Goal: Task Accomplishment & Management: Complete application form

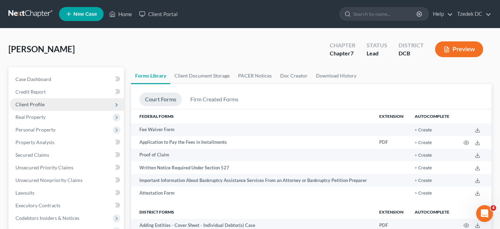
click at [34, 105] on span "Client Profile" at bounding box center [29, 104] width 29 height 6
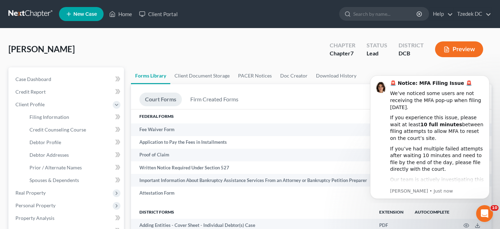
click at [483, 71] on html "🚨 Notice: MFA Filing Issue 🚨 We’ve noticed some users are not receiving the MFA…" at bounding box center [429, 136] width 140 height 134
click at [487, 78] on icon "Dismiss notification" at bounding box center [487, 77] width 4 height 4
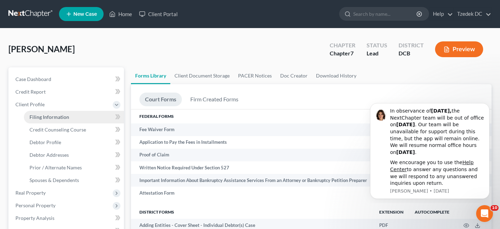
click at [51, 114] on span "Filing Information" at bounding box center [49, 117] width 40 height 6
select select "1"
select select "0"
select select "14"
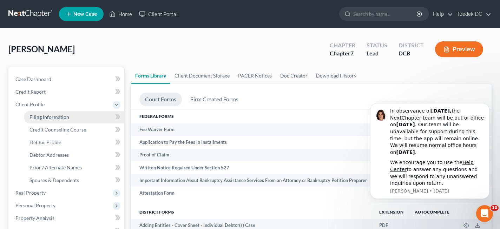
select select "0"
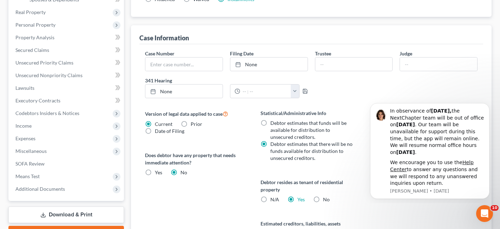
scroll to position [181, 0]
click at [488, 212] on icon "Open Intercom Messenger" at bounding box center [484, 213] width 12 height 12
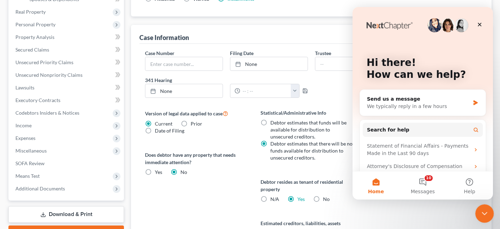
scroll to position [0, 0]
click at [478, 26] on icon "Close" at bounding box center [479, 25] width 6 height 6
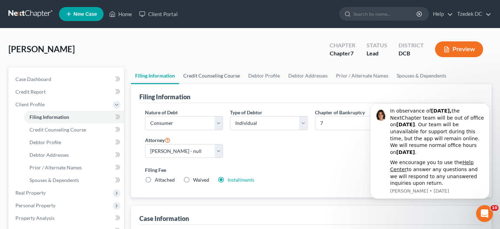
click at [200, 73] on link "Credit Counseling Course" at bounding box center [211, 75] width 65 height 17
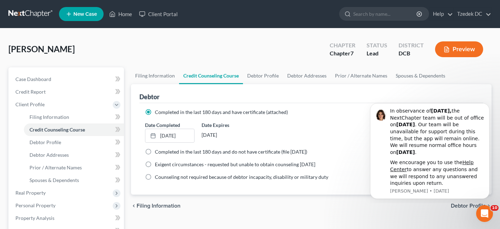
click at [326, 205] on div "chevron_left Filing Information Debtor Profile chevron_right" at bounding box center [311, 206] width 360 height 22
click at [486, 106] on icon "Dismiss notification" at bounding box center [487, 106] width 4 height 4
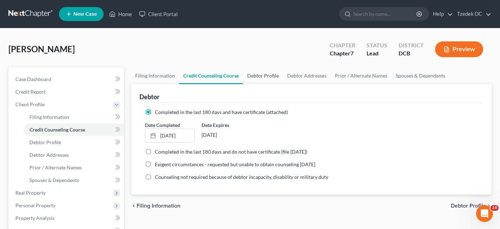
click at [266, 74] on link "Debtor Profile" at bounding box center [263, 75] width 40 height 17
select select "0"
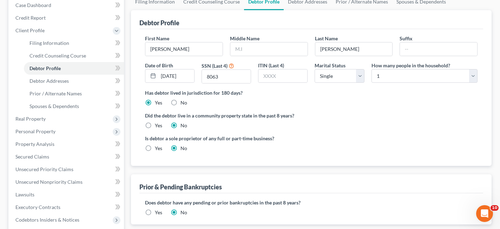
scroll to position [32, 0]
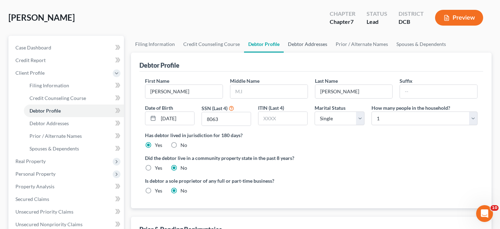
click at [311, 42] on link "Debtor Addresses" at bounding box center [307, 44] width 48 height 17
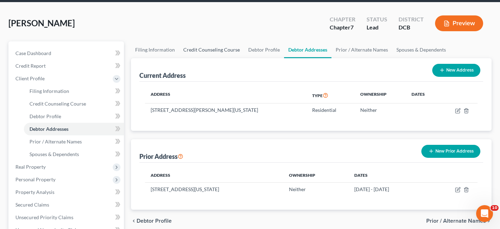
scroll to position [36, 0]
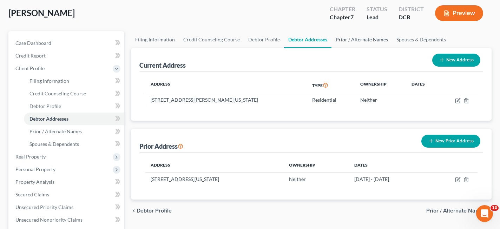
click at [344, 40] on link "Prior / Alternate Names" at bounding box center [361, 39] width 61 height 17
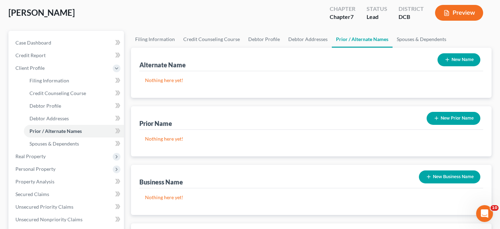
scroll to position [29, 0]
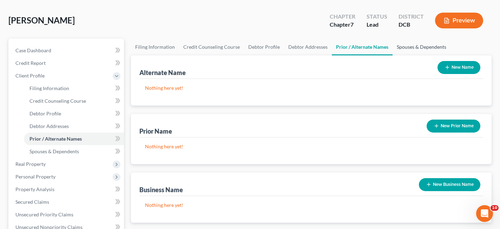
click at [405, 48] on link "Spouses & Dependents" at bounding box center [421, 47] width 58 height 17
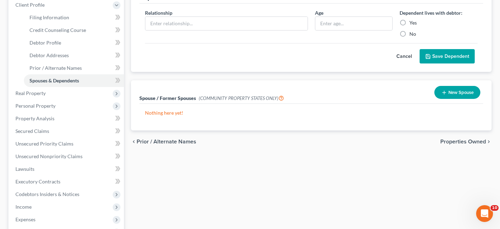
scroll to position [100, 0]
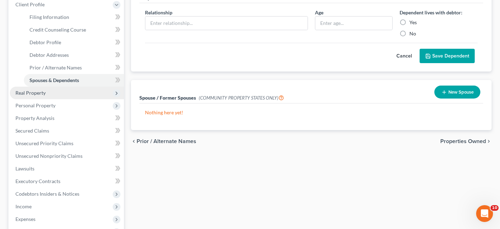
click at [41, 94] on span "Real Property" at bounding box center [30, 93] width 30 height 6
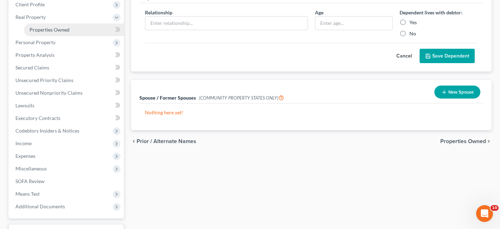
click at [57, 32] on span "Properties Owned" at bounding box center [49, 30] width 40 height 6
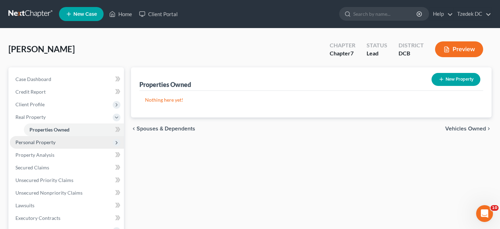
click at [50, 142] on span "Personal Property" at bounding box center [35, 142] width 40 height 6
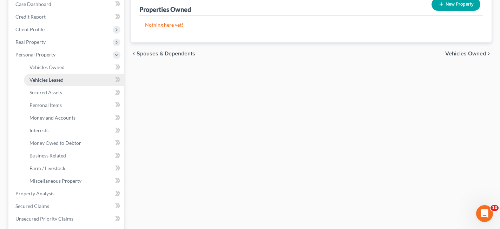
scroll to position [77, 0]
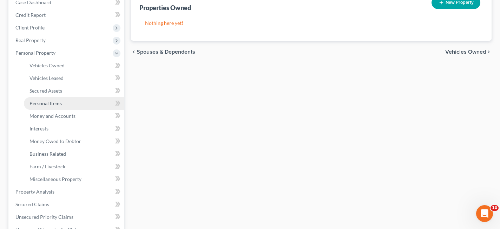
click at [61, 103] on link "Personal Items" at bounding box center [74, 103] width 100 height 13
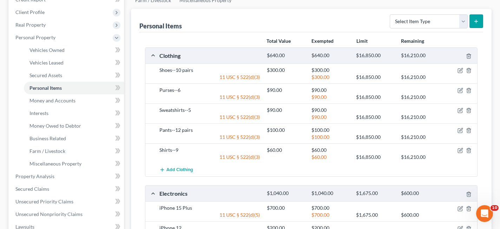
scroll to position [41, 0]
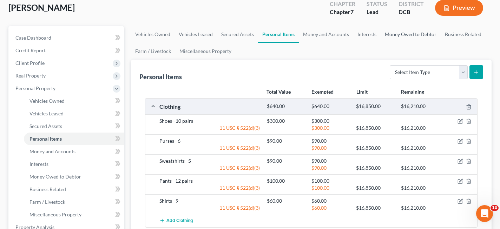
click at [419, 34] on link "Money Owed to Debtor" at bounding box center [410, 34] width 60 height 17
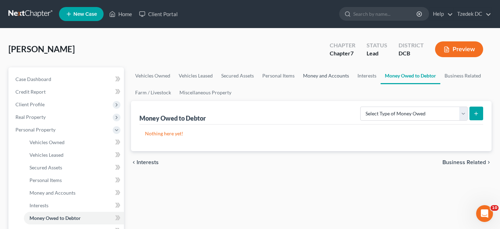
click at [322, 78] on link "Money and Accounts" at bounding box center [326, 75] width 54 height 17
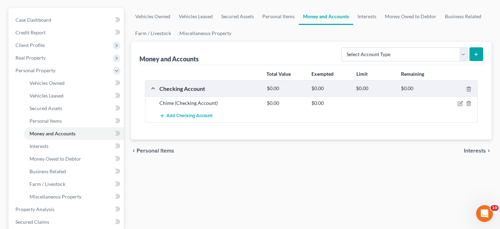
scroll to position [59, 0]
click at [398, 53] on select "Select Account Type Brokerage Cash on Hand Certificates of Deposit Checking Acc…" at bounding box center [404, 55] width 126 height 14
select select "brokerage"
click at [342, 48] on select "Select Account Type Brokerage Cash on Hand Certificates of Deposit Checking Acc…" at bounding box center [404, 55] width 126 height 14
click at [380, 55] on select "Select Account Type Brokerage Cash on Hand Certificates of Deposit Checking Acc…" at bounding box center [404, 55] width 126 height 14
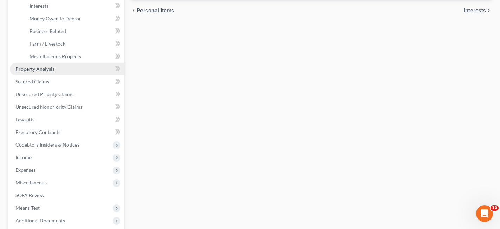
scroll to position [205, 0]
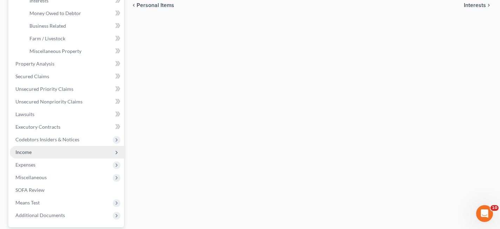
click at [39, 151] on span "Income" at bounding box center [67, 152] width 114 height 13
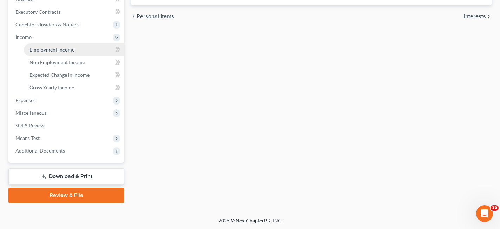
click at [65, 51] on span "Employment Income" at bounding box center [51, 50] width 45 height 6
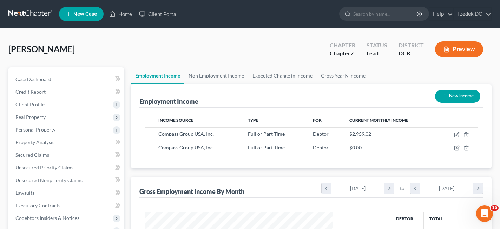
scroll to position [126, 202]
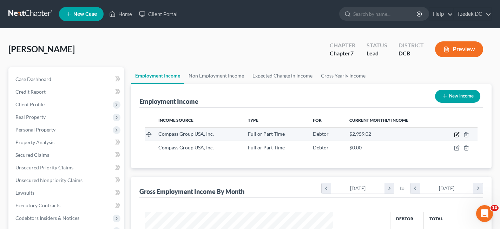
click at [456, 134] on icon "button" at bounding box center [456, 133] width 3 height 3
select select "0"
select select "28"
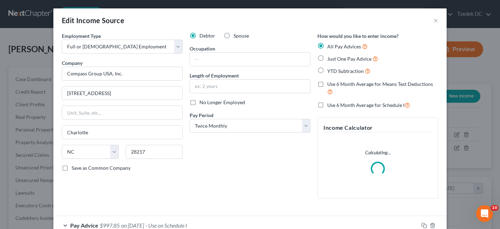
scroll to position [121, 0]
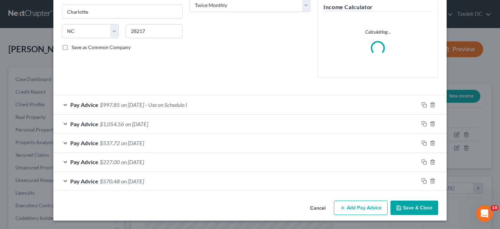
click at [215, 104] on div "Pay Advice $997.85 on [DATE] - Use on Schedule I" at bounding box center [235, 104] width 365 height 19
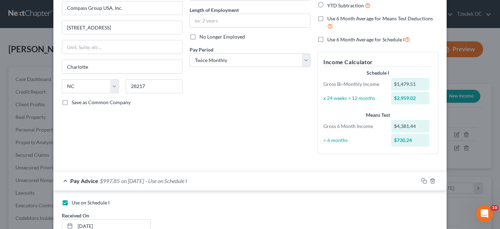
scroll to position [65, 0]
click at [246, 60] on select "Select Monthly Twice Monthly Every Other Week Weekly" at bounding box center [249, 61] width 121 height 14
select select "3"
click at [189, 54] on select "Select Monthly Twice Monthly Every Other Week Weekly" at bounding box center [249, 61] width 121 height 14
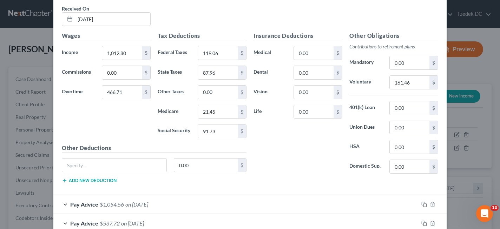
scroll to position [353, 0]
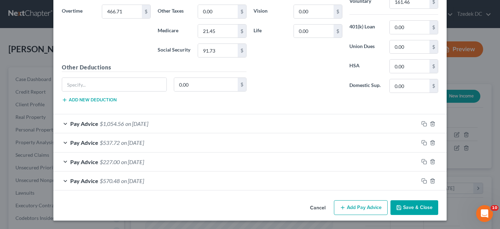
click at [403, 205] on button "Save & Close" at bounding box center [414, 207] width 48 height 15
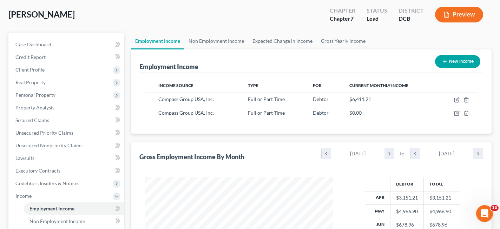
scroll to position [34, 0]
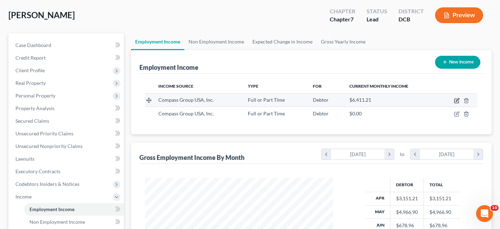
click at [455, 100] on icon "button" at bounding box center [457, 101] width 6 height 6
select select "0"
select select "28"
select select "3"
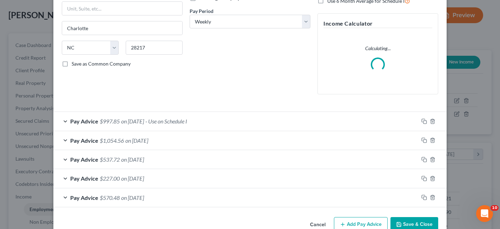
scroll to position [121, 0]
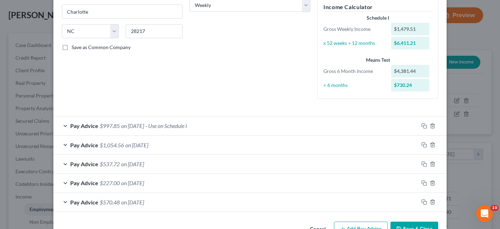
click at [186, 125] on span "- Use on Schedule I" at bounding box center [166, 125] width 42 height 7
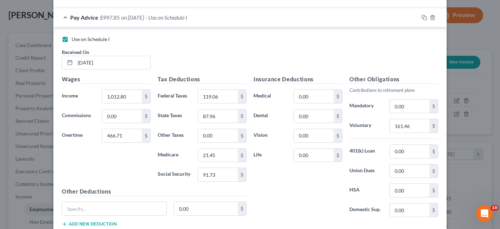
scroll to position [228, 0]
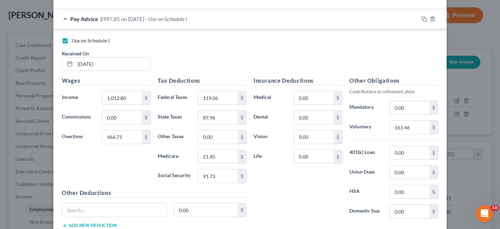
click at [72, 41] on label "Use on Schedule I" at bounding box center [91, 40] width 38 height 7
click at [74, 41] on input "Use on Schedule I" at bounding box center [76, 39] width 5 height 5
checkbox input "false"
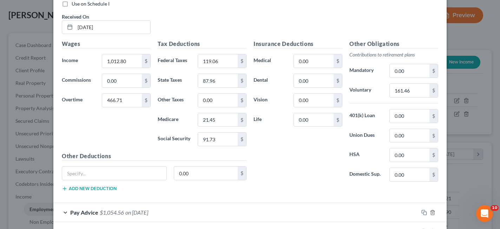
scroll to position [353, 0]
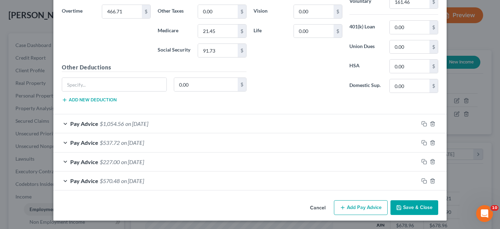
click at [418, 205] on button "Save & Close" at bounding box center [414, 207] width 48 height 15
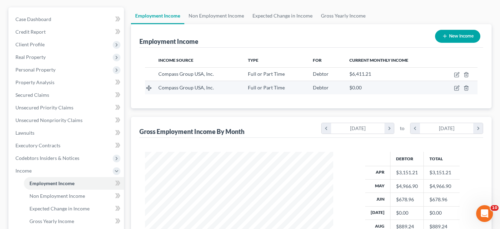
scroll to position [59, 0]
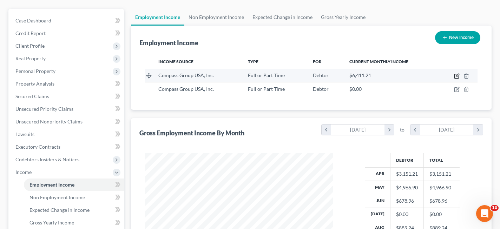
click at [457, 77] on icon "button" at bounding box center [457, 76] width 6 height 6
select select "0"
select select "28"
select select "3"
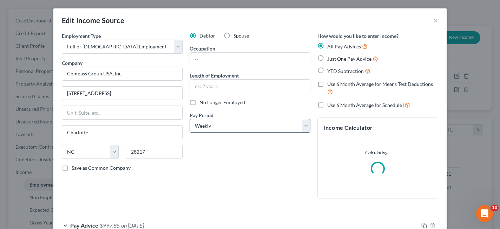
scroll to position [121, 0]
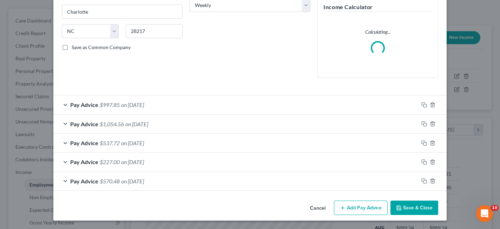
click at [218, 181] on div "Pay Advice $570.48 on [DATE]" at bounding box center [235, 181] width 365 height 19
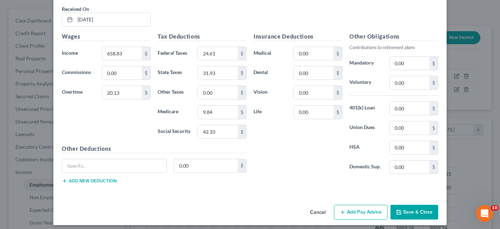
scroll to position [353, 0]
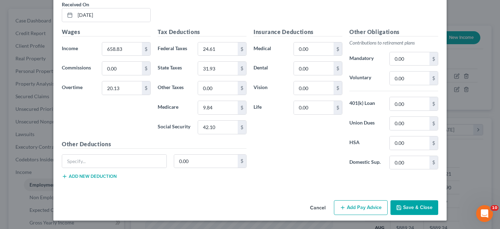
click at [319, 207] on button "Cancel" at bounding box center [317, 208] width 27 height 14
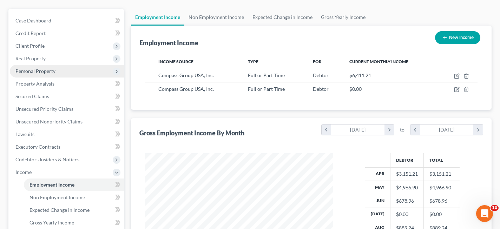
click at [35, 71] on span "Personal Property" at bounding box center [35, 71] width 40 height 6
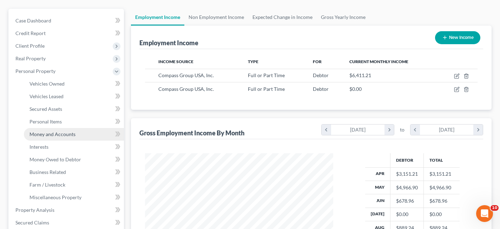
click at [72, 132] on span "Money and Accounts" at bounding box center [52, 134] width 46 height 6
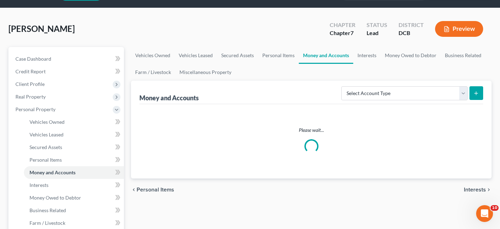
scroll to position [38, 0]
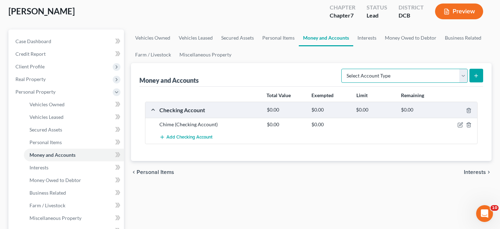
click at [387, 75] on select "Select Account Type Brokerage Cash on Hand Certificates of Deposit Checking Acc…" at bounding box center [404, 76] width 126 height 14
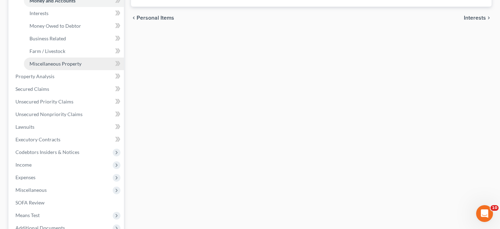
scroll to position [193, 0]
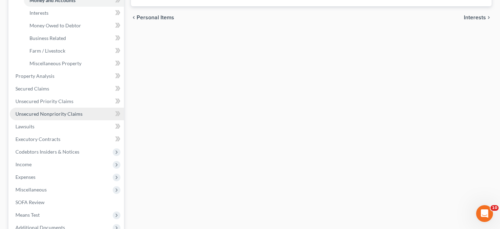
click at [49, 114] on span "Unsecured Nonpriority Claims" at bounding box center [48, 114] width 67 height 6
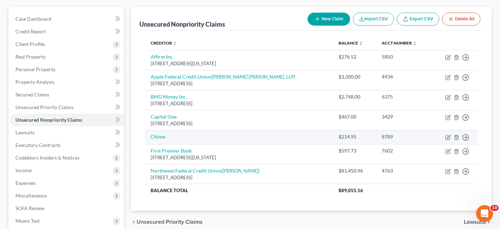
scroll to position [47, 0]
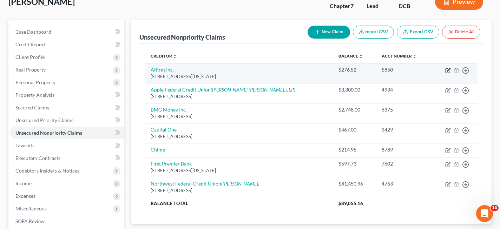
click at [448, 71] on icon "button" at bounding box center [448, 69] width 3 height 3
select select "4"
select select "2"
select select "0"
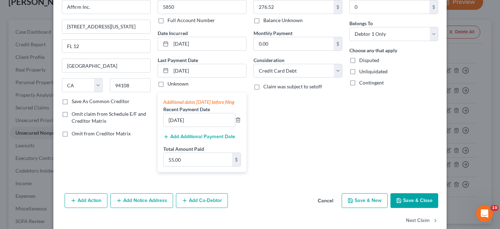
scroll to position [41, 0]
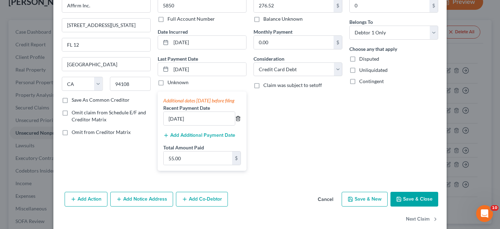
click at [239, 121] on icon "button" at bounding box center [238, 119] width 6 height 6
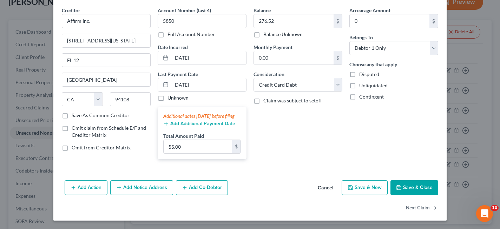
scroll to position [33, 0]
click at [220, 146] on input "55.00" at bounding box center [197, 146] width 68 height 13
click at [280, 142] on div "Balance 276.52 $ Balance Unknown Balance Undetermined 276.52 $ Balance Unknown …" at bounding box center [298, 86] width 96 height 158
click at [301, 79] on select "Select Cable / Satellite Services Collection Agency Credit Card Debt Debt Couns…" at bounding box center [297, 85] width 89 height 14
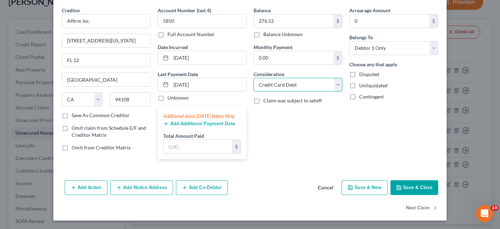
click at [253, 78] on select "Select Cable / Satellite Services Collection Agency Credit Card Debt Debt Couns…" at bounding box center [297, 85] width 89 height 14
click at [407, 187] on button "Save & Close" at bounding box center [414, 187] width 48 height 15
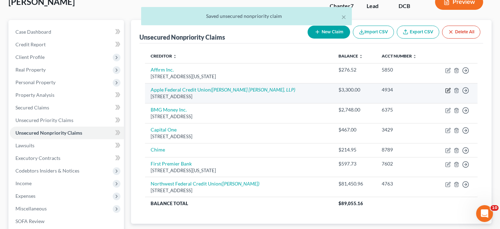
click at [448, 89] on icon "button" at bounding box center [448, 89] width 3 height 3
select select "48"
select select "2"
select select "0"
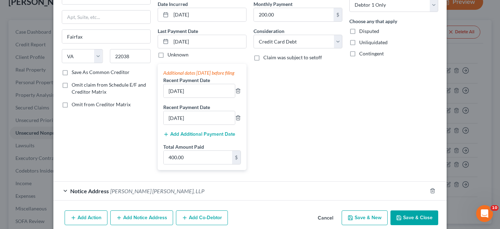
scroll to position [69, 0]
click at [237, 120] on icon "button" at bounding box center [238, 118] width 6 height 6
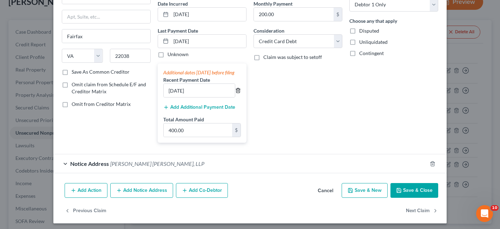
click at [238, 93] on icon "button" at bounding box center [238, 91] width 6 height 6
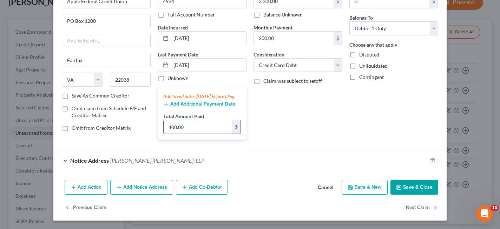
scroll to position [52, 0]
click at [197, 125] on input "400.00" at bounding box center [197, 126] width 68 height 13
type input "0"
click at [316, 160] on div "Notice Address [PERSON_NAME] [PERSON_NAME], LLP" at bounding box center [239, 160] width 373 height 19
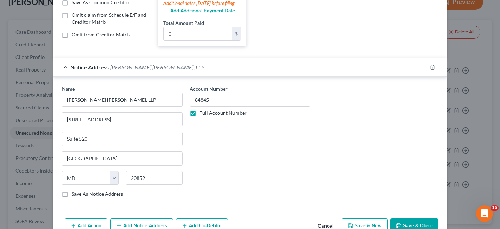
scroll to position [184, 0]
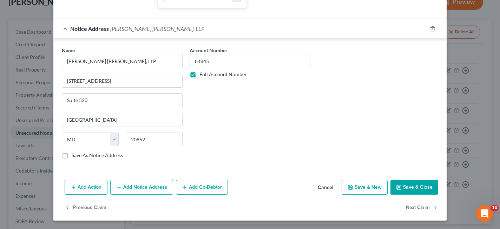
click at [421, 189] on button "Save & Close" at bounding box center [414, 187] width 48 height 15
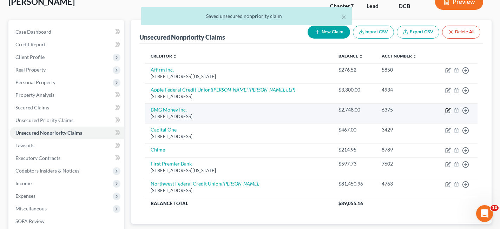
click at [447, 111] on icon "button" at bounding box center [448, 109] width 3 height 3
select select "9"
select select "0"
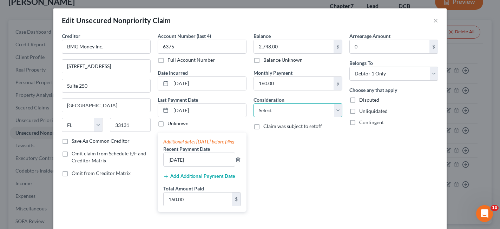
click at [294, 112] on select "Select Cable / Satellite Services Collection Agency Credit Card Debt Debt Couns…" at bounding box center [297, 111] width 89 height 14
select select "10"
click at [253, 104] on select "Select Cable / Satellite Services Collection Agency Credit Card Debt Debt Couns…" at bounding box center [297, 111] width 89 height 14
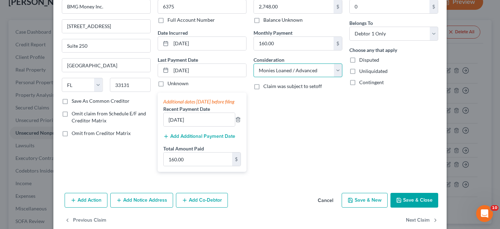
scroll to position [42, 0]
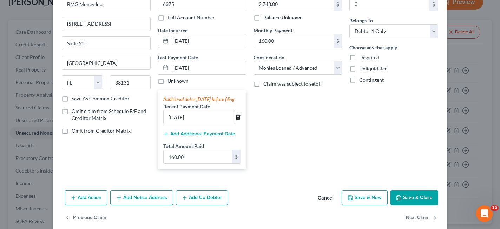
click at [239, 120] on icon "button" at bounding box center [237, 117] width 3 height 5
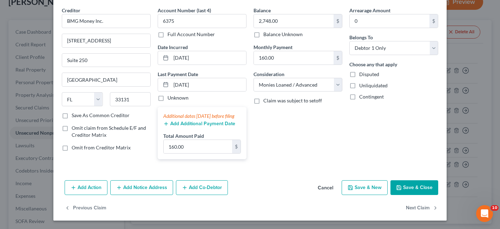
scroll to position [33, 0]
click at [201, 149] on input "160.00" at bounding box center [197, 146] width 68 height 13
type input "0"
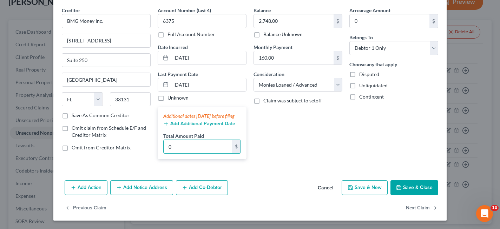
click at [419, 184] on button "Save & Close" at bounding box center [414, 187] width 48 height 15
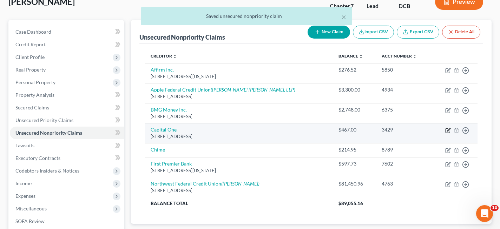
click at [447, 132] on icon "button" at bounding box center [448, 131] width 6 height 6
select select "46"
select select "2"
select select "0"
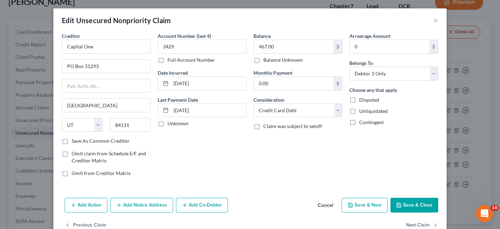
click at [326, 203] on button "Cancel" at bounding box center [325, 206] width 27 height 14
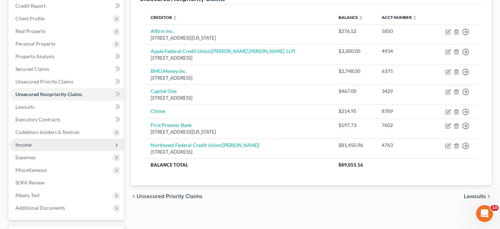
scroll to position [92, 0]
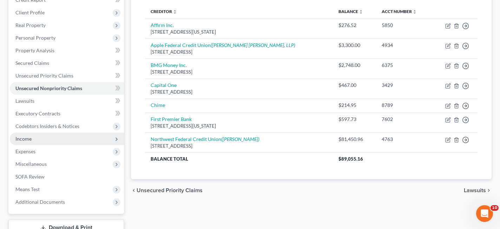
click at [41, 139] on span "Income" at bounding box center [67, 139] width 114 height 13
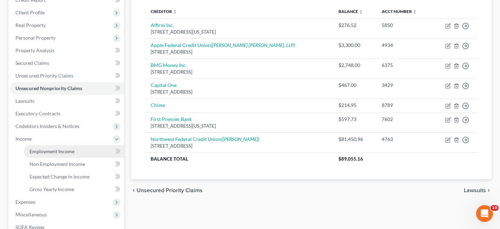
click at [50, 152] on span "Employment Income" at bounding box center [51, 151] width 45 height 6
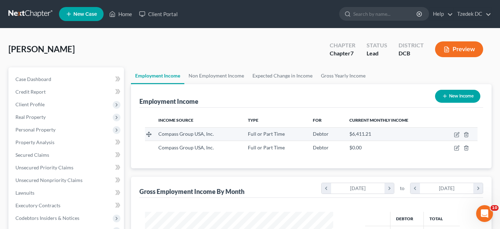
scroll to position [126, 202]
click at [458, 132] on icon "button" at bounding box center [456, 133] width 3 height 3
select select "0"
select select "28"
select select "3"
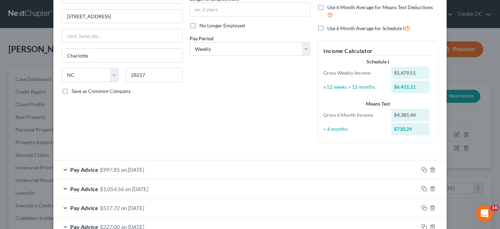
scroll to position [142, 0]
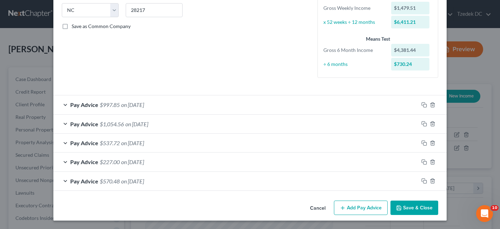
click at [350, 214] on button "Add Pay Advice" at bounding box center [361, 208] width 54 height 15
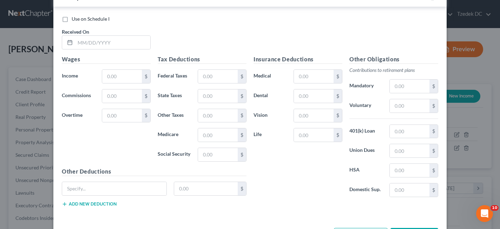
scroll to position [345, 0]
click at [113, 45] on input "text" at bounding box center [112, 41] width 75 height 13
type input "[DATE]"
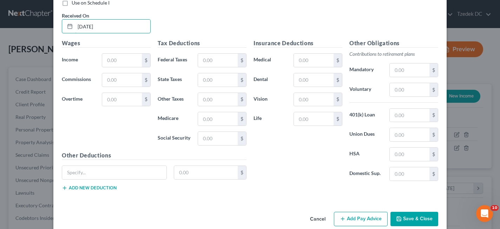
scroll to position [361, 0]
click at [126, 61] on input "text" at bounding box center [122, 59] width 40 height 13
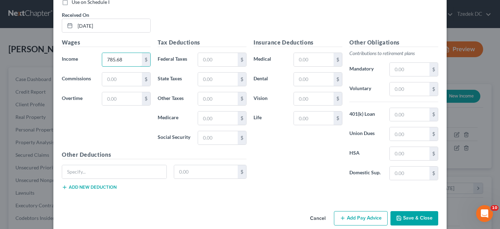
scroll to position [372, 0]
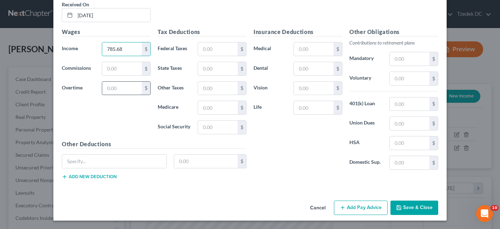
type input "785.68"
click at [123, 87] on input "text" at bounding box center [122, 88] width 40 height 13
type input "191.04"
click at [221, 49] on input "text" at bounding box center [218, 48] width 40 height 13
type input "58.73"
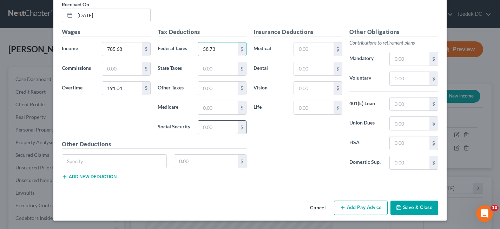
click at [227, 125] on input "text" at bounding box center [218, 127] width 40 height 13
type input "60.56"
click at [215, 109] on input "text" at bounding box center [218, 107] width 40 height 13
type input "14.16"
click at [213, 67] on input "text" at bounding box center [218, 68] width 40 height 13
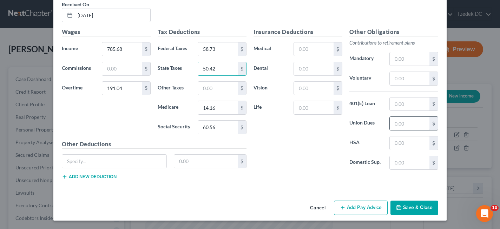
type input "50.42"
click at [400, 122] on input "text" at bounding box center [409, 123] width 40 height 13
type input "68"
click at [404, 78] on input "text" at bounding box center [409, 78] width 40 height 13
type input "90.48"
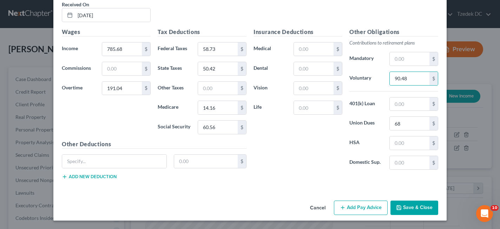
click at [367, 211] on button "Add Pay Advice" at bounding box center [361, 208] width 54 height 15
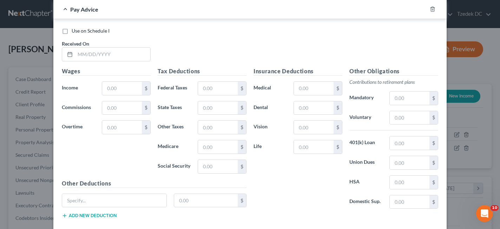
scroll to position [563, 0]
click at [127, 55] on input "text" at bounding box center [112, 54] width 75 height 13
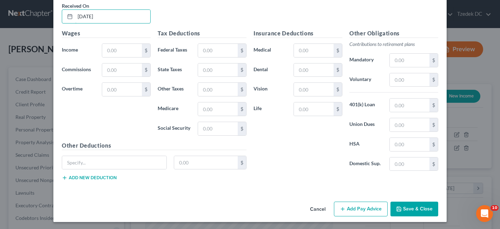
scroll to position [602, 0]
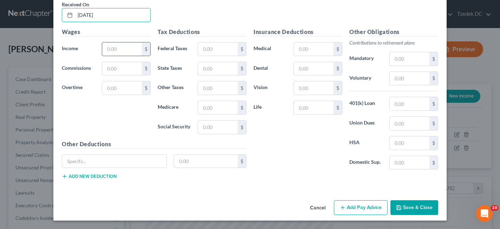
type input "[DATE]"
click at [130, 49] on input "text" at bounding box center [122, 48] width 40 height 13
type input "1,012.80"
click at [120, 89] on input "text" at bounding box center [122, 87] width 40 height 13
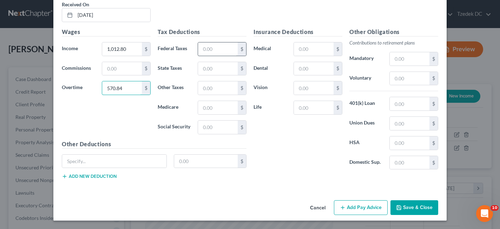
type input "570.84"
click at [213, 45] on input "text" at bounding box center [218, 48] width 40 height 13
type input "131.57"
click at [221, 129] on input "text" at bounding box center [218, 127] width 40 height 13
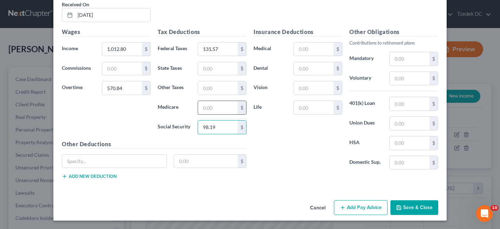
type input "98.19"
click at [213, 107] on input "text" at bounding box center [218, 107] width 40 height 13
type input "22.97"
click at [213, 70] on input "text" at bounding box center [218, 68] width 40 height 13
type input "96.82"
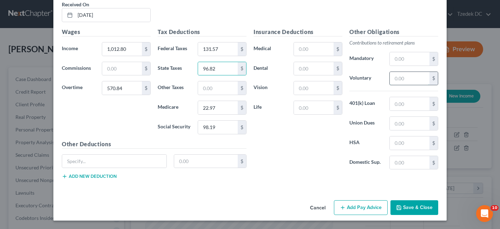
click at [402, 76] on input "text" at bounding box center [409, 78] width 40 height 13
type input "90.48"
click at [364, 208] on button "Add Pay Advice" at bounding box center [361, 207] width 54 height 15
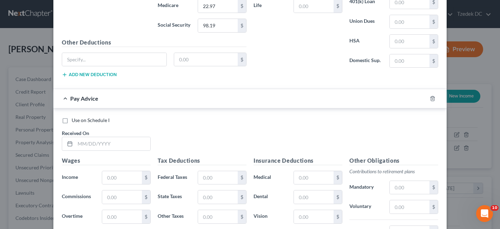
scroll to position [706, 0]
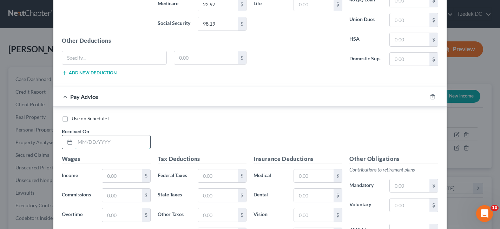
click at [102, 145] on input "text" at bounding box center [112, 141] width 75 height 13
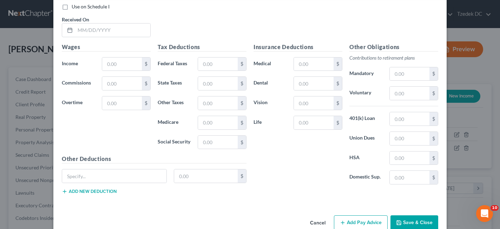
scroll to position [833, 0]
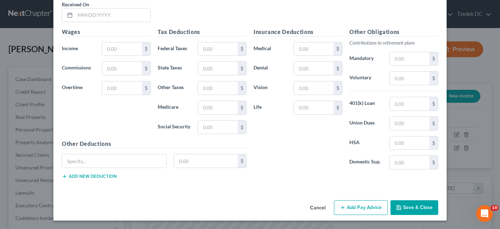
click at [409, 206] on button "Save & Close" at bounding box center [414, 207] width 48 height 15
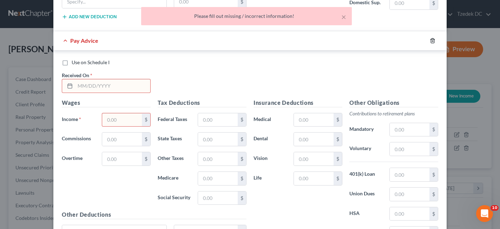
click at [429, 40] on icon "button" at bounding box center [432, 41] width 6 height 6
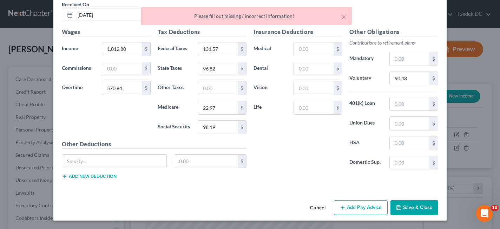
scroll to position [602, 0]
click at [414, 205] on button "Save & Close" at bounding box center [414, 207] width 48 height 15
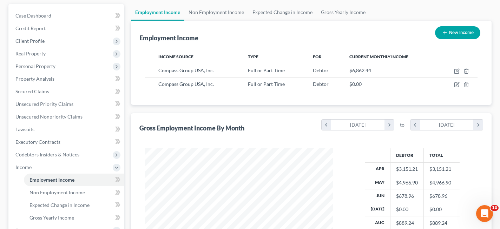
scroll to position [55, 0]
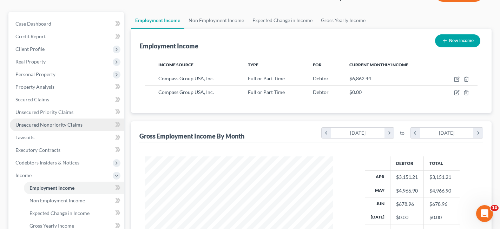
click at [42, 123] on span "Unsecured Nonpriority Claims" at bounding box center [48, 125] width 67 height 6
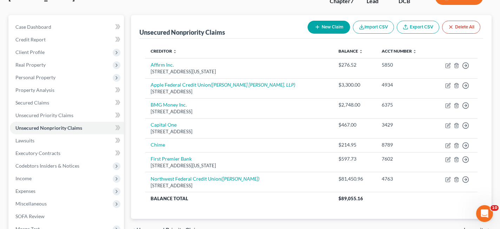
scroll to position [63, 0]
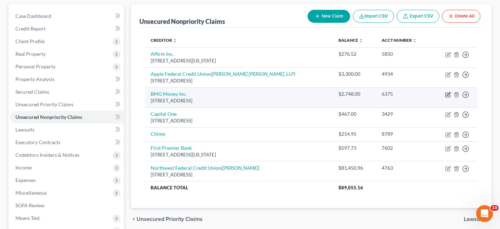
click at [448, 94] on icon "button" at bounding box center [448, 93] width 3 height 3
select select "9"
select select "10"
select select "0"
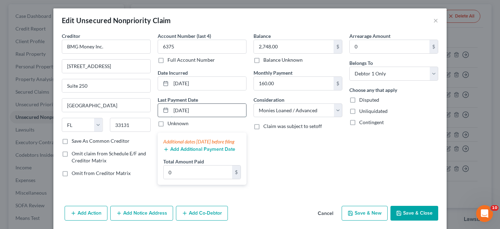
click at [211, 109] on input "[DATE]" at bounding box center [208, 110] width 75 height 13
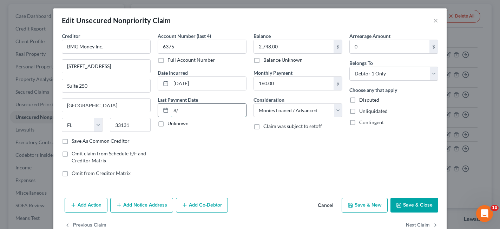
type input "8"
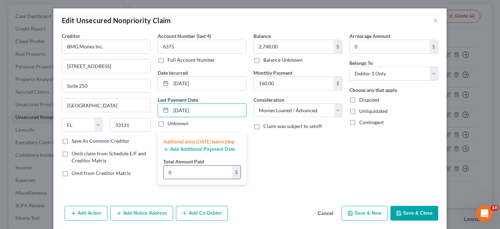
type input "[DATE]"
click at [199, 176] on input "0" at bounding box center [197, 172] width 68 height 13
type input "40.00"
click at [424, 219] on button "Save & Close" at bounding box center [414, 213] width 48 height 15
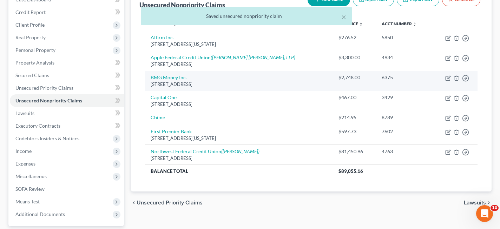
scroll to position [80, 0]
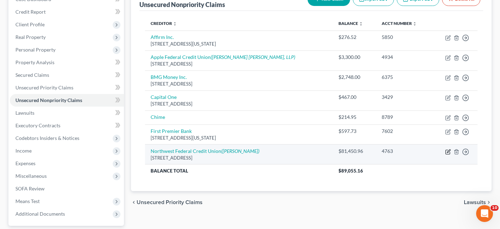
click at [448, 153] on icon "button" at bounding box center [448, 152] width 6 height 6
select select "48"
select select "2"
select select "0"
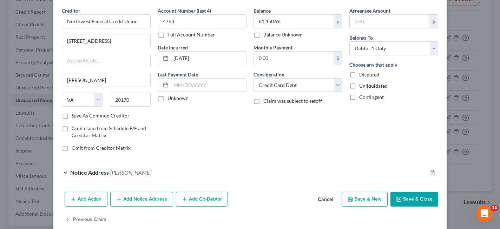
scroll to position [26, 0]
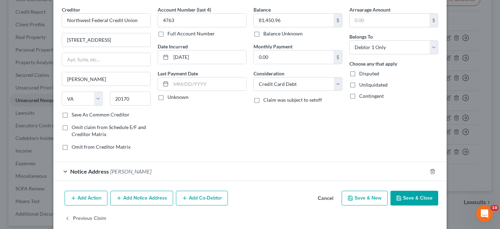
click at [325, 200] on button "Cancel" at bounding box center [325, 199] width 27 height 14
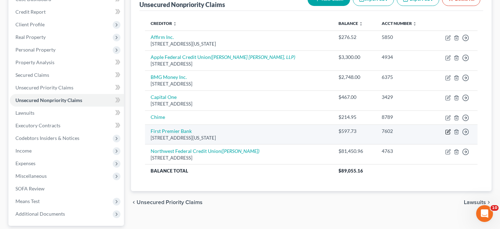
click at [448, 132] on icon "button" at bounding box center [448, 132] width 6 height 6
select select "43"
select select "2"
select select "0"
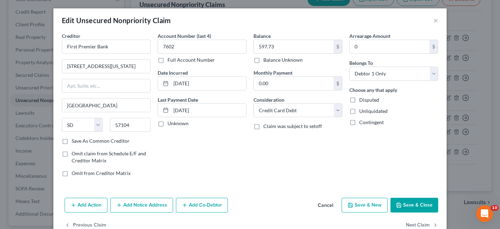
click at [331, 205] on button "Cancel" at bounding box center [325, 206] width 27 height 14
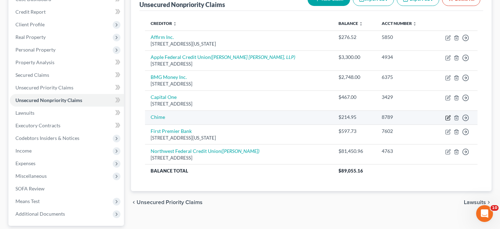
click at [448, 118] on icon "button" at bounding box center [448, 118] width 6 height 6
select select "0"
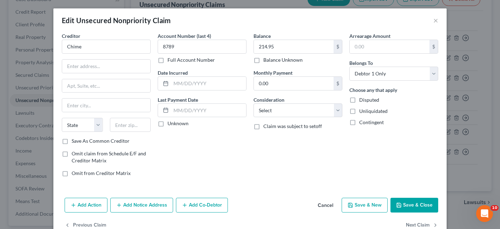
scroll to position [18, 0]
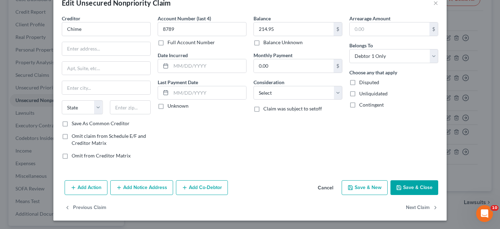
click at [326, 185] on button "Cancel" at bounding box center [325, 188] width 27 height 14
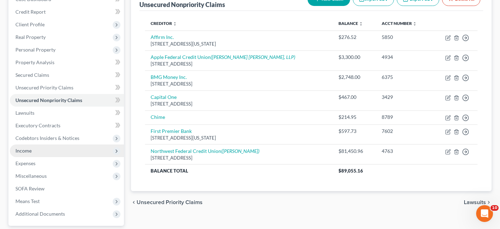
click at [35, 152] on span "Income" at bounding box center [67, 151] width 114 height 13
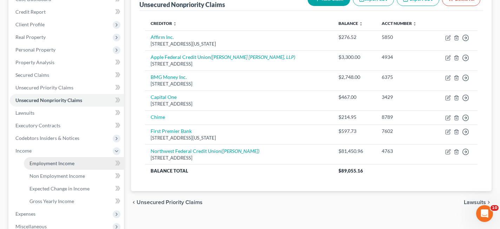
click at [43, 164] on span "Employment Income" at bounding box center [51, 163] width 45 height 6
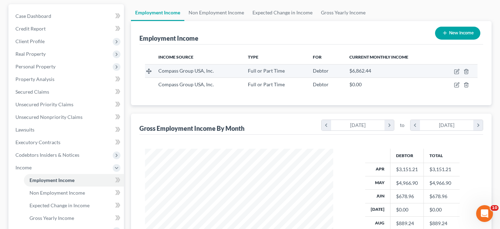
scroll to position [62, 0]
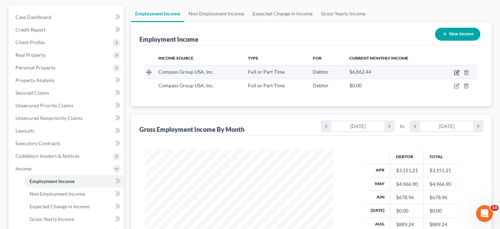
click at [458, 73] on icon "button" at bounding box center [457, 73] width 6 height 6
select select "0"
select select "28"
select select "3"
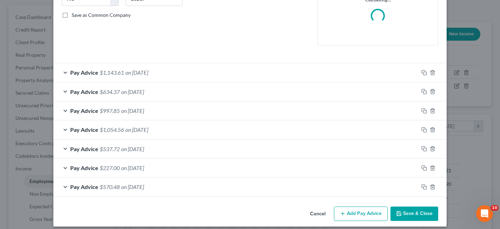
scroll to position [154, 0]
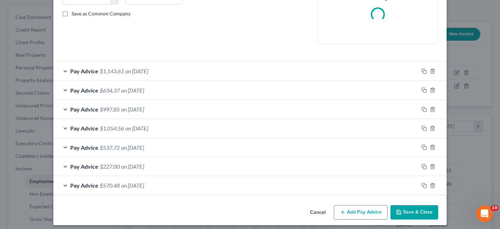
click at [177, 71] on div "Pay Advice $1,143.61 on [DATE]" at bounding box center [235, 71] width 365 height 19
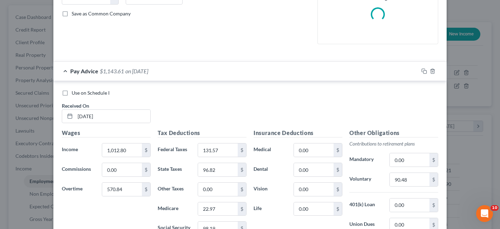
scroll to position [210, 0]
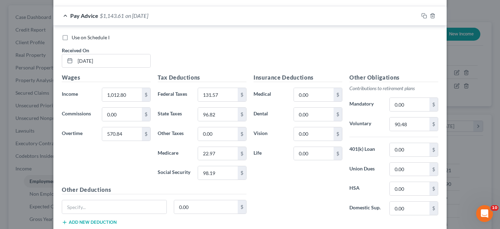
click at [72, 38] on label "Use on Schedule I" at bounding box center [91, 37] width 38 height 7
click at [74, 38] on input "Use on Schedule I" at bounding box center [76, 36] width 5 height 5
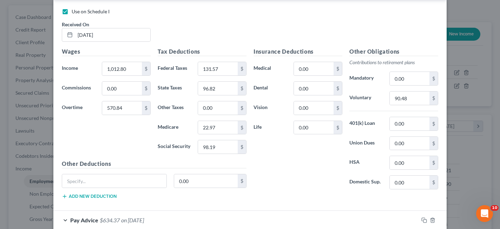
scroll to position [209, 0]
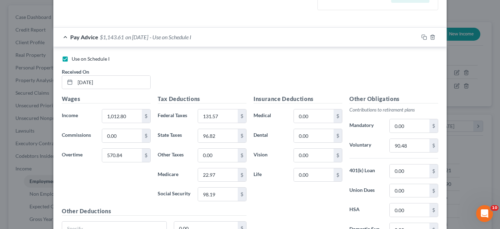
click at [72, 57] on label "Use on Schedule I" at bounding box center [91, 58] width 38 height 7
click at [74, 57] on input "Use on Schedule I" at bounding box center [76, 57] width 5 height 5
checkbox input "false"
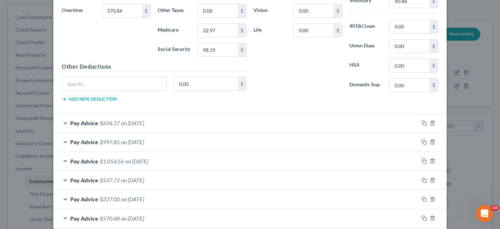
scroll to position [391, 0]
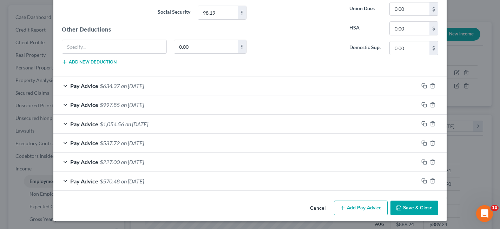
click at [174, 84] on div "Pay Advice $634.37 on [DATE]" at bounding box center [235, 85] width 365 height 19
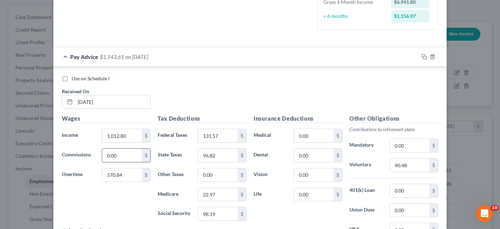
scroll to position [140, 0]
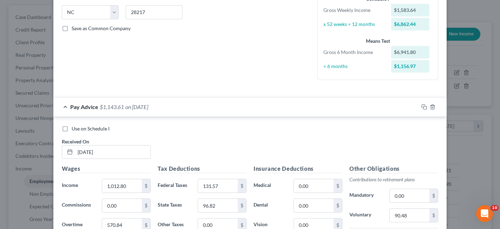
click at [131, 108] on span "on [DATE]" at bounding box center [136, 107] width 23 height 7
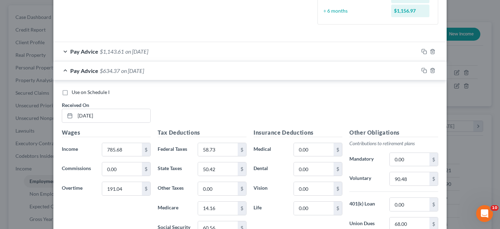
scroll to position [195, 0]
click at [72, 93] on label "Use on Schedule I" at bounding box center [91, 91] width 38 height 7
click at [74, 93] on input "Use on Schedule I" at bounding box center [76, 90] width 5 height 5
checkbox input "true"
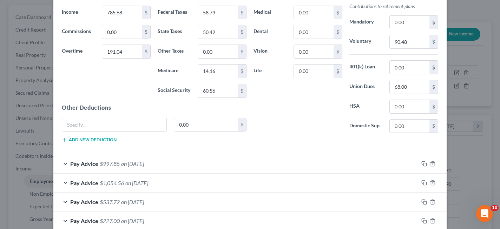
scroll to position [391, 0]
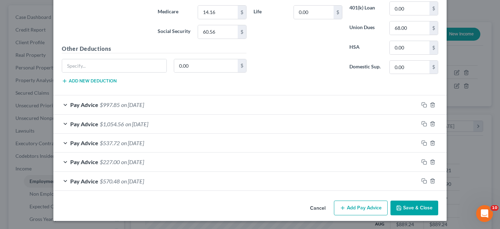
click at [417, 208] on button "Save & Close" at bounding box center [414, 208] width 48 height 15
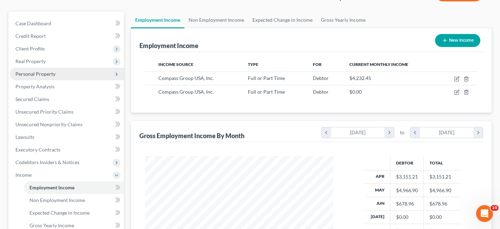
scroll to position [62, 0]
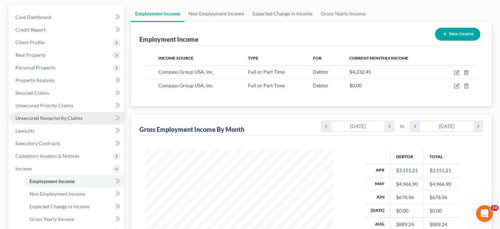
click at [51, 119] on span "Unsecured Nonpriority Claims" at bounding box center [48, 118] width 67 height 6
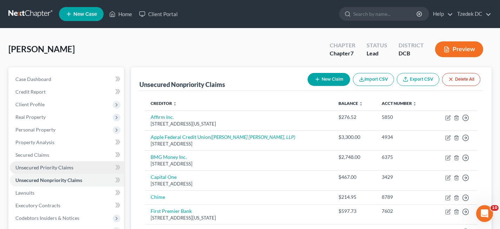
click at [43, 167] on span "Unsecured Priority Claims" at bounding box center [44, 168] width 58 height 6
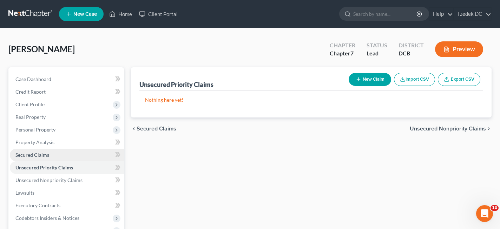
click at [52, 152] on link "Secured Claims" at bounding box center [67, 155] width 114 height 13
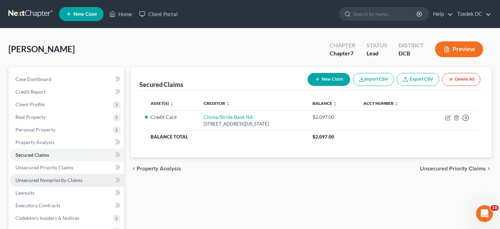
click at [54, 180] on span "Unsecured Nonpriority Claims" at bounding box center [48, 180] width 67 height 6
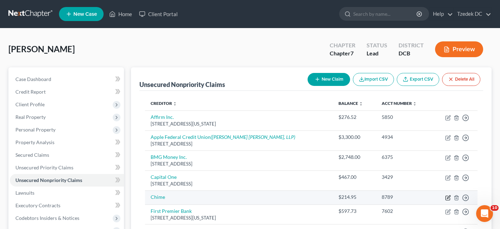
click at [447, 198] on icon "button" at bounding box center [448, 196] width 3 height 3
select select "0"
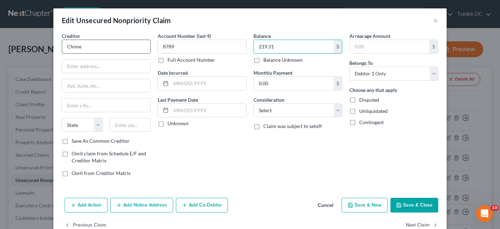
type input "219.31"
click at [113, 45] on input "Chime" at bounding box center [106, 47] width 89 height 14
type input "Chime"
click at [410, 204] on button "Save & Close" at bounding box center [414, 205] width 48 height 15
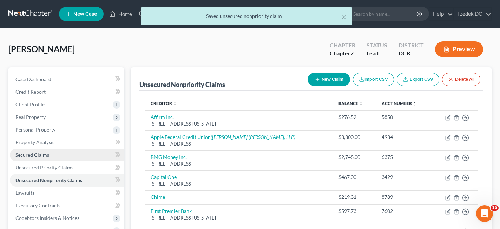
click at [53, 153] on link "Secured Claims" at bounding box center [67, 155] width 114 height 13
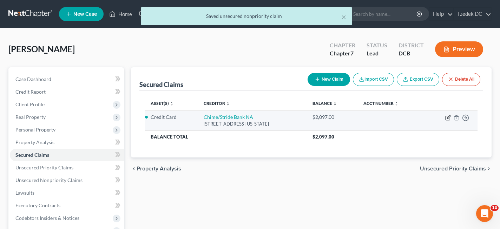
click at [447, 116] on icon "button" at bounding box center [448, 118] width 6 height 6
select select "4"
select select "1"
select select "0"
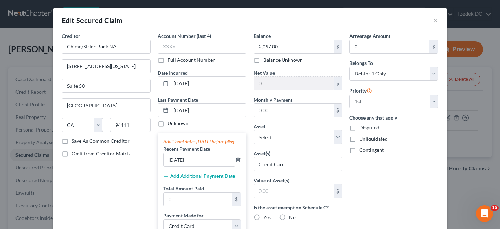
click at [72, 142] on label "Save As Common Creditor" at bounding box center [101, 141] width 58 height 7
click at [74, 142] on input "Save As Common Creditor" at bounding box center [76, 140] width 5 height 5
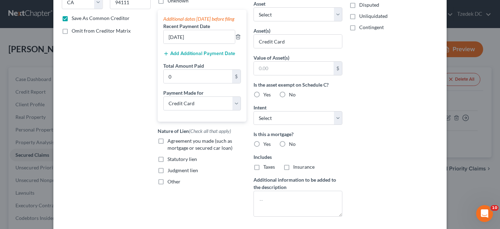
scroll to position [166, 0]
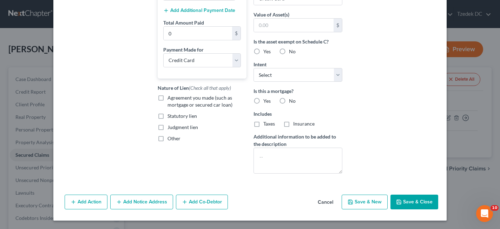
click at [405, 205] on button "Save & Close" at bounding box center [414, 202] width 48 height 15
checkbox input "false"
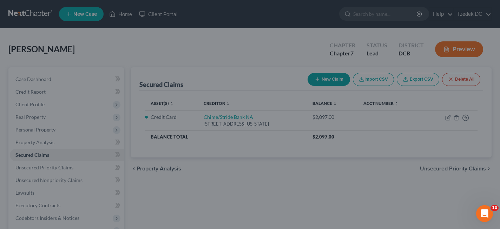
scroll to position [141, 0]
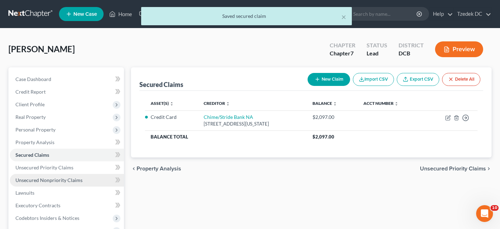
click at [45, 178] on span "Unsecured Nonpriority Claims" at bounding box center [48, 180] width 67 height 6
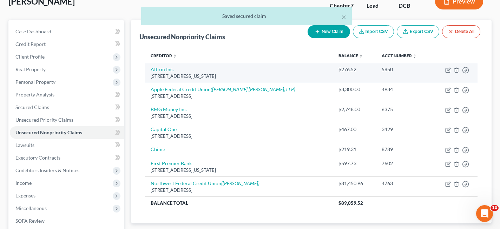
scroll to position [48, 0]
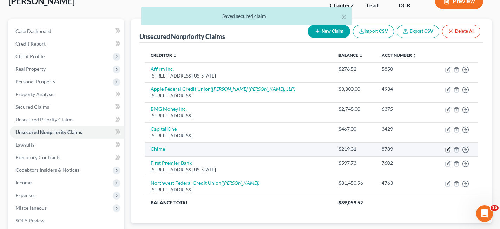
click at [447, 147] on icon "button" at bounding box center [448, 150] width 6 height 6
select select "0"
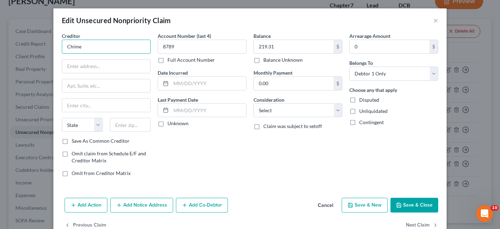
click at [124, 41] on input "Chime" at bounding box center [106, 47] width 89 height 14
click at [121, 47] on input "Chime" at bounding box center [106, 47] width 89 height 14
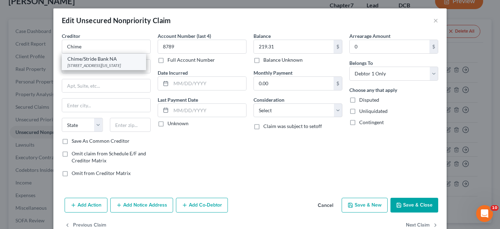
click at [95, 59] on div "Chime/Stride Bank NA" at bounding box center [103, 58] width 73 height 7
type input "Chime/Stride Bank NA"
type input "[STREET_ADDRESS][US_STATE]"
type input "Suite 50"
type input "[GEOGRAPHIC_DATA]"
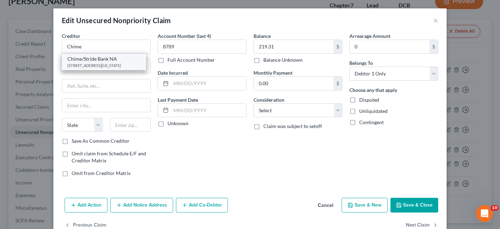
select select "4"
type input "94111"
click at [413, 203] on button "Save & Close" at bounding box center [414, 205] width 48 height 15
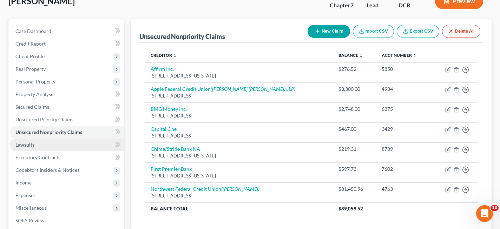
click at [39, 146] on link "Lawsuits" at bounding box center [67, 145] width 114 height 13
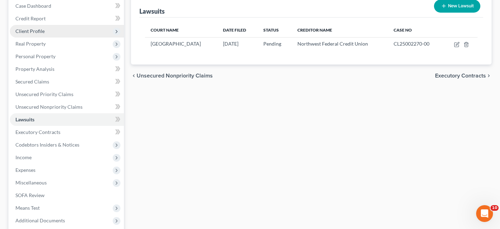
scroll to position [74, 0]
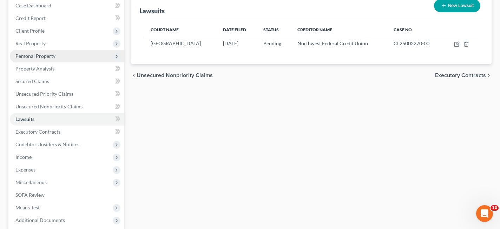
click at [39, 54] on span "Personal Property" at bounding box center [35, 56] width 40 height 6
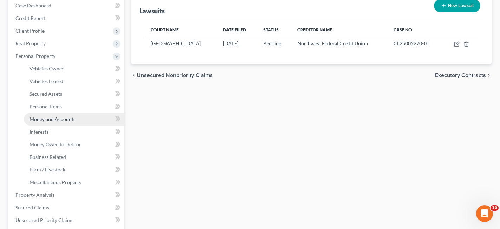
click at [53, 119] on span "Money and Accounts" at bounding box center [52, 119] width 46 height 6
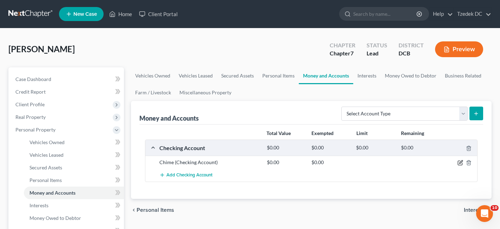
click at [459, 161] on icon "button" at bounding box center [460, 163] width 6 height 6
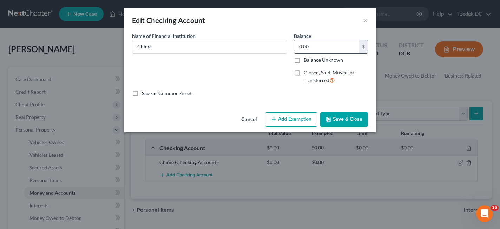
click at [316, 48] on input "0.00" at bounding box center [326, 46] width 65 height 13
type input "26.37"
click at [330, 117] on icon "button" at bounding box center [329, 119] width 6 height 6
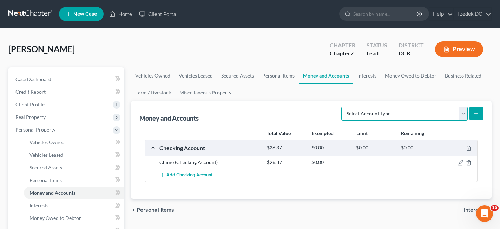
click at [383, 113] on select "Select Account Type Brokerage Cash on Hand Certificates of Deposit Checking Acc…" at bounding box center [404, 114] width 126 height 14
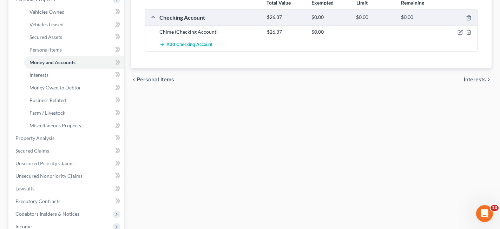
scroll to position [131, 0]
click at [58, 175] on span "Unsecured Nonpriority Claims" at bounding box center [48, 176] width 67 height 6
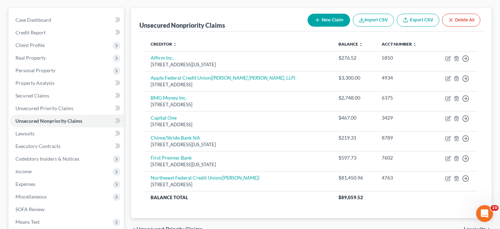
scroll to position [60, 0]
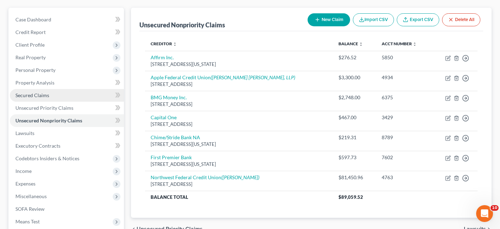
click at [53, 94] on link "Secured Claims" at bounding box center [67, 95] width 114 height 13
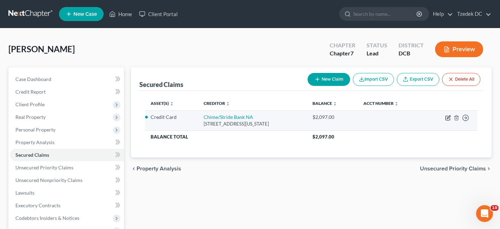
click at [447, 117] on icon "button" at bounding box center [448, 116] width 3 height 3
select select "4"
select select "1"
select select "0"
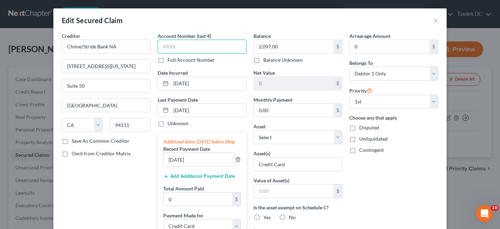
click at [209, 43] on input "text" at bounding box center [202, 47] width 89 height 14
type input "8245"
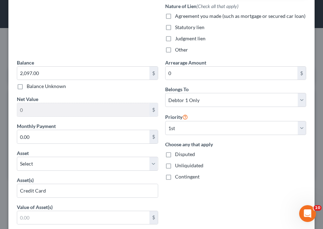
scroll to position [249, 0]
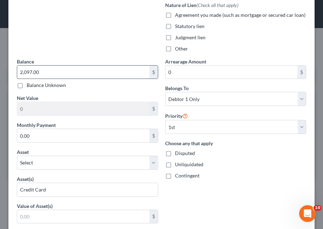
click at [76, 73] on input "2,097.00" at bounding box center [83, 72] width 132 height 13
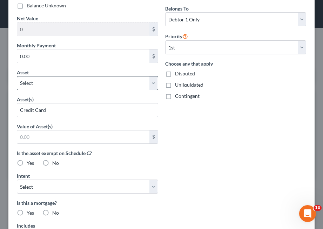
scroll to position [330, 0]
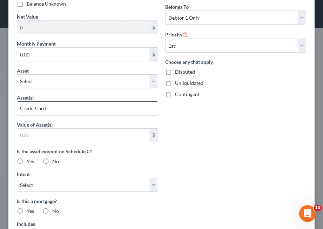
type input "1,719.79"
click at [71, 106] on input "Credit Card" at bounding box center [87, 108] width 141 height 13
click at [64, 105] on input "Credit Card" at bounding box center [87, 108] width 141 height 13
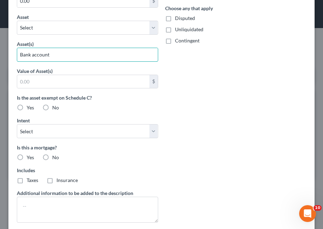
scroll to position [390, 0]
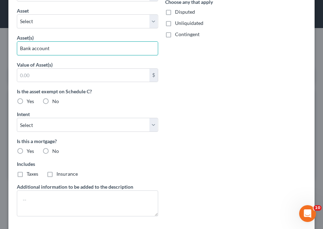
type input "Bank account"
click at [113, 73] on input "text" at bounding box center [83, 75] width 132 height 13
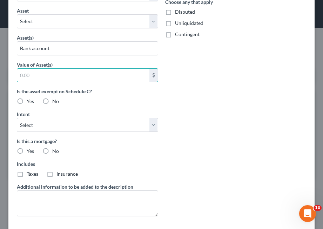
click at [27, 102] on label "Yes" at bounding box center [30, 101] width 7 height 7
click at [29, 102] on input "Yes" at bounding box center [31, 100] width 5 height 5
radio input "true"
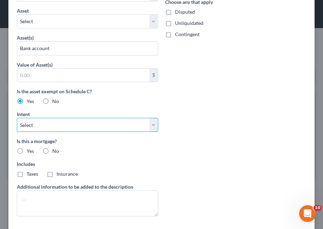
click at [60, 122] on select "Select Surrender Redeem Reaffirm Avoid Other" at bounding box center [87, 125] width 141 height 14
select select "0"
click at [17, 118] on select "Select Surrender Redeem Reaffirm Avoid Other" at bounding box center [87, 125] width 141 height 14
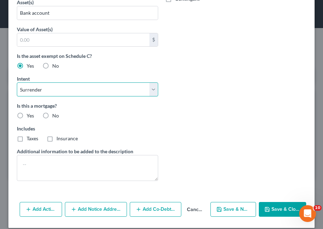
scroll to position [428, 0]
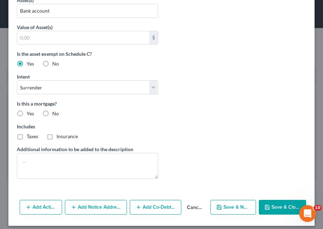
click at [52, 111] on label "No" at bounding box center [55, 113] width 7 height 7
click at [55, 111] on input "No" at bounding box center [57, 112] width 5 height 5
radio input "true"
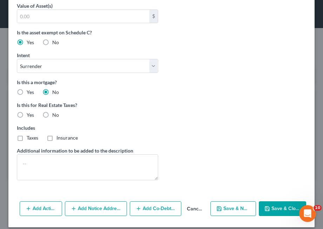
scroll to position [450, 0]
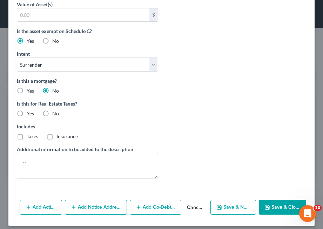
click at [52, 113] on label "No" at bounding box center [55, 113] width 7 height 7
click at [55, 113] on input "No" at bounding box center [57, 112] width 5 height 5
radio input "true"
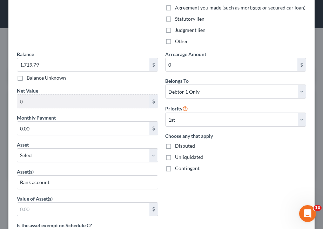
scroll to position [253, 0]
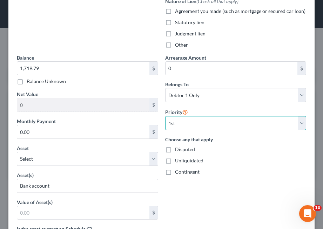
click at [188, 122] on select "Select 1st 2nd 3rd 4th 5th 6th 7th 8th 9th 10th 11th 12th 13th 14th 15th 16th 1…" at bounding box center [235, 123] width 141 height 14
click at [165, 116] on select "Select 1st 2nd 3rd 4th 5th 6th 7th 8th 9th 10th 11th 12th 13th 14th 15th 16th 1…" at bounding box center [235, 123] width 141 height 14
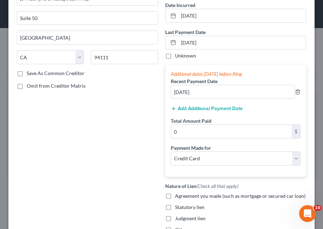
scroll to position [67, 0]
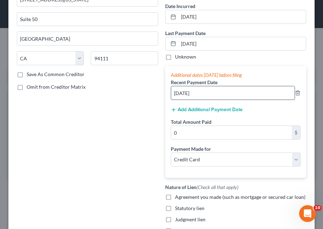
click at [235, 94] on input "[DATE]" at bounding box center [233, 92] width 124 height 13
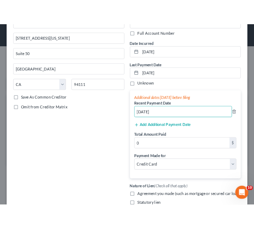
scroll to position [49, 0]
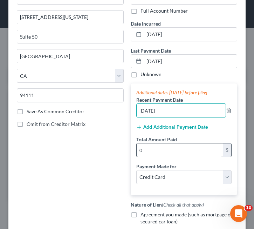
type input "[DATE]"
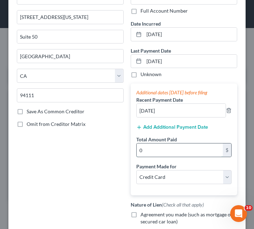
click at [177, 147] on input "0" at bounding box center [180, 149] width 87 height 13
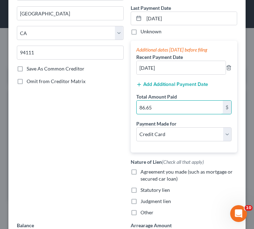
scroll to position [93, 0]
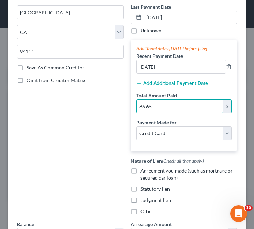
type input "86.65"
click at [194, 137] on select "Select Car Credit Card Loan Repayment Mortgage Other Suppliers Or Vendors" at bounding box center [184, 133] width 96 height 14
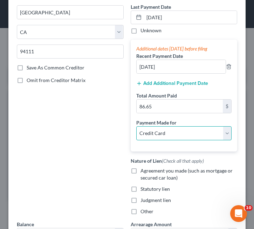
click at [136, 126] on select "Select Car Credit Card Loan Repayment Mortgage Other Suppliers Or Vendors" at bounding box center [184, 133] width 96 height 14
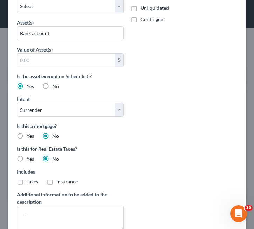
scroll to position [470, 0]
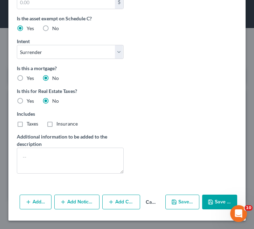
click at [219, 208] on button "Save & Close" at bounding box center [219, 202] width 35 height 15
select select
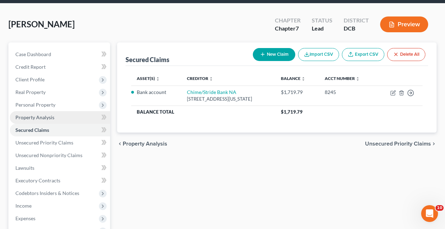
scroll to position [28, 0]
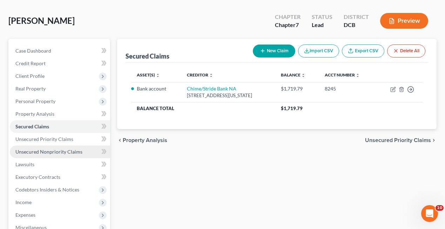
click at [55, 150] on span "Unsecured Nonpriority Claims" at bounding box center [48, 152] width 67 height 6
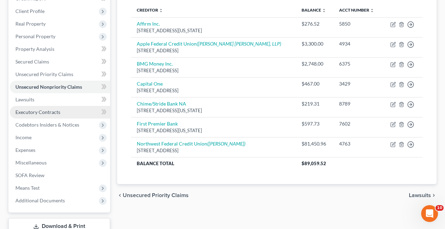
scroll to position [94, 0]
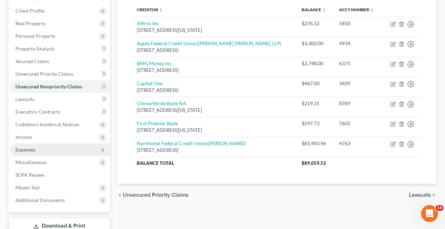
click at [52, 149] on span "Expenses" at bounding box center [60, 149] width 100 height 13
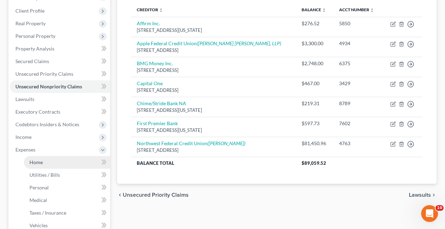
click at [44, 162] on link "Home" at bounding box center [67, 162] width 86 height 13
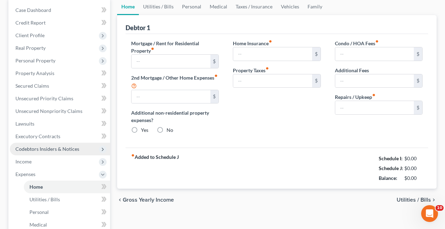
type input "0.00"
radio input "true"
type input "0.00"
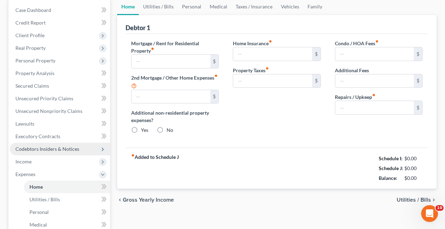
type input "0.00"
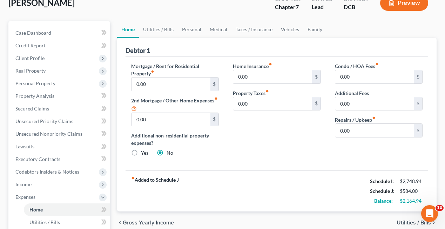
scroll to position [55, 0]
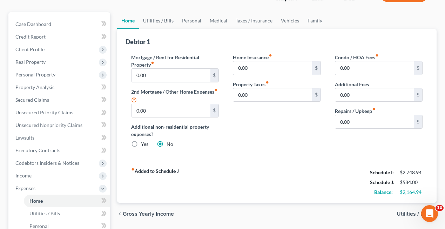
click at [169, 20] on link "Utilities / Bills" at bounding box center [158, 20] width 39 height 17
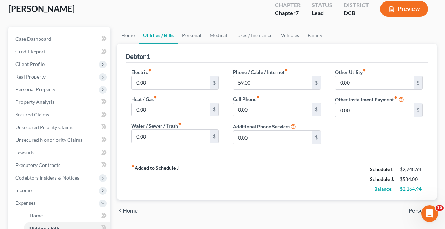
scroll to position [42, 0]
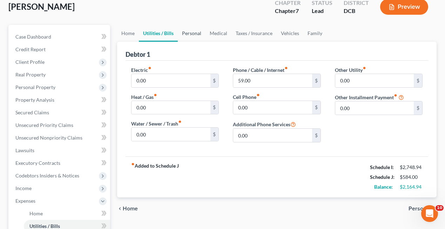
click at [194, 32] on link "Personal" at bounding box center [192, 33] width 28 height 17
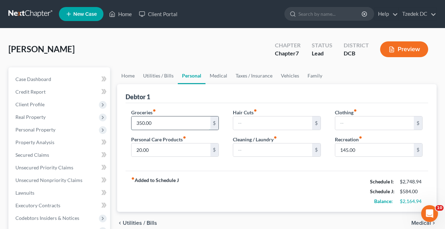
click at [181, 122] on input "350.00" at bounding box center [171, 122] width 79 height 13
type input "308"
click at [349, 124] on input "text" at bounding box center [374, 122] width 79 height 13
click at [132, 73] on link "Home" at bounding box center [128, 75] width 22 height 17
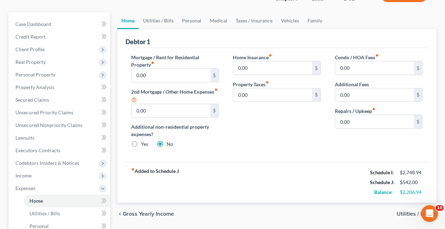
scroll to position [58, 0]
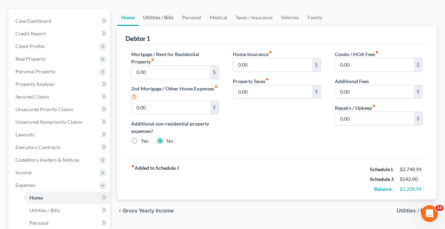
click at [159, 18] on link "Utilities / Bills" at bounding box center [158, 17] width 39 height 17
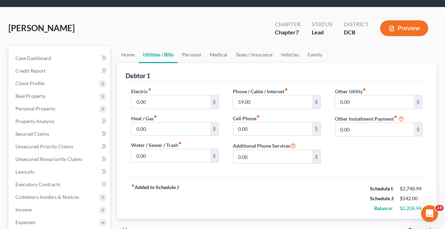
scroll to position [36, 0]
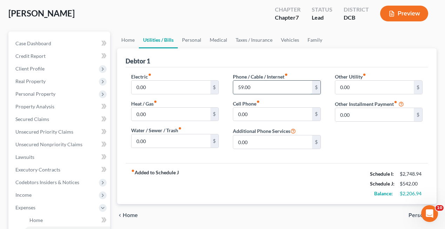
click at [258, 87] on input "59.00" at bounding box center [272, 87] width 79 height 13
click at [155, 88] on input "0.00" at bounding box center [171, 87] width 79 height 13
type input "125"
click at [192, 42] on link "Personal" at bounding box center [192, 40] width 28 height 17
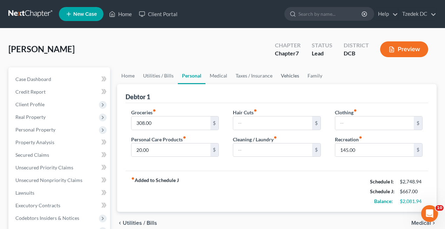
click at [288, 74] on link "Vehicles" at bounding box center [290, 75] width 27 height 17
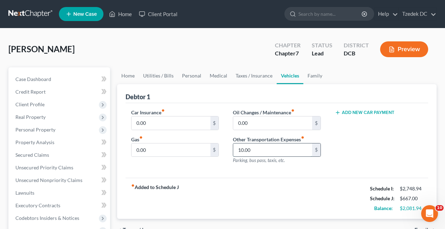
click at [262, 150] on input "10.00" at bounding box center [272, 149] width 79 height 13
type input "384"
click at [371, 149] on div "Add New Car Payment" at bounding box center [379, 139] width 102 height 61
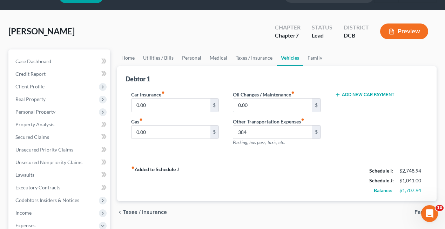
scroll to position [18, 0]
click at [196, 56] on link "Personal" at bounding box center [192, 57] width 28 height 17
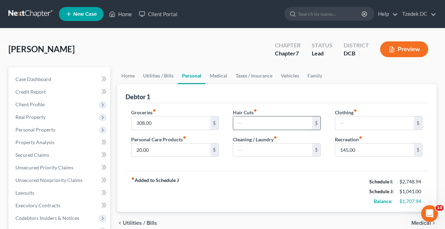
scroll to position [4, 0]
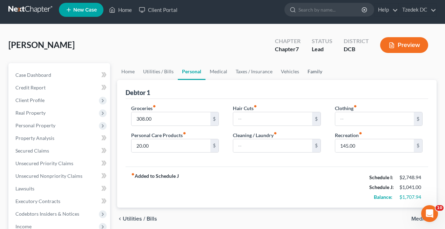
click at [313, 72] on link "Family" at bounding box center [314, 71] width 23 height 17
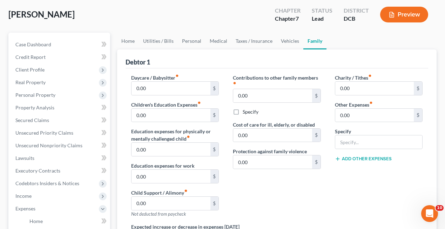
scroll to position [35, 0]
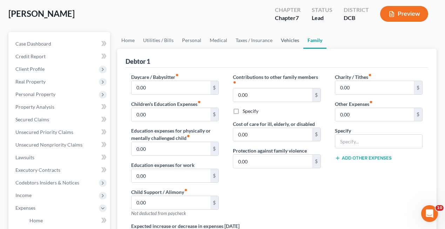
click at [288, 41] on link "Vehicles" at bounding box center [290, 40] width 27 height 17
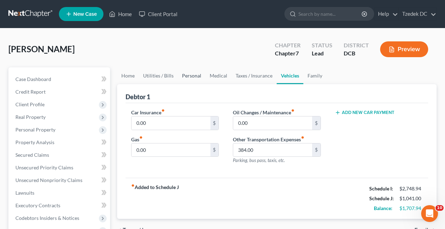
click at [192, 78] on link "Personal" at bounding box center [192, 75] width 28 height 17
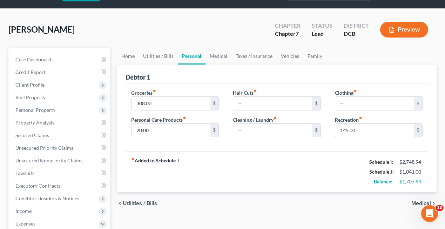
scroll to position [21, 0]
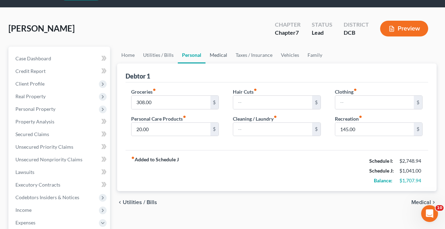
click at [218, 58] on link "Medical" at bounding box center [219, 55] width 26 height 17
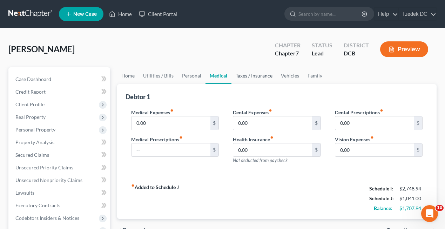
click at [259, 78] on link "Taxes / Insurance" at bounding box center [254, 75] width 45 height 17
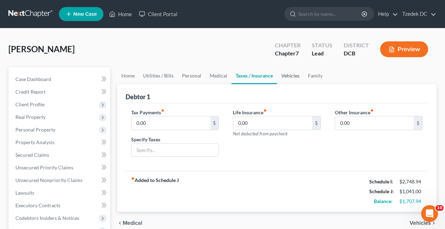
click at [289, 76] on link "Vehicles" at bounding box center [290, 75] width 27 height 17
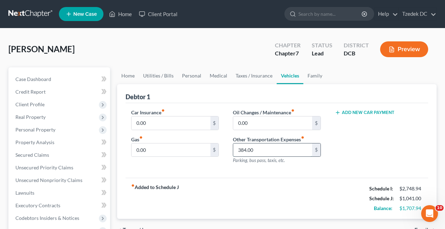
click at [248, 147] on input "384.00" at bounding box center [272, 149] width 79 height 13
type input "448"
click at [422, 181] on div "fiber_manual_record Added to Schedule J Schedule I: $2,748.94 Schedule J: $1,10…" at bounding box center [277, 198] width 303 height 41
click at [163, 77] on link "Utilities / Bills" at bounding box center [158, 75] width 39 height 17
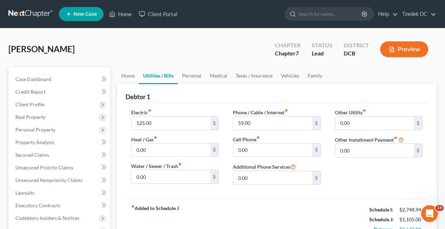
scroll to position [14, 0]
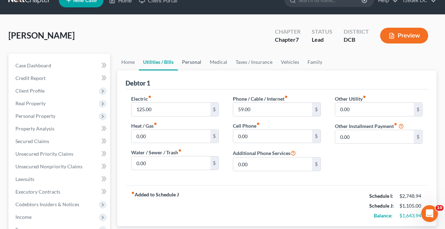
click at [187, 61] on link "Personal" at bounding box center [192, 62] width 28 height 17
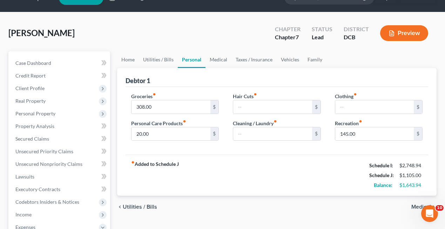
scroll to position [20, 0]
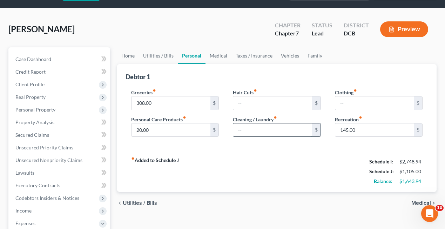
click at [247, 127] on input "text" at bounding box center [272, 129] width 79 height 13
type input "150"
click at [255, 173] on div "fiber_manual_record Added to Schedule J Schedule I: $2,748.94 Schedule J: $1,25…" at bounding box center [277, 171] width 303 height 41
click at [219, 55] on link "Medical" at bounding box center [219, 55] width 26 height 17
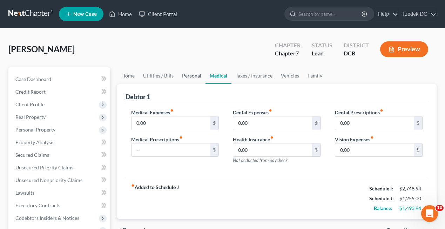
click at [189, 75] on link "Personal" at bounding box center [192, 75] width 28 height 17
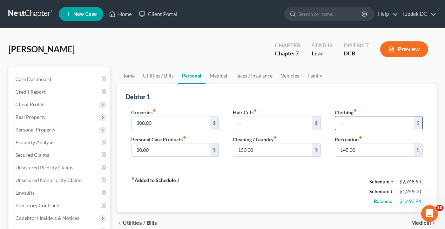
click at [355, 125] on input "text" at bounding box center [374, 122] width 79 height 13
click at [218, 72] on link "Medical" at bounding box center [219, 75] width 26 height 17
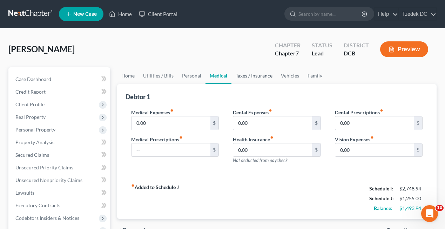
click at [241, 76] on link "Taxes / Insurance" at bounding box center [254, 75] width 45 height 17
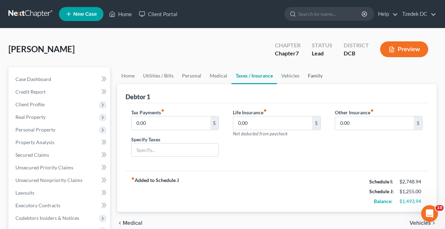
click at [316, 73] on link "Family" at bounding box center [315, 75] width 23 height 17
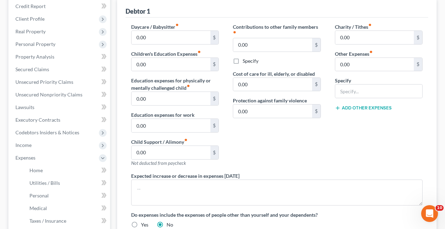
scroll to position [82, 0]
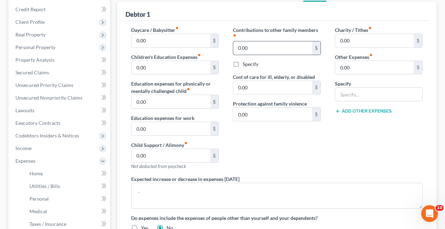
click at [273, 49] on input "0.00" at bounding box center [272, 47] width 79 height 13
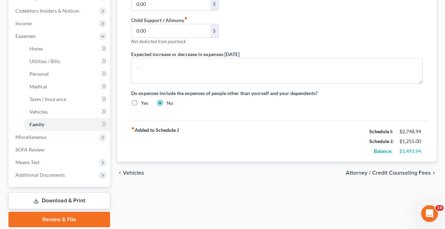
scroll to position [214, 0]
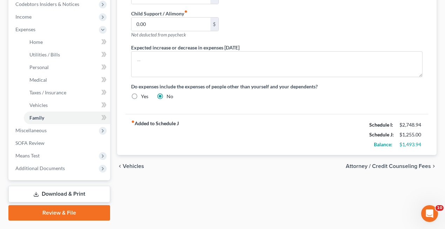
click at [354, 166] on span "Attorney / Credit Counseling Fees" at bounding box center [388, 166] width 85 height 6
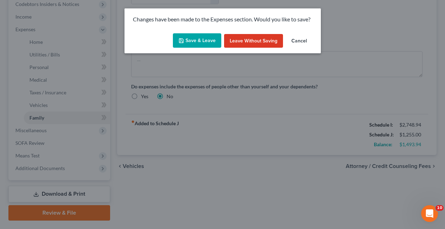
click at [198, 41] on button "Save & Leave" at bounding box center [197, 40] width 48 height 15
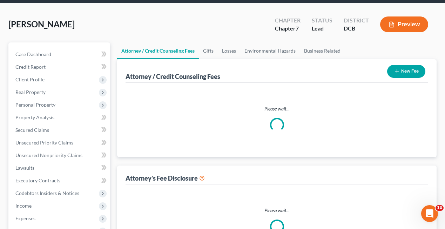
select select "0"
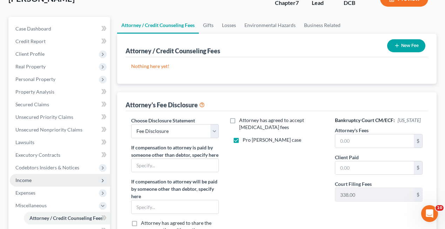
scroll to position [104, 0]
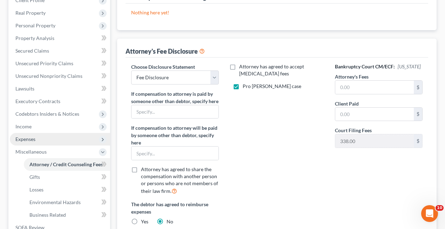
click at [39, 139] on span "Expenses" at bounding box center [60, 139] width 100 height 13
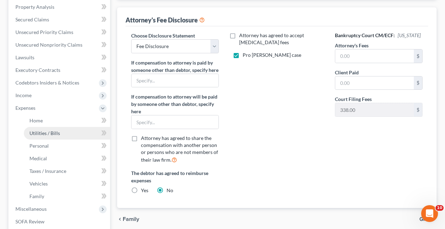
scroll to position [140, 0]
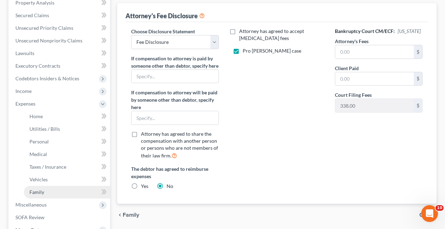
click at [48, 191] on link "Family" at bounding box center [67, 192] width 86 height 13
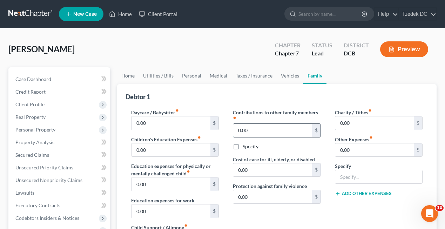
click at [260, 128] on input "0.00" at bounding box center [272, 130] width 79 height 13
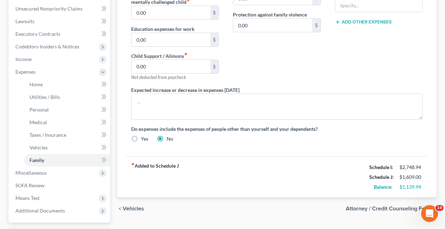
scroll to position [195, 0]
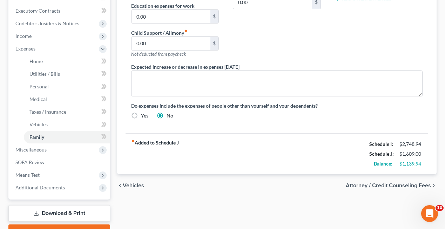
click at [392, 184] on span "Attorney / Credit Counseling Fees" at bounding box center [388, 186] width 85 height 6
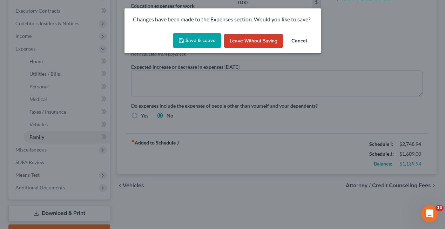
click at [202, 41] on button "Save & Leave" at bounding box center [197, 40] width 48 height 15
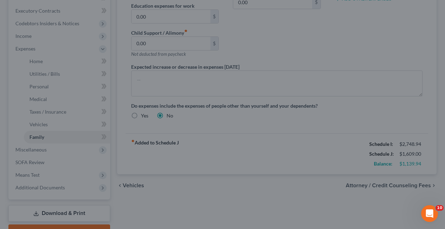
type input "354.00"
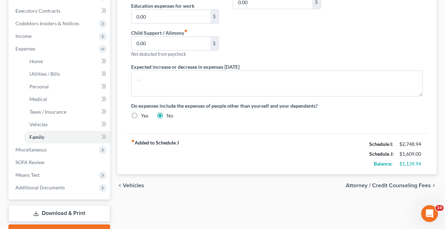
select select "0"
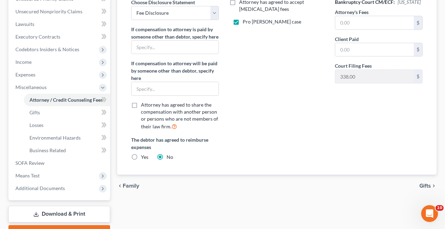
scroll to position [169, 0]
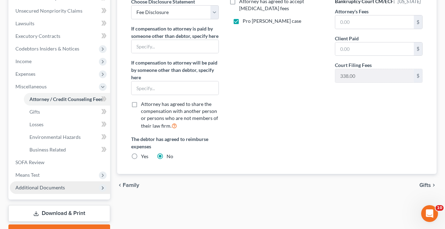
click at [49, 186] on span "Additional Documents" at bounding box center [39, 188] width 49 height 6
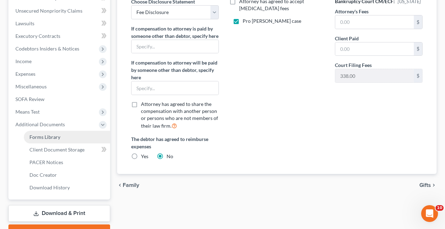
click at [56, 138] on span "Forms Library" at bounding box center [44, 137] width 31 height 6
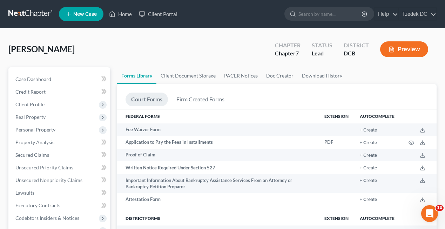
scroll to position [49, 0]
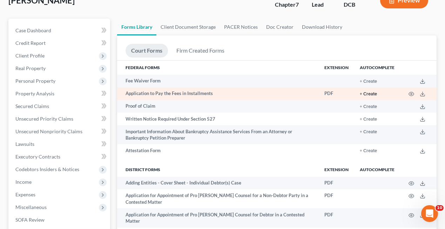
click at [370, 93] on button "+ Create" at bounding box center [368, 94] width 17 height 5
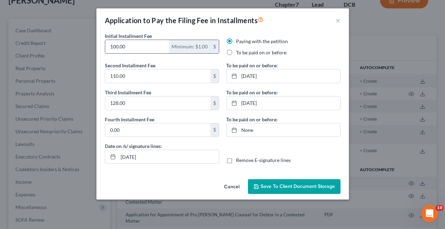
drag, startPoint x: 139, startPoint y: 45, endPoint x: 105, endPoint y: 45, distance: 34.0
click at [105, 45] on input "100.00" at bounding box center [137, 46] width 64 height 13
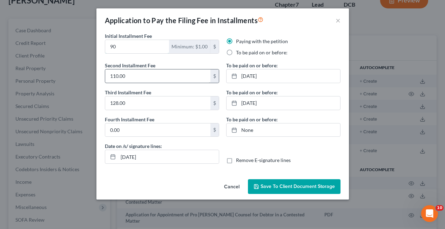
type input "90"
click at [133, 77] on input "110.00" at bounding box center [157, 75] width 105 height 13
type input "83"
click at [133, 105] on input "128.00" at bounding box center [157, 102] width 105 height 13
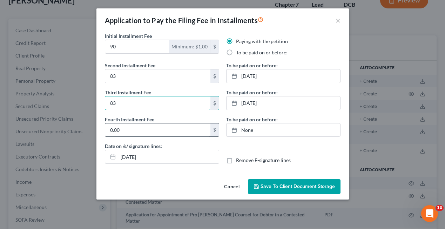
type input "83"
click at [133, 131] on input "0.00" at bounding box center [157, 129] width 105 height 13
type input "82"
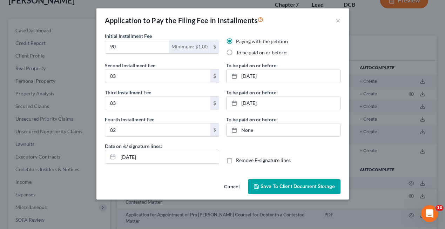
click at [216, 60] on div "Initial Installment Fee 90 Minimum: $1.00 $" at bounding box center [161, 46] width 121 height 29
click at [258, 77] on link "[DATE]" at bounding box center [284, 75] width 114 height 13
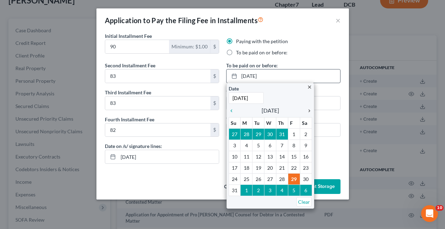
click at [310, 111] on icon "chevron_right" at bounding box center [307, 111] width 9 height 6
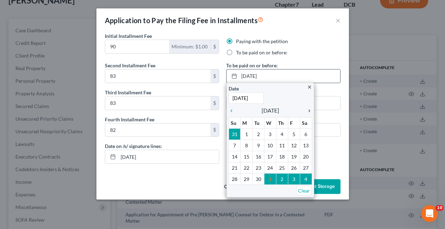
click at [308, 108] on icon "chevron_right" at bounding box center [307, 111] width 9 height 6
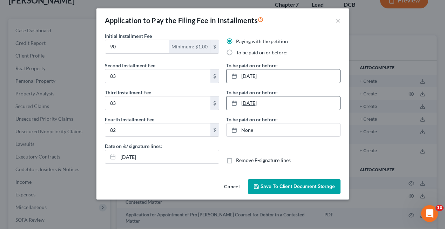
click at [267, 102] on link "[DATE]" at bounding box center [284, 102] width 114 height 13
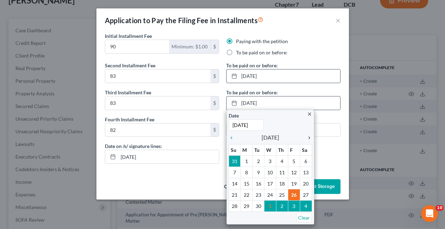
click at [308, 137] on icon "chevron_right" at bounding box center [307, 138] width 9 height 6
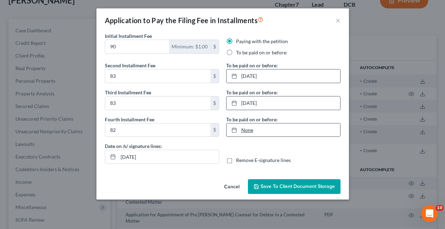
type input "[DATE]"
click at [272, 128] on link "[DATE]" at bounding box center [284, 129] width 114 height 13
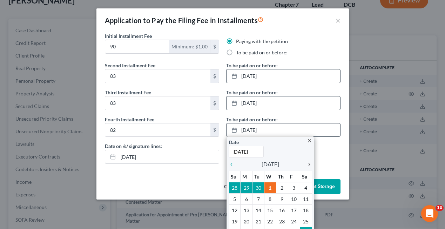
click at [309, 163] on icon "chevron_right" at bounding box center [307, 165] width 9 height 6
click at [231, 166] on icon "chevron_left" at bounding box center [233, 165] width 9 height 6
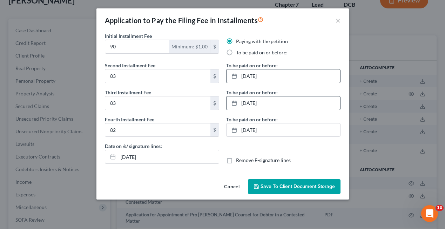
click at [275, 186] on span "Save to Client Document Storage" at bounding box center [298, 186] width 74 height 6
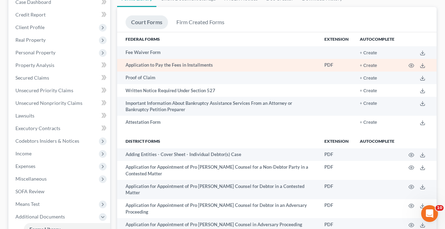
scroll to position [88, 0]
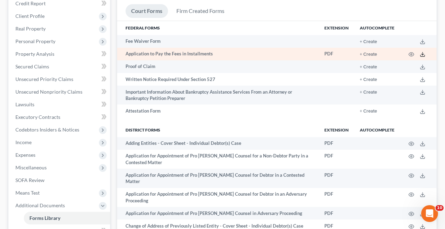
click at [425, 52] on icon at bounding box center [423, 55] width 6 height 6
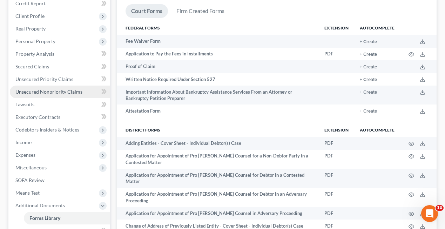
click at [56, 90] on span "Unsecured Nonpriority Claims" at bounding box center [48, 92] width 67 height 6
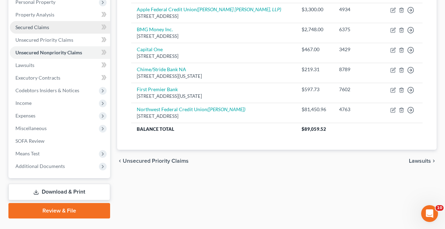
scroll to position [80, 0]
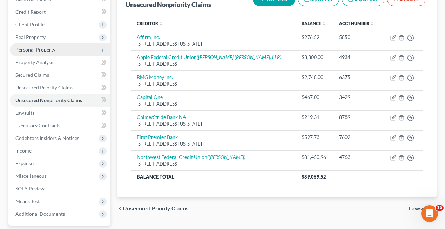
click at [42, 48] on span "Personal Property" at bounding box center [35, 50] width 40 height 6
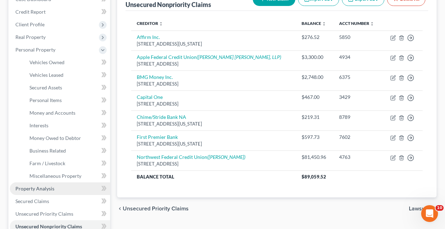
click at [44, 187] on span "Property Analysis" at bounding box center [34, 189] width 39 height 6
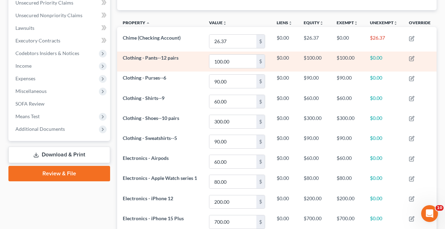
scroll to position [3, 0]
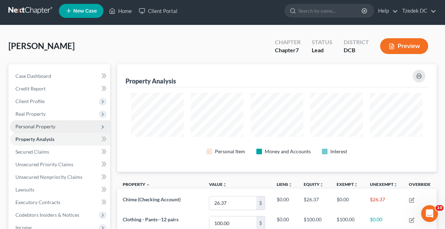
click at [45, 124] on span "Personal Property" at bounding box center [35, 126] width 40 height 6
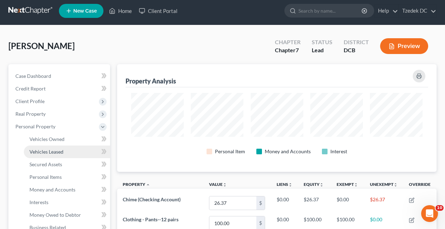
scroll to position [56, 0]
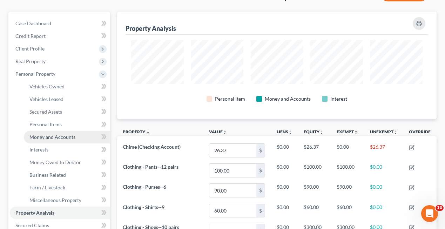
click at [51, 138] on span "Money and Accounts" at bounding box center [52, 137] width 46 height 6
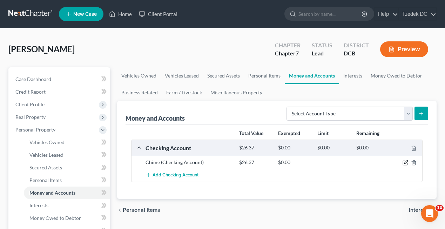
click at [404, 162] on icon "button" at bounding box center [406, 163] width 6 height 6
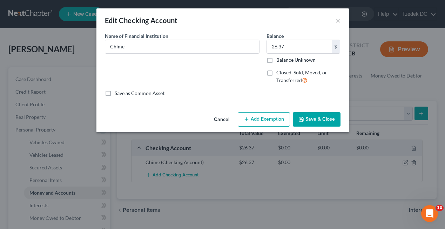
click at [256, 117] on button "Add Exemption" at bounding box center [264, 119] width 52 height 15
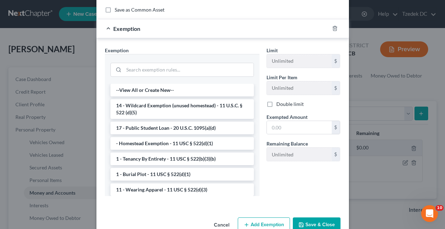
scroll to position [84, 0]
click at [174, 105] on li "14 - Wildcard Exemption (unused homestead) - 11 U.S.C. § 522 (d)(5)" at bounding box center [182, 109] width 143 height 20
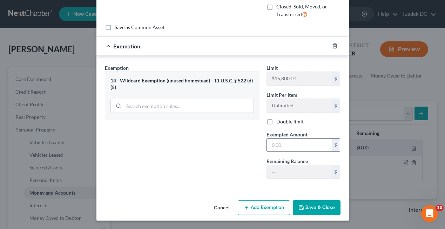
click at [282, 145] on input "text" at bounding box center [299, 145] width 65 height 13
type input "26.37"
click at [310, 206] on button "Save & Close" at bounding box center [317, 207] width 48 height 15
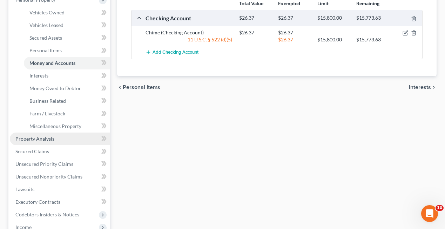
click at [48, 140] on span "Property Analysis" at bounding box center [34, 139] width 39 height 6
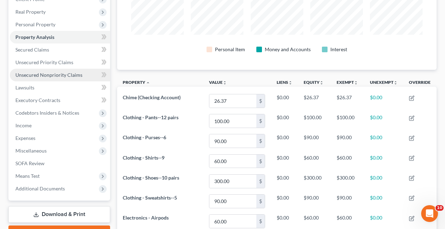
click at [49, 73] on span "Unsecured Nonpriority Claims" at bounding box center [48, 75] width 67 height 6
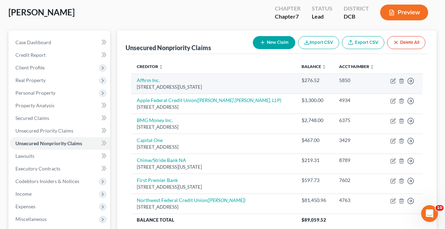
scroll to position [38, 0]
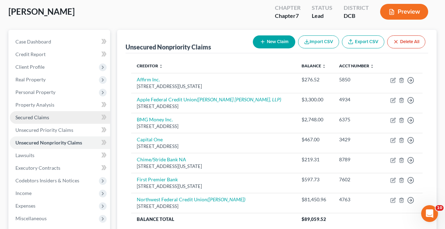
click at [41, 117] on span "Secured Claims" at bounding box center [32, 117] width 34 height 6
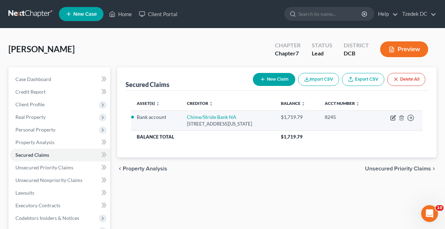
click at [393, 119] on icon "button" at bounding box center [393, 118] width 6 height 6
select select "4"
select select "0"
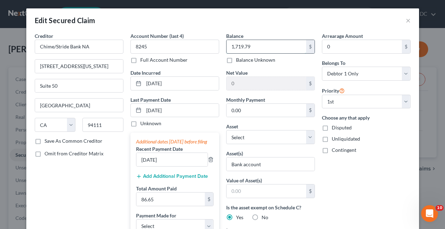
click at [255, 47] on input "1,719.79" at bounding box center [267, 46] width 80 height 13
click at [261, 44] on input "219" at bounding box center [267, 46] width 80 height 13
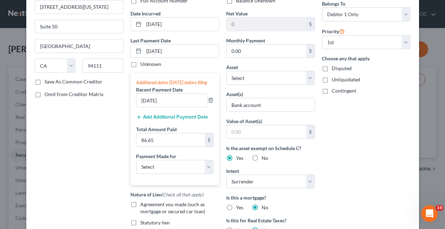
scroll to position [85, 0]
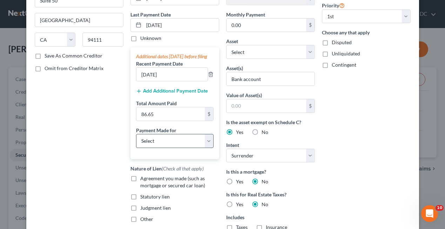
type input "219.31"
click at [179, 146] on select "Select Car Credit Card Loan Repayment Mortgage Other Suppliers Or Vendors" at bounding box center [175, 141] width 78 height 14
select select "1"
click at [136, 141] on select "Select Car Credit Card Loan Repayment Mortgage Other Suppliers Or Vendors" at bounding box center [175, 141] width 78 height 14
click at [182, 94] on button "Add Additional Payment Date" at bounding box center [172, 91] width 72 height 6
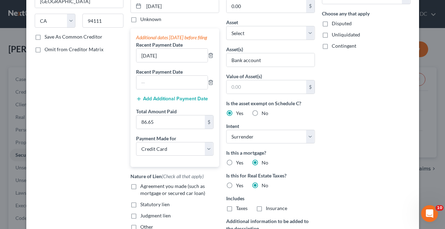
scroll to position [105, 0]
click at [181, 85] on input "text" at bounding box center [171, 81] width 71 height 13
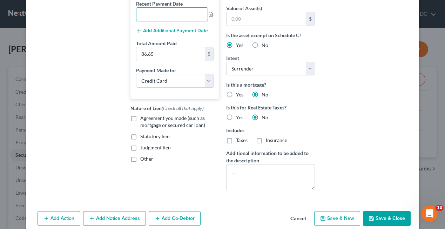
scroll to position [189, 0]
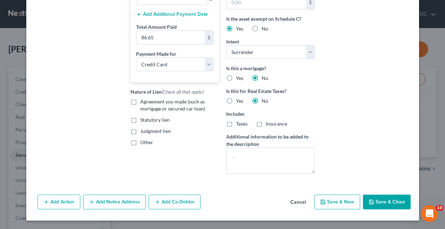
click at [388, 202] on button "Save & Close" at bounding box center [387, 202] width 48 height 15
select select
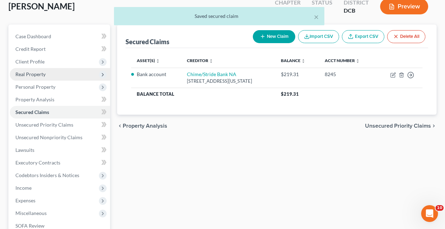
scroll to position [43, 0]
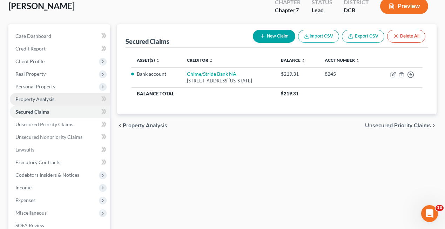
click at [46, 96] on span "Property Analysis" at bounding box center [34, 99] width 39 height 6
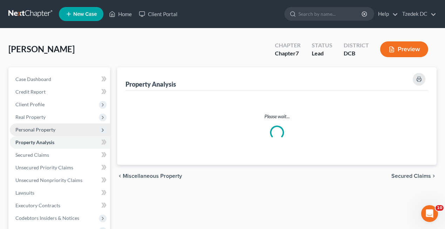
click at [41, 129] on span "Personal Property" at bounding box center [35, 130] width 40 height 6
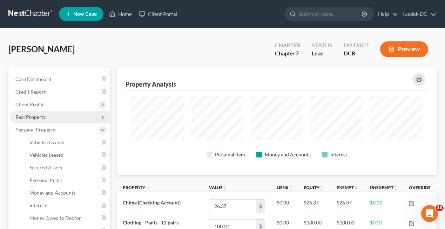
scroll to position [108, 319]
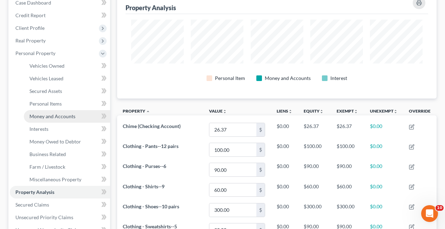
click at [53, 114] on span "Money and Accounts" at bounding box center [52, 116] width 46 height 6
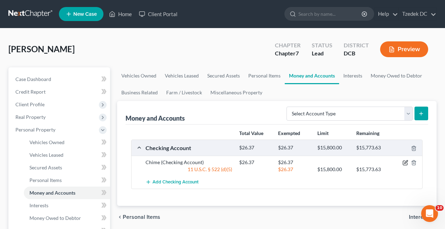
click at [404, 162] on icon "button" at bounding box center [406, 163] width 6 height 6
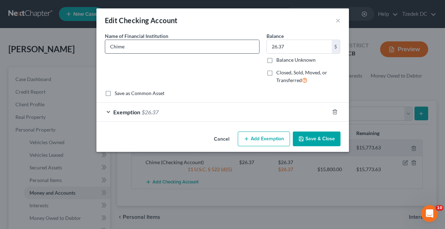
click at [175, 45] on input "Chime" at bounding box center [182, 46] width 154 height 13
type input "Chime/Stride Bank, N.A."
click at [322, 135] on button "Save & Close" at bounding box center [317, 139] width 48 height 15
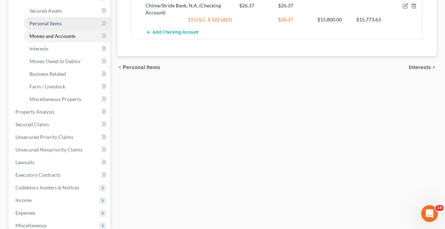
scroll to position [158, 0]
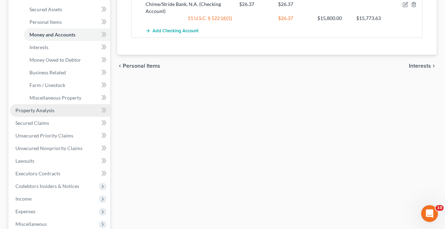
click at [49, 112] on span "Property Analysis" at bounding box center [34, 110] width 39 height 6
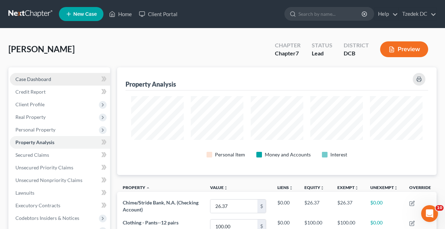
scroll to position [108, 319]
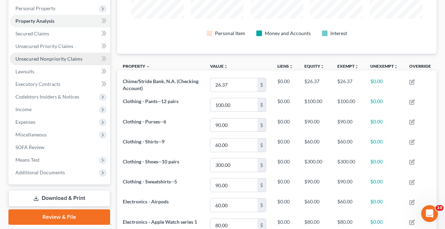
click at [44, 57] on span "Unsecured Nonpriority Claims" at bounding box center [48, 59] width 67 height 6
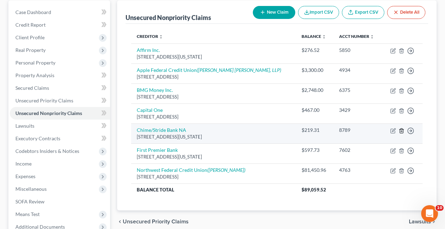
click at [403, 130] on icon "button" at bounding box center [402, 131] width 6 height 6
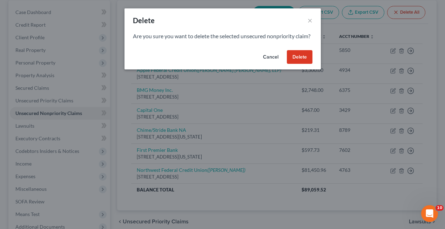
click at [303, 62] on button "Delete" at bounding box center [300, 57] width 26 height 14
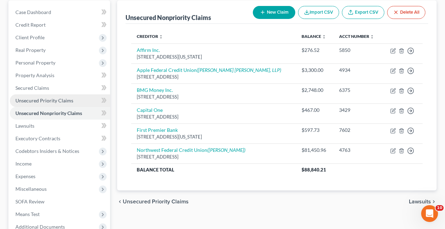
click at [58, 99] on span "Unsecured Priority Claims" at bounding box center [44, 101] width 58 height 6
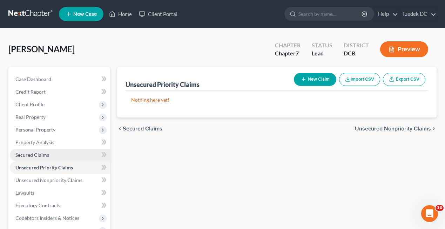
click at [42, 154] on span "Secured Claims" at bounding box center [32, 155] width 34 height 6
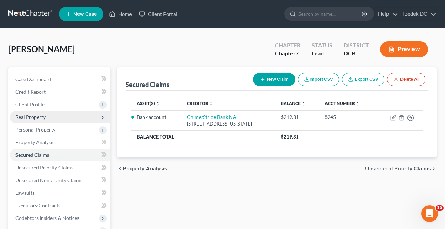
scroll to position [143, 0]
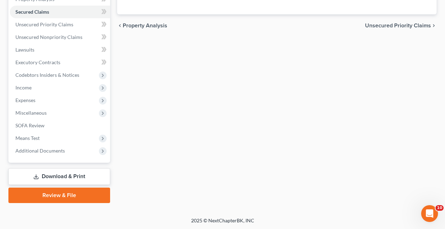
click at [64, 175] on link "Download & Print" at bounding box center [59, 176] width 102 height 16
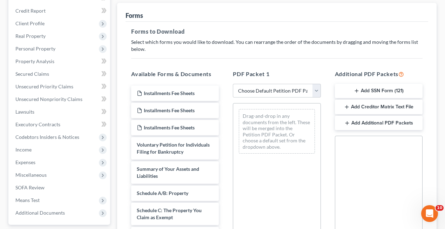
scroll to position [95, 0]
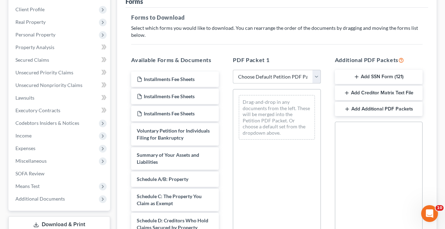
click at [268, 77] on select "Choose Default Petition PDF Packet Complete Bankruptcy Petition (all forms and …" at bounding box center [277, 77] width 88 height 14
select select "0"
click at [233, 70] on select "Choose Default Petition PDF Packet Complete Bankruptcy Petition (all forms and …" at bounding box center [277, 77] width 88 height 14
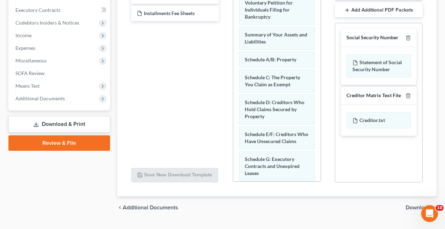
scroll to position [212, 0]
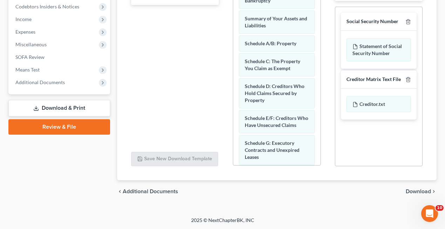
click at [412, 192] on span "Download" at bounding box center [418, 192] width 25 height 6
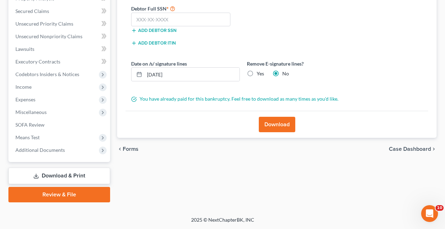
scroll to position [143, 0]
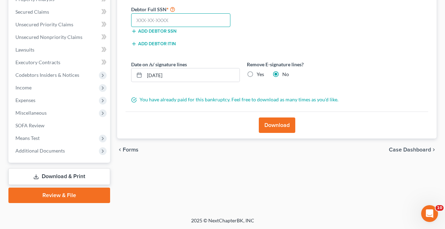
click at [181, 23] on input "text" at bounding box center [180, 20] width 99 height 14
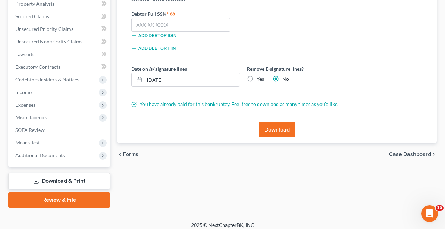
click at [257, 78] on label "Yes" at bounding box center [260, 78] width 7 height 7
click at [260, 78] on input "Yes" at bounding box center [262, 77] width 5 height 5
radio input "true"
radio input "false"
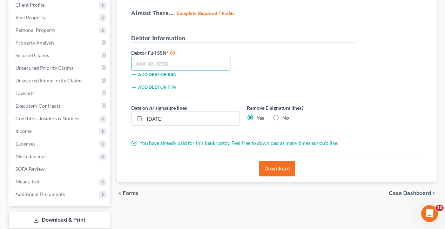
click at [186, 58] on input "text" at bounding box center [180, 64] width 99 height 14
type input "578-25-8063"
click at [273, 166] on button "Download" at bounding box center [277, 168] width 36 height 15
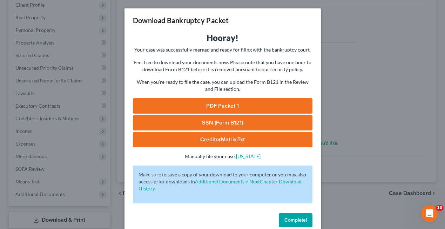
click at [250, 108] on link "PDF Packet 1" at bounding box center [223, 105] width 180 height 15
click at [196, 123] on link "SSN (Form B121)" at bounding box center [223, 122] width 180 height 15
click at [367, 94] on div "Download Bankruptcy Packet Hooray! Your case was successfully merged and ready …" at bounding box center [222, 114] width 445 height 229
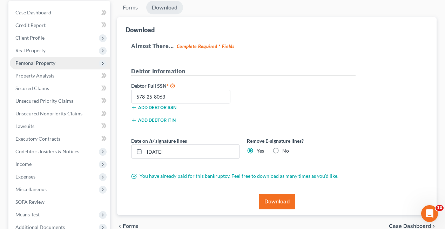
scroll to position [66, 0]
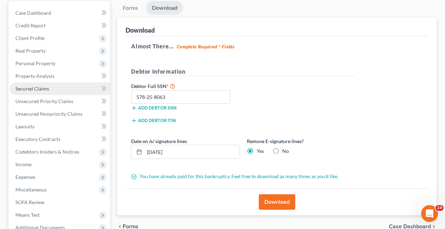
click at [42, 90] on span "Secured Claims" at bounding box center [32, 89] width 34 height 6
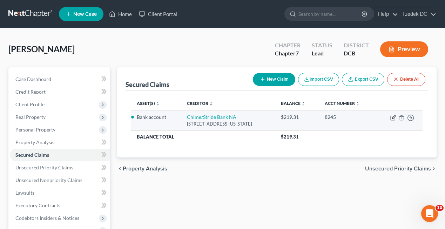
click at [392, 118] on icon "button" at bounding box center [393, 118] width 6 height 6
select select "4"
select select "0"
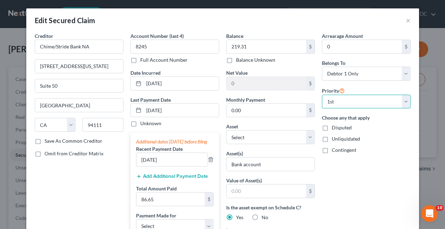
click at [346, 102] on select "Select 1st 2nd 3rd 4th 5th 6th 7th 8th 9th 10th 11th 12th 13th 14th 15th 16th 1…" at bounding box center [366, 102] width 89 height 14
click at [322, 95] on select "Select 1st 2nd 3rd 4th 5th 6th 7th 8th 9th 10th 11th 12th 13th 14th 15th 16th 1…" at bounding box center [366, 102] width 89 height 14
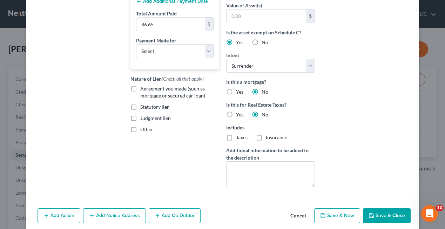
scroll to position [189, 0]
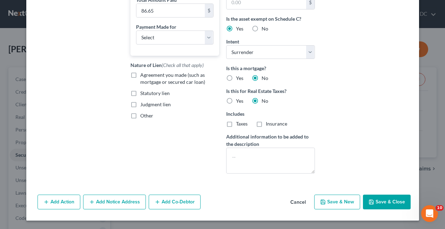
click at [303, 201] on button "Cancel" at bounding box center [298, 202] width 27 height 14
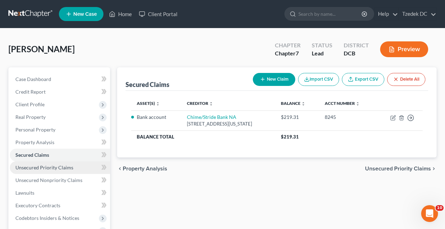
click at [59, 167] on span "Unsecured Priority Claims" at bounding box center [44, 168] width 58 height 6
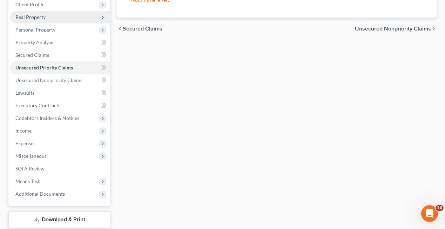
scroll to position [101, 0]
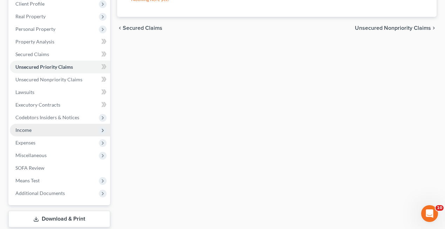
click at [35, 129] on span "Income" at bounding box center [60, 130] width 100 height 13
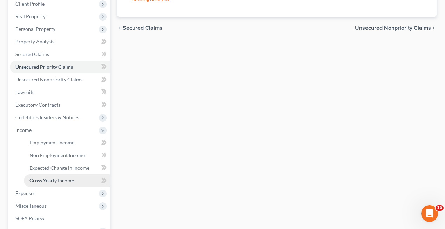
click at [46, 177] on link "Gross Yearly Income" at bounding box center [67, 180] width 86 height 13
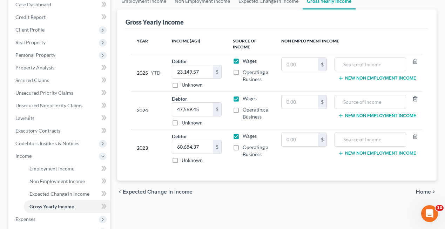
scroll to position [76, 0]
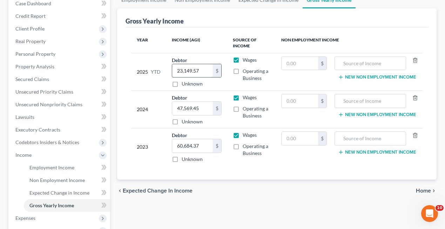
click at [199, 72] on input "23,149.57" at bounding box center [192, 70] width 41 height 13
click at [194, 69] on input "25" at bounding box center [192, 70] width 41 height 13
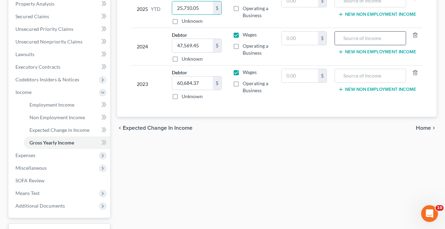
scroll to position [151, 0]
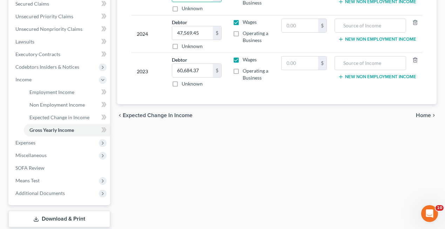
type input "25,710.05"
click at [421, 114] on span "Home" at bounding box center [423, 116] width 15 height 6
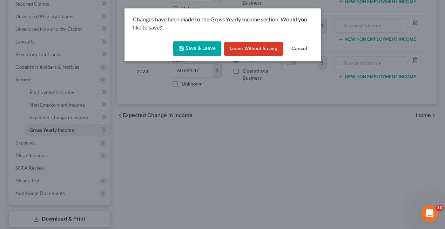
click at [204, 49] on button "Save & Leave" at bounding box center [197, 48] width 48 height 15
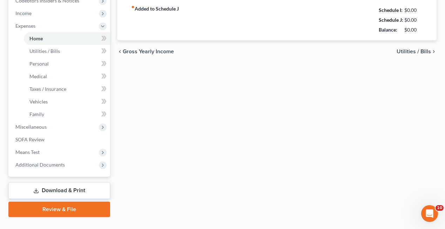
scroll to position [232, 0]
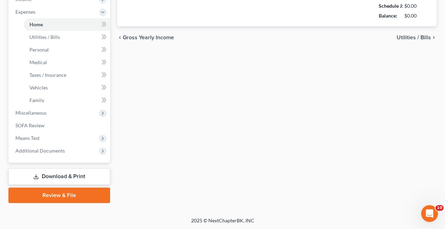
type input "0.00"
radio input "true"
type input "0.00"
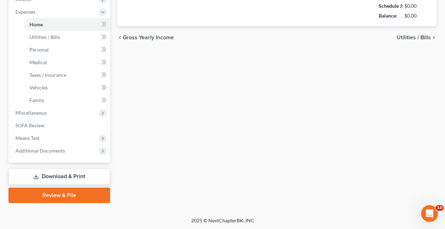
type input "0.00"
click at [60, 176] on link "Download & Print" at bounding box center [59, 176] width 102 height 16
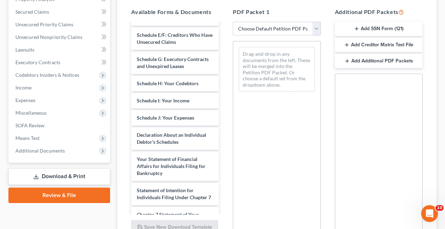
scroll to position [162, 0]
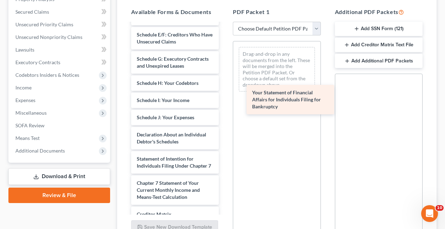
drag, startPoint x: 171, startPoint y: 165, endPoint x: 288, endPoint y: 95, distance: 136.6
click at [225, 95] on div "Your Statement of Financial Affairs for Individuals Filing for Bankruptcy Insta…" at bounding box center [175, 77] width 99 height 433
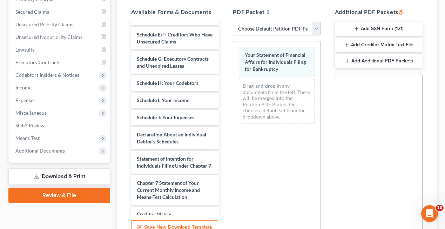
scroll to position [211, 0]
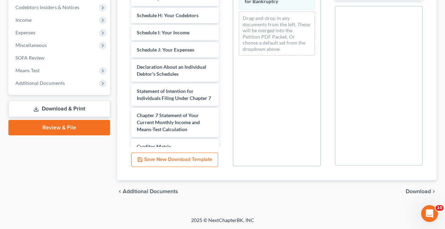
click at [409, 190] on span "Download" at bounding box center [418, 192] width 25 height 6
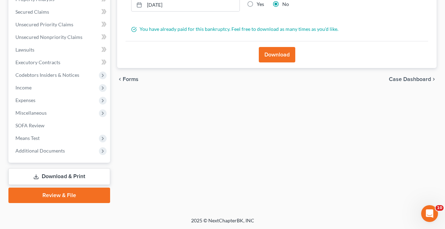
click at [257, 1] on label "Yes" at bounding box center [260, 4] width 7 height 7
click at [260, 1] on input "Yes" at bounding box center [262, 3] width 5 height 5
radio input "true"
click at [268, 56] on button "Download" at bounding box center [277, 54] width 36 height 15
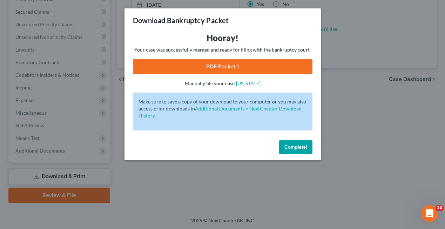
click at [229, 67] on link "PDF Packet 1" at bounding box center [223, 66] width 180 height 15
click at [291, 146] on span "Complete!" at bounding box center [296, 147] width 22 height 6
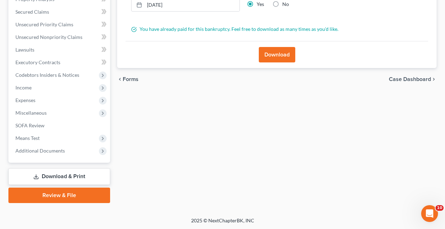
click at [82, 177] on link "Download & Print" at bounding box center [59, 176] width 102 height 16
click at [67, 175] on link "Download & Print" at bounding box center [59, 176] width 102 height 16
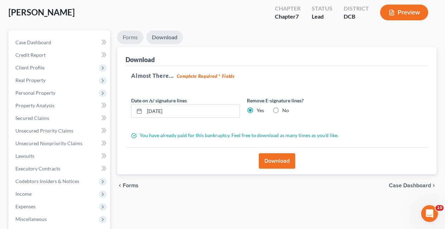
click at [132, 36] on link "Forms" at bounding box center [130, 38] width 26 height 14
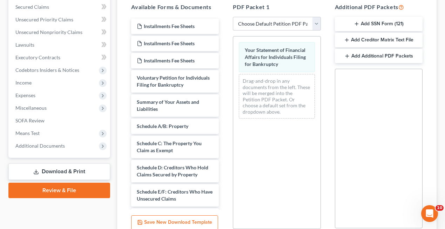
scroll to position [123, 0]
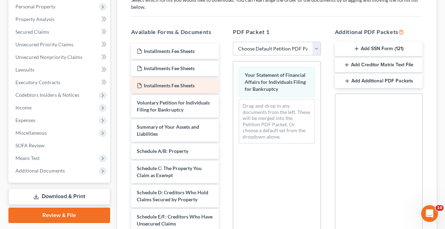
click at [174, 84] on span "Installments Fee Sheets" at bounding box center [169, 85] width 51 height 6
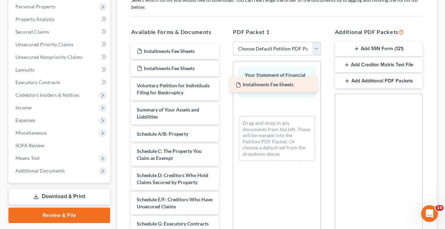
drag, startPoint x: 174, startPoint y: 84, endPoint x: 274, endPoint y: 83, distance: 99.6
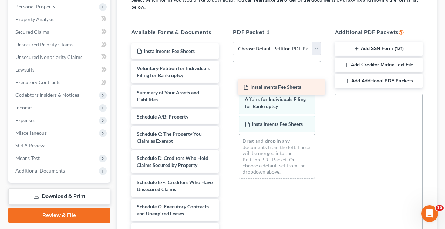
drag, startPoint x: 162, startPoint y: 68, endPoint x: 268, endPoint y: 87, distance: 108.0
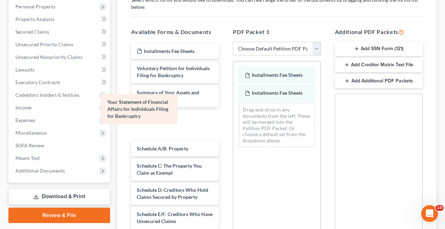
drag, startPoint x: 269, startPoint y: 94, endPoint x: 131, endPoint y: 103, distance: 138.5
click at [233, 103] on div "Your Statement of Financial Affairs for Individuals Filing for Bankruptcy Insta…" at bounding box center [276, 107] width 87 height 92
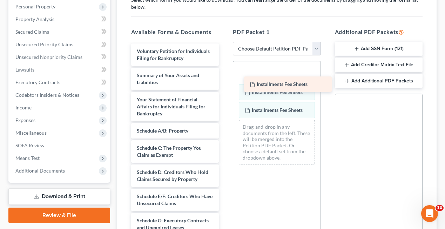
drag, startPoint x: 168, startPoint y: 50, endPoint x: 280, endPoint y: 83, distance: 116.8
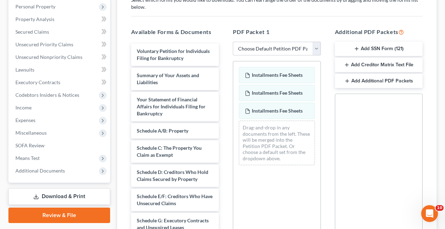
scroll to position [211, 0]
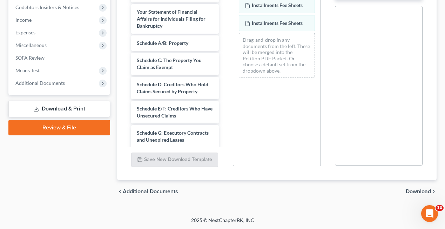
click at [412, 193] on span "Download" at bounding box center [418, 192] width 25 height 6
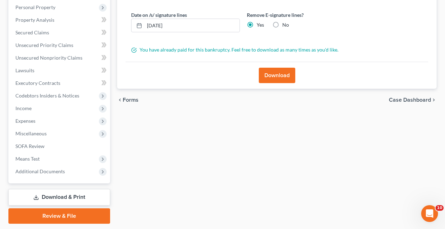
scroll to position [118, 0]
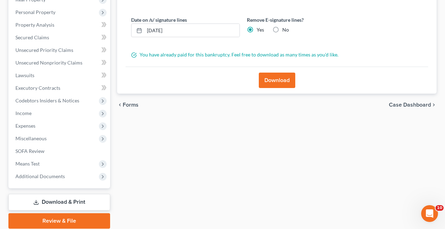
click at [276, 73] on button "Download" at bounding box center [277, 80] width 36 height 15
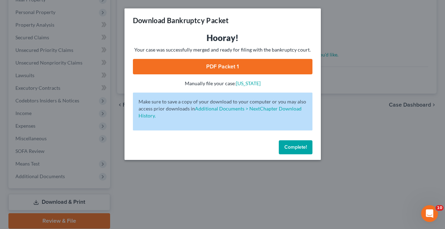
click at [203, 65] on link "PDF Packet 1" at bounding box center [223, 66] width 180 height 15
click at [289, 151] on button "Complete!" at bounding box center [296, 147] width 34 height 14
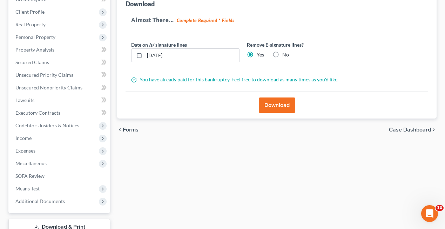
scroll to position [88, 0]
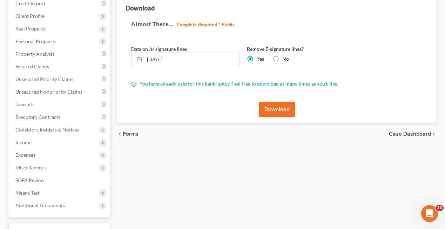
click at [282, 59] on label "No" at bounding box center [285, 58] width 7 height 7
click at [285, 59] on input "No" at bounding box center [287, 57] width 5 height 5
radio input "true"
click at [257, 58] on label "Yes" at bounding box center [260, 58] width 7 height 7
click at [260, 58] on input "Yes" at bounding box center [262, 57] width 5 height 5
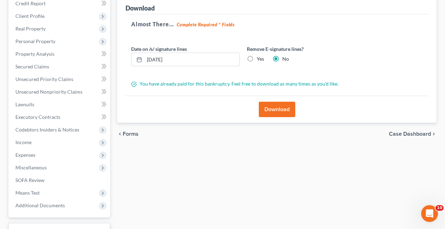
radio input "true"
click at [273, 109] on button "Download" at bounding box center [277, 109] width 36 height 15
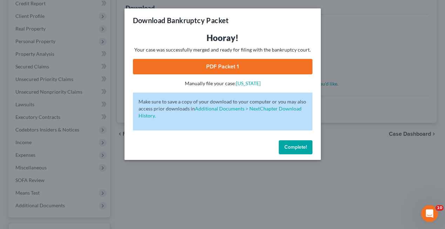
click at [207, 66] on link "PDF Packet 1" at bounding box center [223, 66] width 180 height 15
click at [202, 66] on link "PDF Packet 1" at bounding box center [223, 66] width 180 height 15
click at [302, 150] on button "Complete!" at bounding box center [296, 147] width 34 height 14
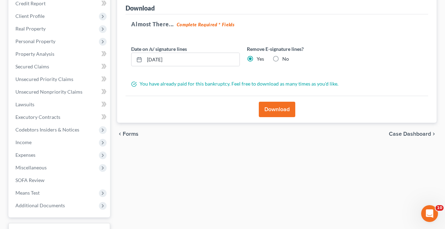
click at [282, 58] on label "No" at bounding box center [285, 58] width 7 height 7
click at [285, 58] on input "No" at bounding box center [287, 57] width 5 height 5
radio input "true"
radio input "false"
click at [276, 112] on button "Download" at bounding box center [277, 109] width 36 height 15
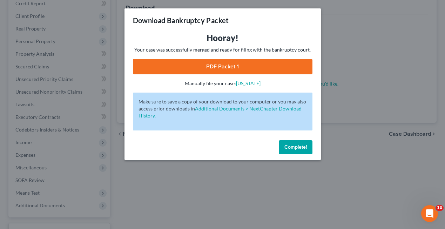
click at [213, 65] on link "PDF Packet 1" at bounding box center [223, 66] width 180 height 15
click at [293, 148] on span "Complete!" at bounding box center [296, 147] width 22 height 6
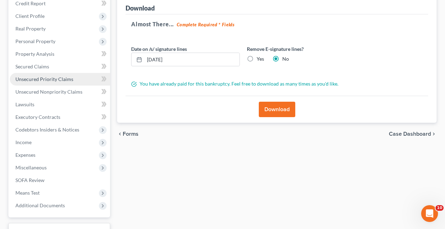
click at [49, 79] on span "Unsecured Priority Claims" at bounding box center [44, 79] width 58 height 6
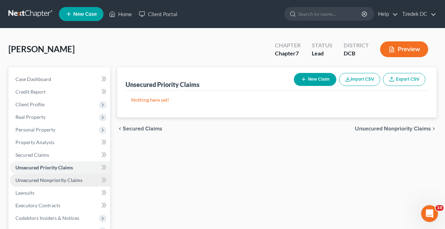
click at [54, 181] on span "Unsecured Nonpriority Claims" at bounding box center [48, 180] width 67 height 6
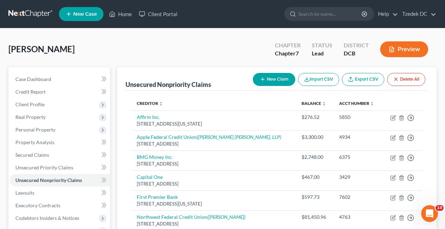
click at [269, 76] on button "New Claim" at bounding box center [274, 79] width 42 height 13
select select "0"
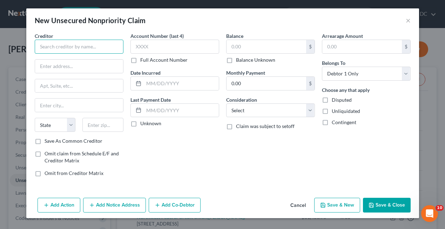
click at [105, 47] on input "text" at bounding box center [79, 47] width 89 height 14
click at [152, 80] on input "text" at bounding box center [181, 83] width 75 height 13
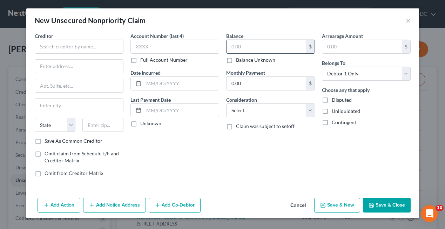
click at [260, 46] on input "text" at bounding box center [267, 46] width 80 height 13
type input "15,757"
click at [187, 83] on input "text" at bounding box center [181, 83] width 75 height 13
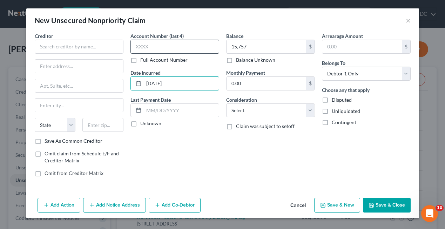
type input "[DATE]"
click at [166, 42] on input "text" at bounding box center [175, 47] width 89 height 14
type input "8324"
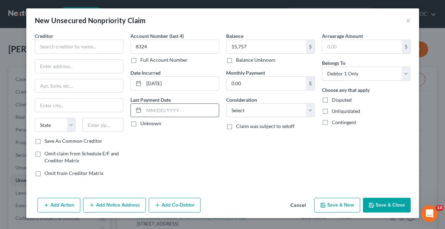
click at [173, 108] on input "text" at bounding box center [181, 110] width 75 height 13
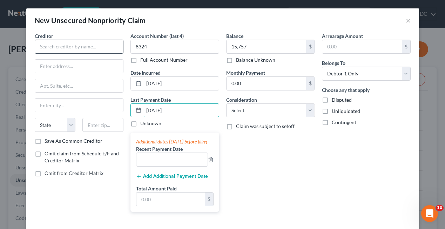
type input "[DATE]"
click at [95, 48] on input "text" at bounding box center [79, 47] width 89 height 14
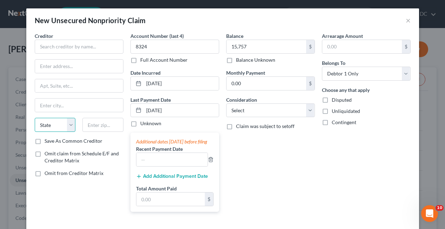
click at [65, 123] on select "State [US_STATE] AK AR AZ CA CO CT DE DC [GEOGRAPHIC_DATA] [GEOGRAPHIC_DATA] GU…" at bounding box center [55, 125] width 41 height 14
select select "8"
click at [35, 118] on select "State [US_STATE] AK AR AZ CA CO CT DE DC [GEOGRAPHIC_DATA] [GEOGRAPHIC_DATA] GU…" at bounding box center [55, 125] width 41 height 14
click at [105, 124] on input "text" at bounding box center [102, 125] width 41 height 14
click at [90, 65] on input "text" at bounding box center [79, 66] width 88 height 13
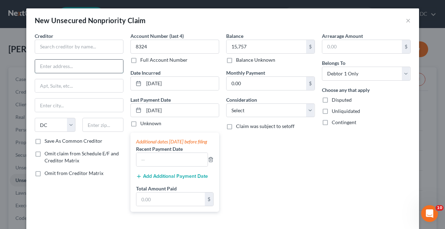
paste input "Office of Unemployment Compensation Tax Division"
type input "Office of Unemployment Compensation Tax Division"
click at [87, 49] on input "text" at bounding box center [79, 47] width 89 height 14
paste input "Office of Unemployment Compensation Tax Division"
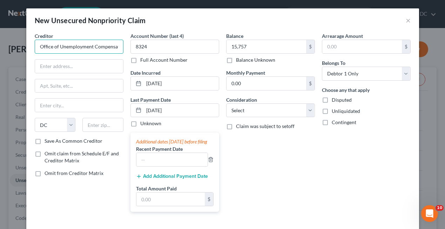
scroll to position [0, 33]
type input "Office of Unemployment Compensation Tax Division"
click at [82, 61] on input "text" at bounding box center [79, 66] width 88 height 13
click at [82, 66] on input "text" at bounding box center [79, 66] width 88 height 13
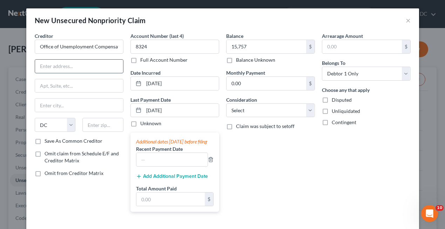
paste input "[STREET_ADDRESS][US_STATE]"
drag, startPoint x: 94, startPoint y: 66, endPoint x: 126, endPoint y: 66, distance: 31.6
click at [126, 66] on div "Creditor * Office of Unemployment Compensation Tax Division [STREET_ADDRESS][GE…" at bounding box center [79, 124] width 96 height 185
type input "[STREET_ADDRESS][US_STATE]"
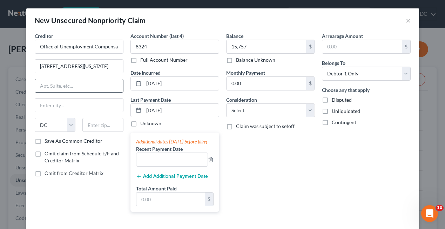
click at [96, 86] on input "text" at bounding box center [79, 85] width 88 height 13
paste input "Suite 4000"
type input "Suite 4000"
click at [84, 105] on input "text" at bounding box center [79, 105] width 88 height 13
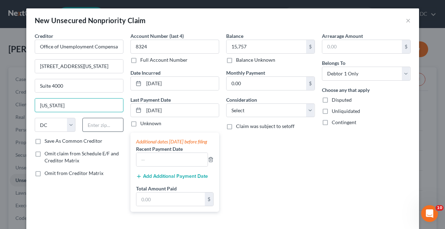
type input "[US_STATE]"
click at [105, 130] on input "text" at bounding box center [102, 125] width 41 height 14
paste input "20019"
type input "20019"
click at [72, 140] on label "Save As Common Creditor" at bounding box center [74, 141] width 58 height 7
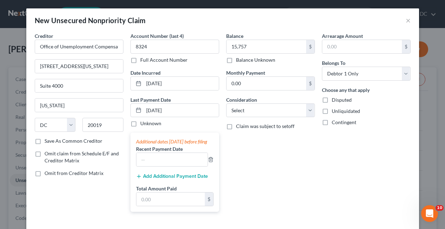
click at [52, 140] on input "Save As Common Creditor" at bounding box center [49, 140] width 5 height 5
checkbox input "true"
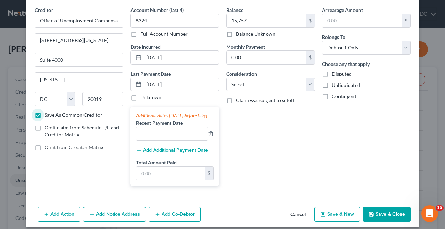
scroll to position [39, 0]
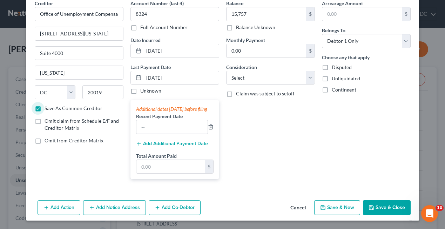
click at [383, 207] on button "Save & Close" at bounding box center [387, 207] width 48 height 15
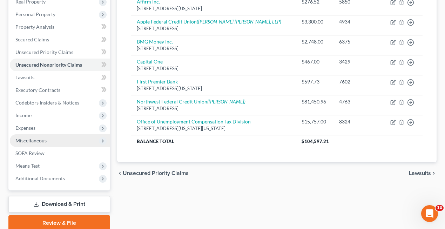
scroll to position [143, 0]
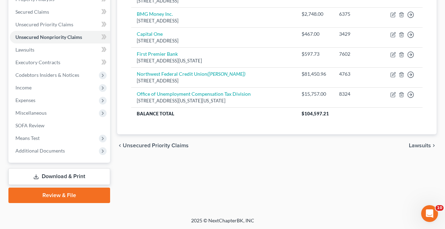
click at [49, 175] on link "Download & Print" at bounding box center [59, 176] width 102 height 16
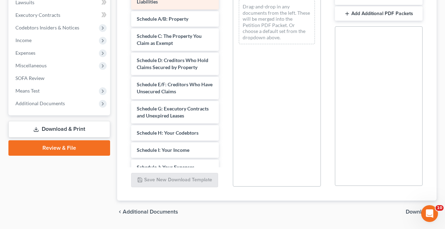
scroll to position [82, 0]
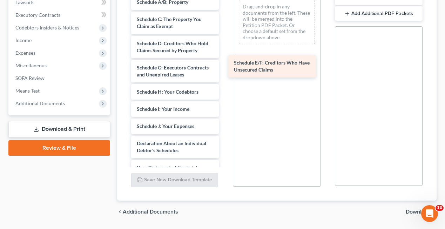
drag, startPoint x: 175, startPoint y: 68, endPoint x: 272, endPoint y: 63, distance: 96.6
click at [225, 63] on div "Schedule E/F: Creditors Who Have Unsecured Claims Installments Fee Sheets Insta…" at bounding box center [175, 114] width 99 height 440
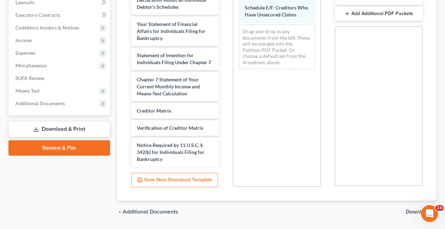
scroll to position [232, 0]
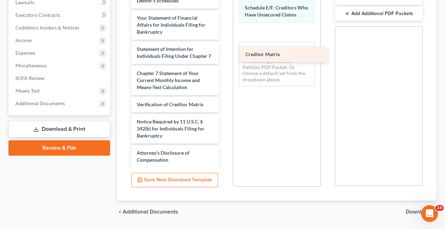
drag, startPoint x: 166, startPoint y: 103, endPoint x: 274, endPoint y: 53, distance: 119.6
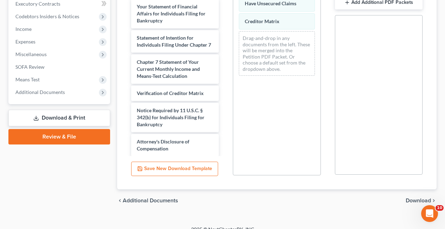
scroll to position [211, 0]
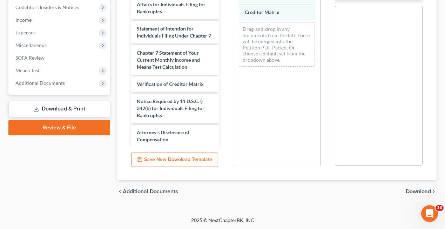
click at [415, 191] on span "Download" at bounding box center [418, 192] width 25 height 6
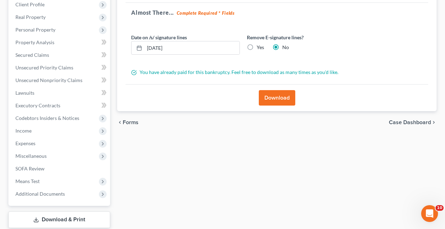
scroll to position [96, 0]
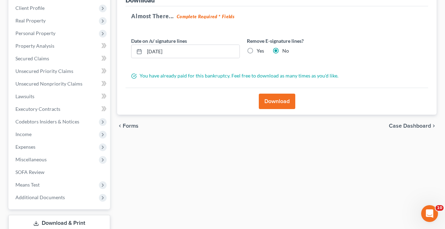
click at [257, 48] on label "Yes" at bounding box center [260, 50] width 7 height 7
click at [260, 48] on input "Yes" at bounding box center [262, 49] width 5 height 5
radio input "true"
radio input "false"
click at [281, 106] on button "Download" at bounding box center [277, 101] width 36 height 15
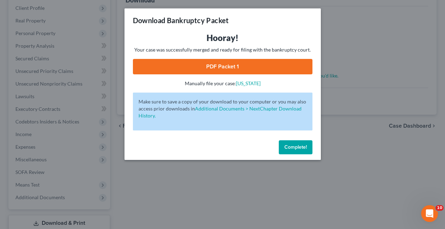
click at [243, 66] on link "PDF Packet 1" at bounding box center [223, 66] width 180 height 15
click at [344, 135] on div "Download Bankruptcy Packet Hooray! Your case was successfully merged and ready …" at bounding box center [222, 114] width 445 height 229
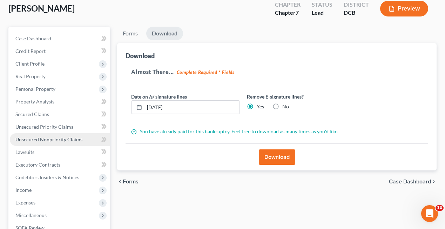
scroll to position [35, 0]
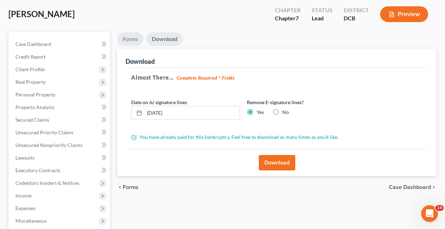
click at [128, 37] on link "Forms" at bounding box center [130, 39] width 26 height 14
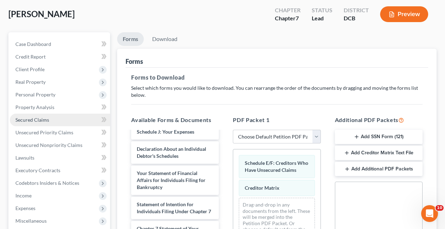
click at [50, 119] on link "Secured Claims" at bounding box center [60, 120] width 100 height 13
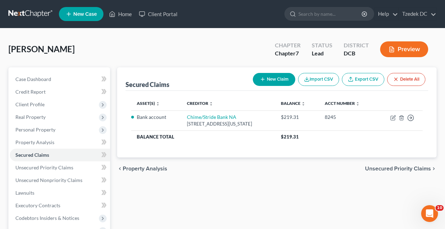
click at [274, 78] on button "New Claim" at bounding box center [274, 79] width 42 height 13
select select "0"
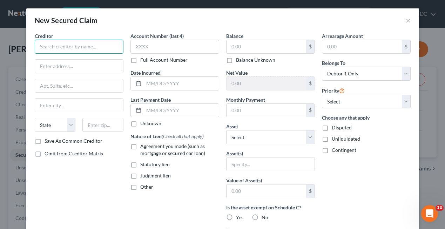
click at [106, 47] on input "text" at bounding box center [79, 47] width 89 height 14
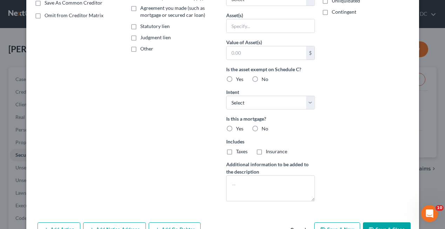
scroll to position [160, 0]
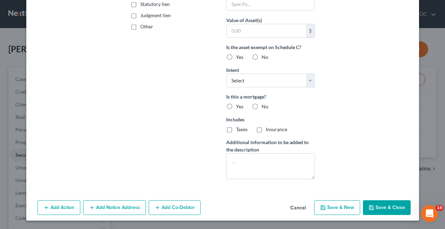
click at [304, 208] on button "Cancel" at bounding box center [298, 208] width 27 height 14
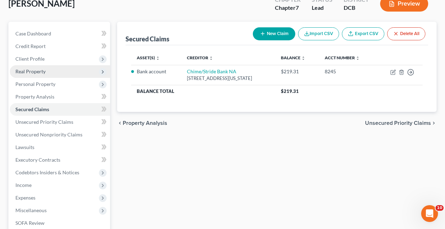
scroll to position [62, 0]
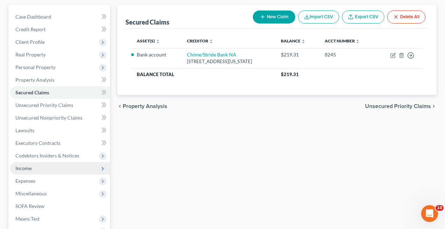
click at [28, 165] on span "Income" at bounding box center [60, 168] width 100 height 13
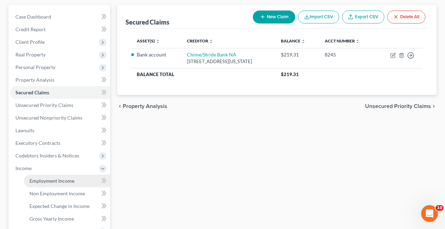
click at [47, 182] on span "Employment Income" at bounding box center [51, 181] width 45 height 6
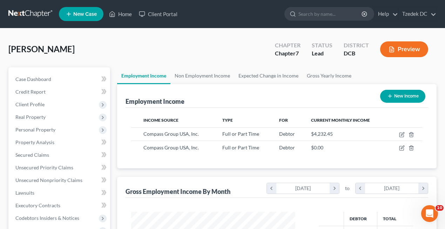
scroll to position [126, 178]
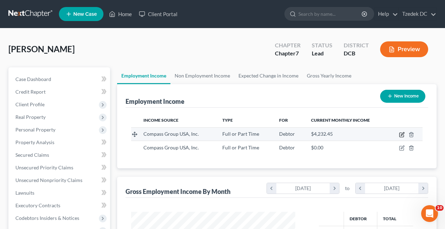
click at [402, 134] on icon "button" at bounding box center [402, 135] width 6 height 6
select select "0"
select select "28"
select select "3"
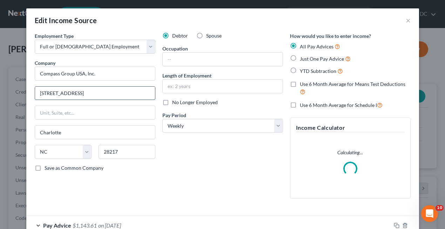
click at [92, 93] on input "[STREET_ADDRESS]" at bounding box center [95, 93] width 120 height 13
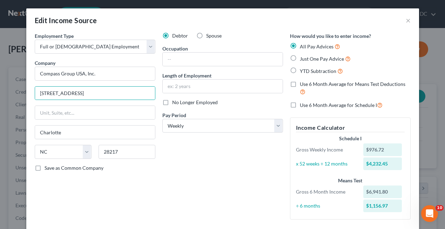
click at [45, 169] on label "Save as Common Company" at bounding box center [74, 168] width 59 height 7
click at [47, 169] on input "Save as Common Company" at bounding box center [49, 167] width 5 height 5
checkbox input "true"
click at [118, 91] on input "[STREET_ADDRESS]" at bounding box center [95, 93] width 120 height 13
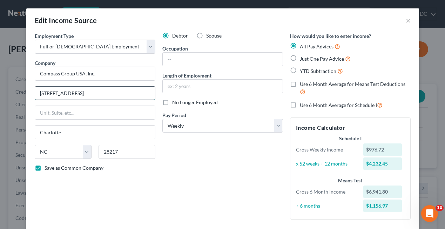
click at [118, 91] on input "[STREET_ADDRESS]" at bounding box center [95, 93] width 120 height 13
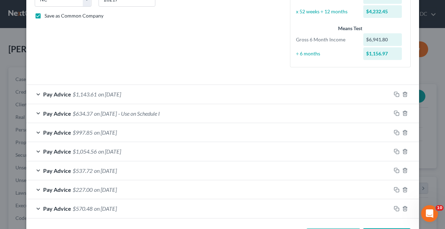
scroll to position [180, 0]
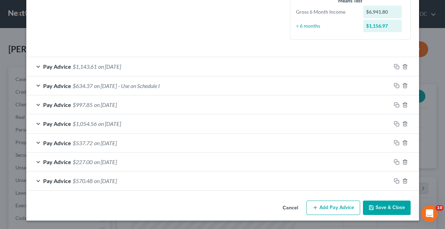
click at [294, 208] on button "Cancel" at bounding box center [290, 208] width 27 height 14
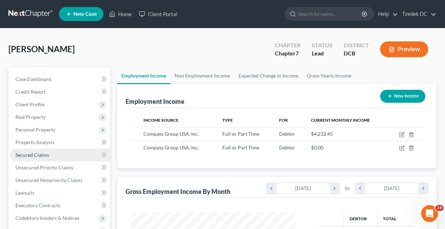
click at [39, 153] on span "Secured Claims" at bounding box center [32, 155] width 34 height 6
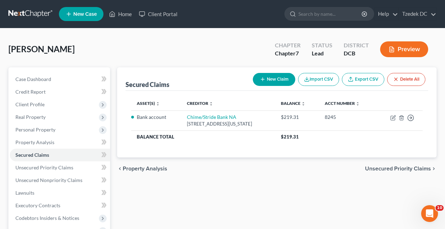
click at [270, 81] on button "New Claim" at bounding box center [274, 79] width 42 height 13
select select "0"
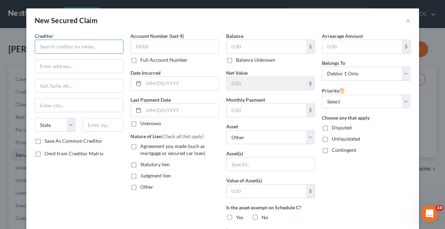
click at [87, 47] on input "text" at bounding box center [79, 47] width 89 height 14
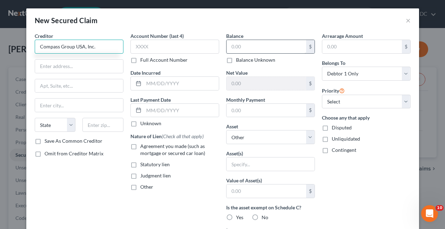
type input "Compass Group USA, Inc."
click at [242, 47] on input "text" at bounding box center [267, 46] width 80 height 13
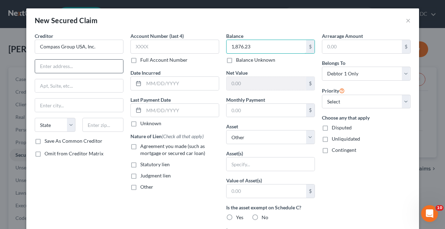
type input "1,876.23"
click at [100, 67] on input "text" at bounding box center [79, 66] width 88 height 13
type input "[STREET_ADDRESS]"
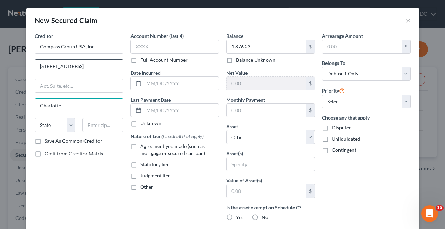
type input "Charlotte"
select select "28"
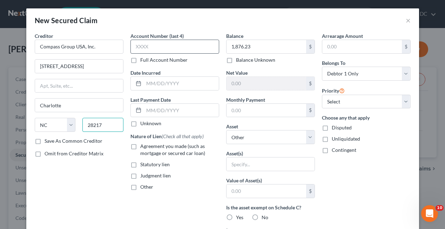
type input "28217"
click at [169, 46] on input "text" at bounding box center [175, 47] width 89 height 14
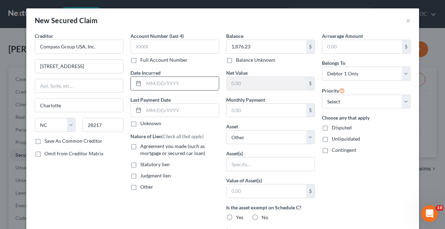
click at [168, 87] on input "text" at bounding box center [181, 83] width 75 height 13
type input "[DATE]"
click at [175, 112] on input "text" at bounding box center [181, 110] width 75 height 13
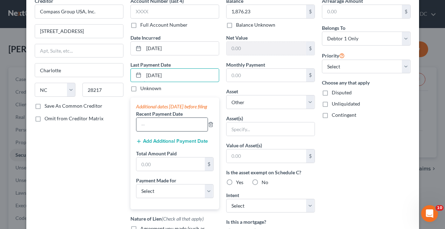
scroll to position [35, 0]
type input "[DATE]"
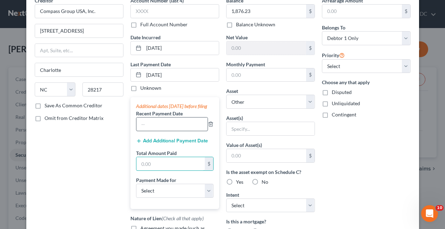
click at [167, 171] on input "text" at bounding box center [170, 163] width 68 height 13
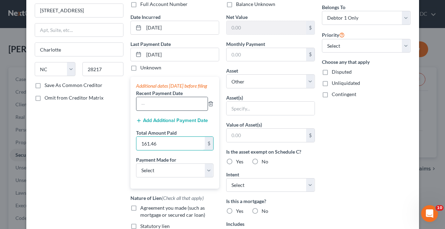
scroll to position [57, 0]
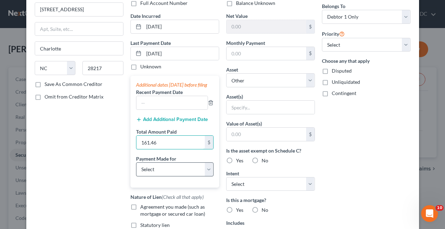
type input "161.46"
click at [179, 176] on select "Select Car Credit Card Loan Repayment Mortgage Other Suppliers Or Vendors" at bounding box center [175, 169] width 78 height 14
select select "4"
click at [136, 169] on select "Select Car Credit Card Loan Repayment Mortgage Other Suppliers Or Vendors" at bounding box center [175, 169] width 78 height 14
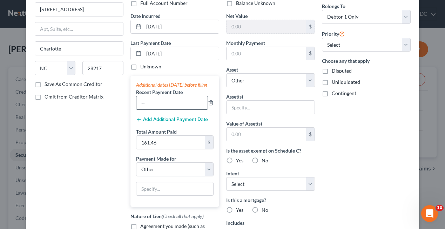
click at [171, 108] on input "text" at bounding box center [171, 102] width 71 height 13
type input "[DATE]"
click at [211, 106] on icon "button" at bounding box center [211, 103] width 6 height 6
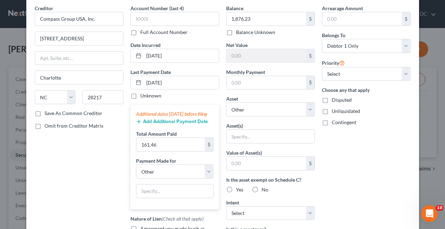
scroll to position [40, 0]
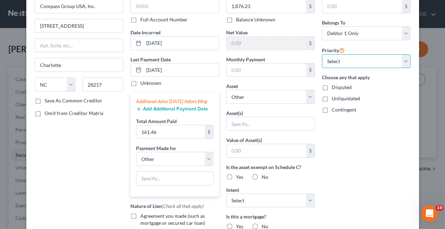
click at [353, 58] on select "Select 1st 2nd 3rd 4th 5th 6th 7th 8th 9th 10th 11th 12th 13th 14th 15th 16th 1…" at bounding box center [366, 61] width 89 height 14
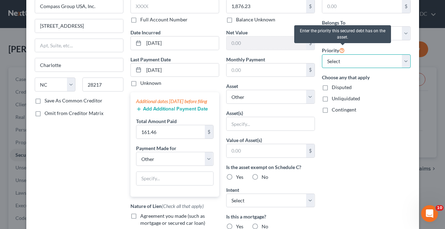
click at [346, 60] on select "Select 1st 2nd 3rd 4th 5th 6th 7th 8th 9th 10th 11th 12th 13th 14th 15th 16th 1…" at bounding box center [366, 61] width 89 height 14
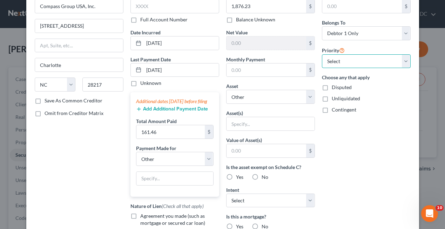
select select "0"
click at [322, 54] on select "Select 1st 2nd 3rd 4th 5th 6th 7th 8th 9th 10th 11th 12th 13th 14th 15th 16th 1…" at bounding box center [366, 61] width 89 height 14
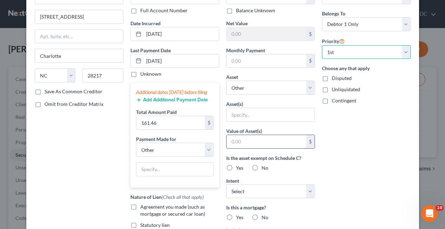
scroll to position [35, 0]
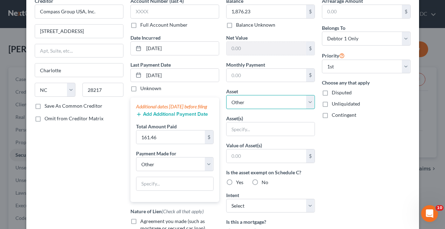
click at [256, 103] on select "Select Other Multiple Assets Jewelry - Gold ring - $80.0 Household Goods - Perf…" at bounding box center [270, 102] width 89 height 14
click at [226, 95] on select "Select Other Multiple Assets Jewelry - Gold ring - $80.0 Household Goods - Perf…" at bounding box center [270, 102] width 89 height 14
click at [258, 130] on input "text" at bounding box center [271, 128] width 88 height 13
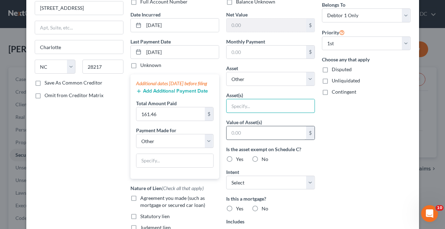
scroll to position [101, 0]
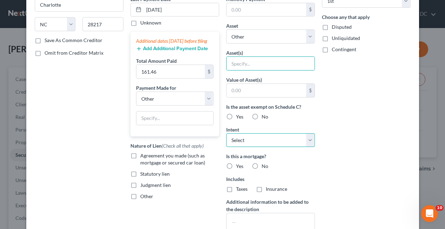
click at [257, 141] on select "Select Surrender Redeem Reaffirm Avoid Other" at bounding box center [270, 140] width 89 height 14
select select "2"
click at [226, 133] on select "Select Surrender Redeem Reaffirm Avoid Other" at bounding box center [270, 140] width 89 height 14
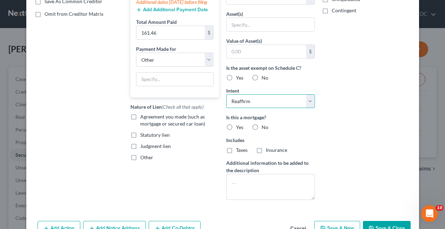
scroll to position [140, 0]
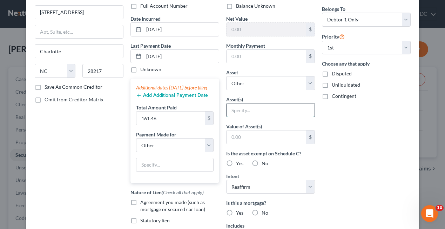
click at [263, 107] on input "text" at bounding box center [271, 110] width 88 height 13
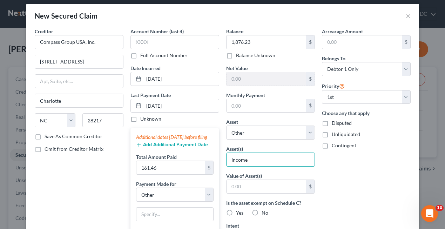
scroll to position [0, 0]
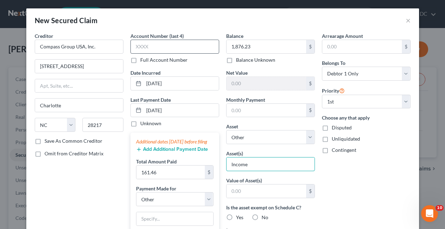
type input "Income"
click at [175, 52] on input "text" at bounding box center [175, 47] width 89 height 14
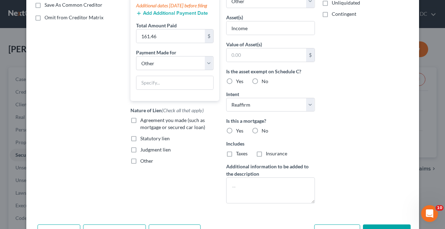
scroll to position [160, 0]
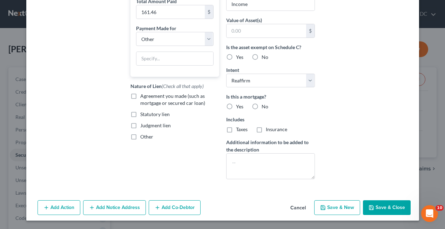
click at [390, 207] on button "Save & Close" at bounding box center [387, 207] width 48 height 15
select select
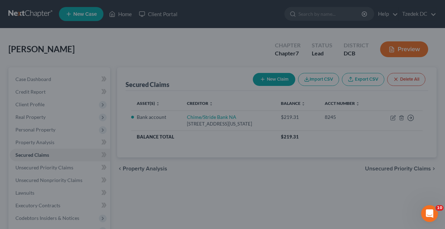
scroll to position [108, 0]
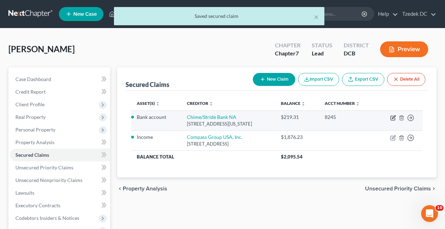
click at [393, 116] on icon "button" at bounding box center [393, 118] width 4 height 4
select select "4"
select select "0"
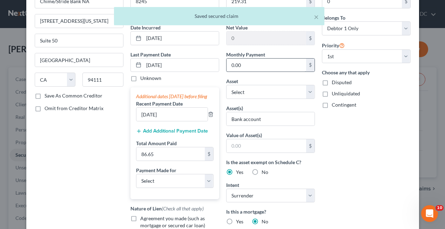
scroll to position [62, 0]
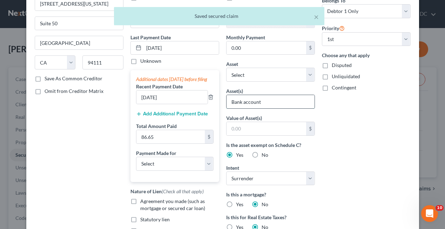
click at [266, 102] on input "Bank account" at bounding box center [271, 101] width 88 height 13
click at [259, 71] on select "Select Other Multiple Assets Jewelry - Gold ring - $80.0 Household Goods - Perf…" at bounding box center [270, 75] width 89 height 14
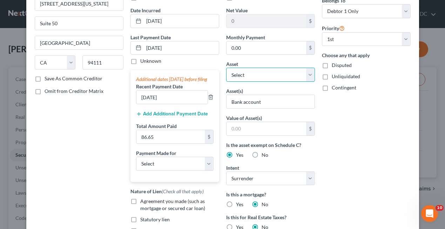
select select "14"
click at [226, 68] on select "Select Other Multiple Assets Jewelry - Gold ring - $80.0 Household Goods - Perf…" at bounding box center [270, 75] width 89 height 14
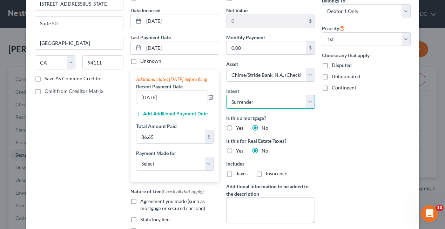
click at [288, 103] on select "Select Surrender Redeem Reaffirm Avoid Other" at bounding box center [270, 102] width 89 height 14
click at [226, 95] on select "Select Surrender Redeem Reaffirm Avoid Other" at bounding box center [270, 102] width 89 height 14
click at [288, 104] on select "Select Surrender Redeem Reaffirm Avoid Other" at bounding box center [270, 102] width 89 height 14
click at [226, 95] on select "Select Surrender Redeem Reaffirm Avoid Other" at bounding box center [270, 102] width 89 height 14
click at [283, 101] on select "Select Surrender Redeem Reaffirm Avoid Other" at bounding box center [270, 102] width 89 height 14
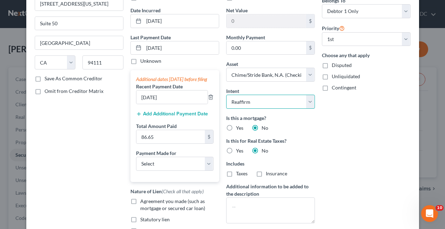
select select "4"
click at [226, 95] on select "Select Surrender Redeem Reaffirm Avoid Other" at bounding box center [270, 102] width 89 height 14
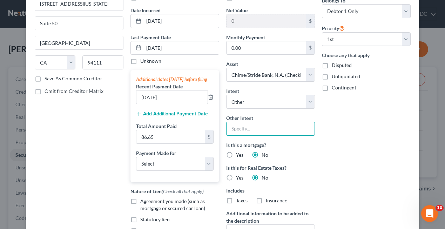
click at [266, 128] on input "text" at bounding box center [270, 129] width 89 height 14
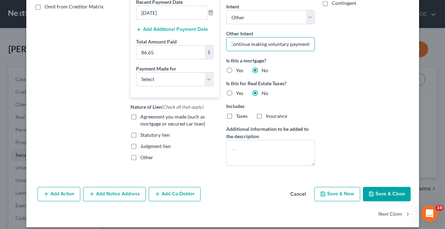
scroll to position [156, 0]
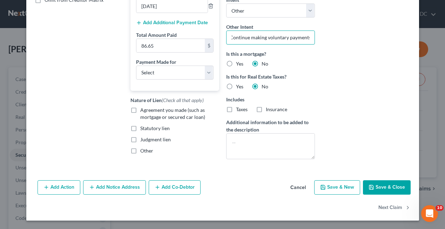
type input "Continue making voluntary payments"
click at [378, 183] on button "Save & Close" at bounding box center [387, 187] width 48 height 15
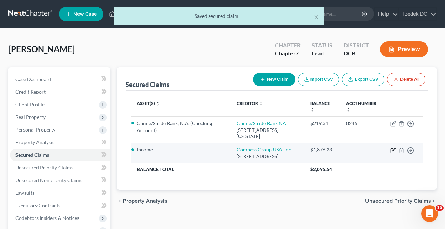
click at [392, 151] on icon "button" at bounding box center [393, 151] width 6 height 6
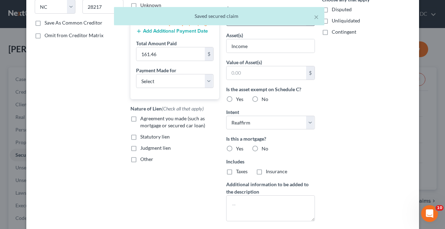
scroll to position [121, 0]
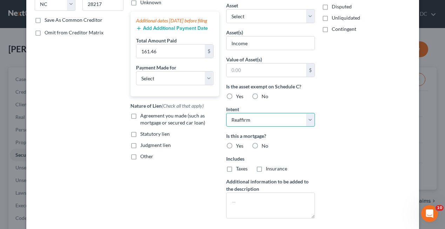
click at [255, 124] on select "Select Surrender Redeem Reaffirm Avoid Other" at bounding box center [270, 120] width 89 height 14
click at [226, 113] on select "Select Surrender Redeem Reaffirm Avoid Other" at bounding box center [270, 120] width 89 height 14
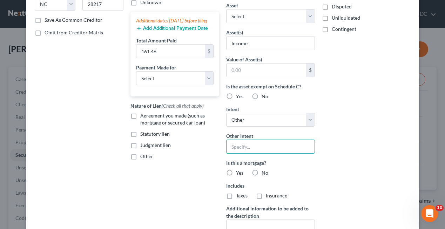
click at [249, 146] on input "text" at bounding box center [270, 147] width 89 height 14
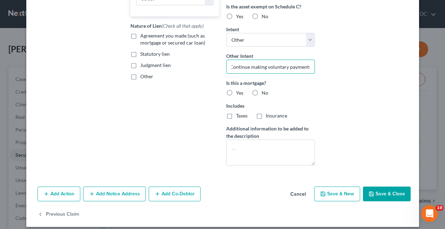
scroll to position [207, 0]
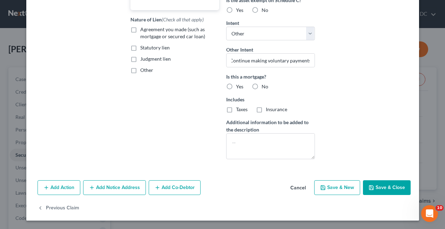
click at [389, 189] on button "Save & Close" at bounding box center [387, 187] width 48 height 15
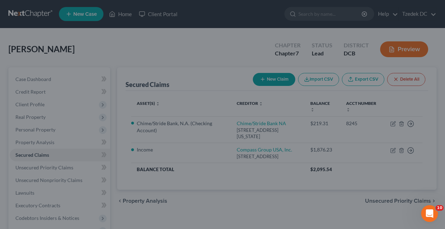
scroll to position [131, 0]
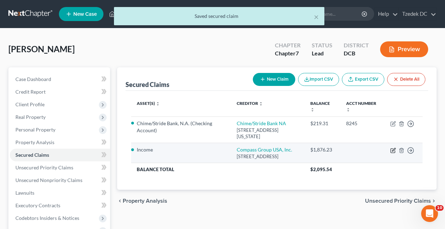
click at [392, 149] on icon "button" at bounding box center [393, 151] width 6 height 6
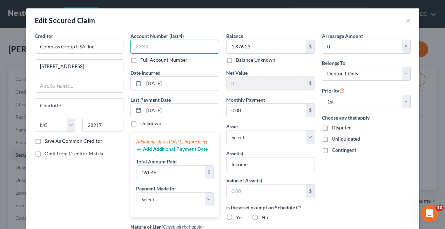
click at [161, 47] on input "text" at bounding box center [175, 47] width 89 height 14
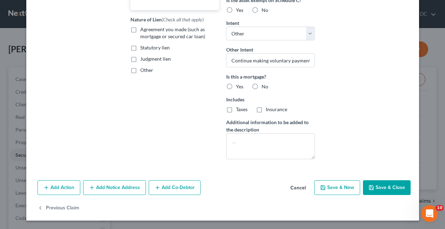
click at [387, 190] on button "Save & Close" at bounding box center [387, 187] width 48 height 15
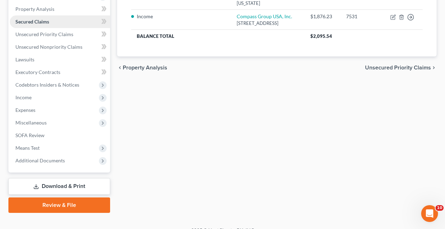
scroll to position [143, 0]
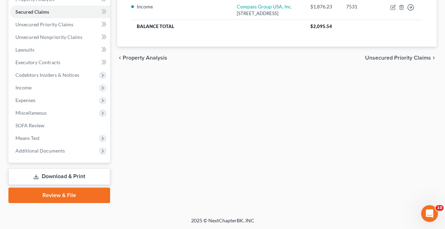
click at [57, 174] on link "Download & Print" at bounding box center [59, 176] width 102 height 16
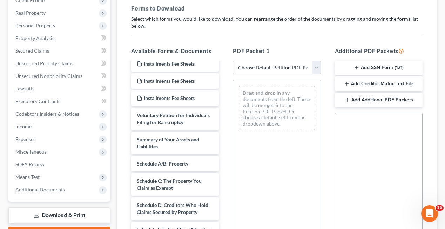
scroll to position [8, 0]
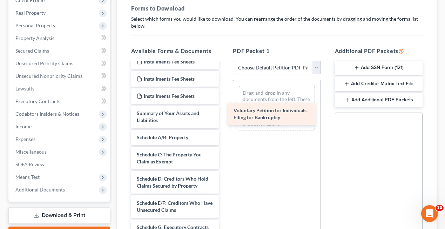
drag, startPoint x: 182, startPoint y: 113, endPoint x: 279, endPoint y: 111, distance: 96.9
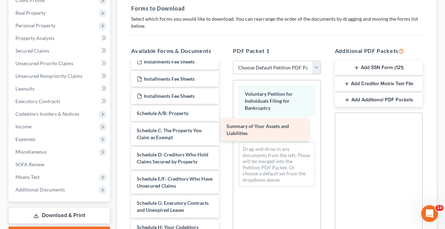
drag, startPoint x: 185, startPoint y: 114, endPoint x: 274, endPoint y: 127, distance: 90.8
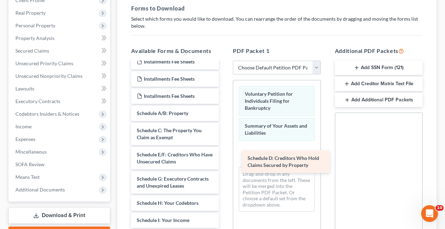
drag, startPoint x: 176, startPoint y: 159, endPoint x: 287, endPoint y: 163, distance: 110.9
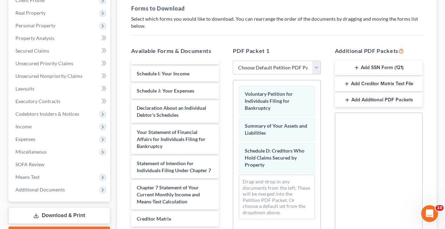
scroll to position [156, 0]
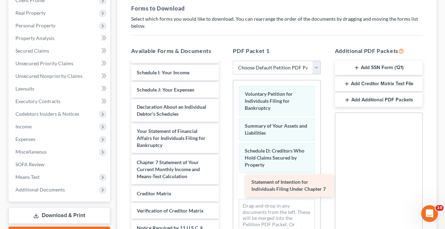
drag, startPoint x: 172, startPoint y: 168, endPoint x: 287, endPoint y: 188, distance: 116.4
click at [225, 188] on div "Statement of Intention for Individuals Filing Under Chapter 7 Installments Fee …" at bounding box center [175, 90] width 99 height 368
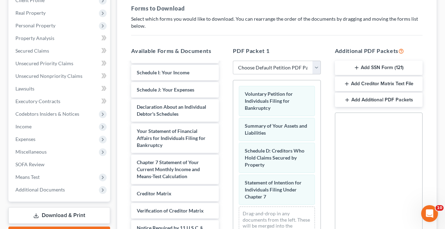
scroll to position [211, 0]
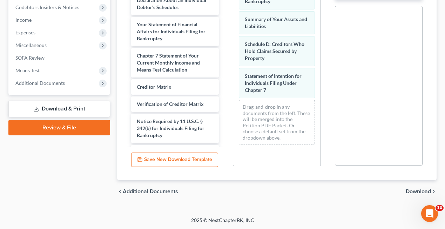
click at [415, 191] on span "Download" at bounding box center [418, 192] width 25 height 6
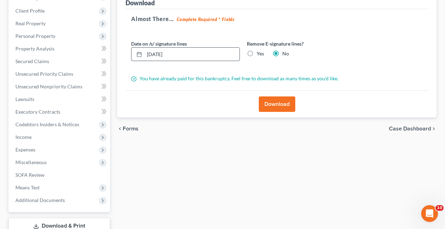
scroll to position [87, 0]
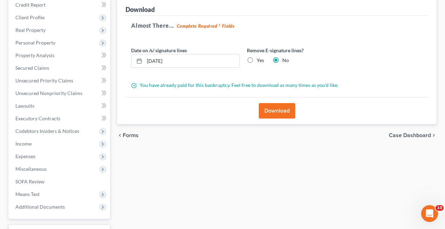
click at [257, 61] on label "Yes" at bounding box center [260, 60] width 7 height 7
click at [260, 61] on input "Yes" at bounding box center [262, 59] width 5 height 5
click at [272, 111] on button "Download" at bounding box center [277, 110] width 36 height 15
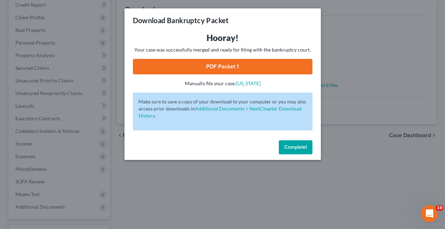
click at [207, 66] on link "PDF Packet 1" at bounding box center [223, 66] width 180 height 15
click at [339, 172] on div "Download Bankruptcy Packet Hooray! Your case was successfully merged and ready …" at bounding box center [222, 114] width 445 height 229
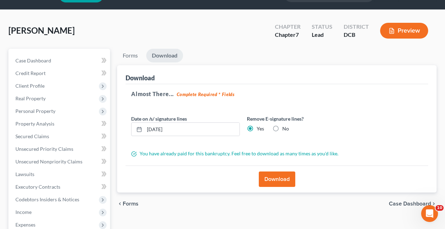
scroll to position [0, 0]
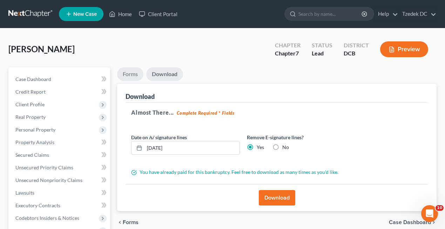
click at [132, 76] on link "Forms" at bounding box center [130, 74] width 26 height 14
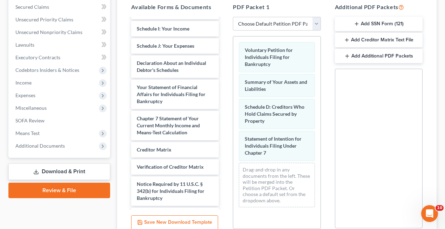
scroll to position [154, 0]
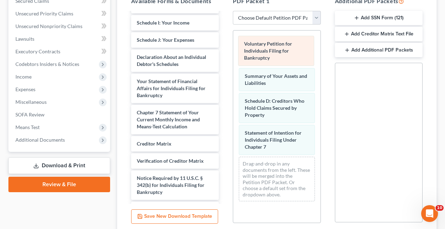
drag, startPoint x: 283, startPoint y: 53, endPoint x: 167, endPoint y: 62, distance: 116.5
click at [233, 62] on div "Voluntary Petition for Individuals Filing for Bankruptcy Voluntary Petition for…" at bounding box center [276, 119] width 87 height 176
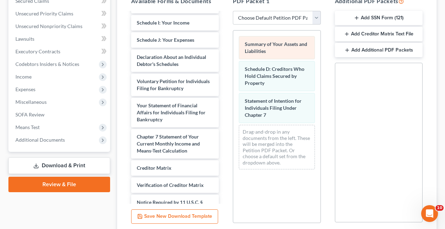
click at [261, 43] on span "Summary of Your Assets and Liabilities" at bounding box center [276, 47] width 62 height 13
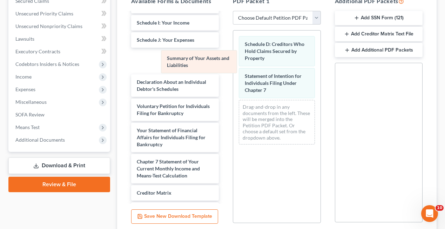
drag, startPoint x: 261, startPoint y: 44, endPoint x: 182, endPoint y: 57, distance: 80.0
click at [233, 57] on div "Summary of Your Assets and Liabilities Summary of Your Assets and Liabilities S…" at bounding box center [276, 91] width 87 height 120
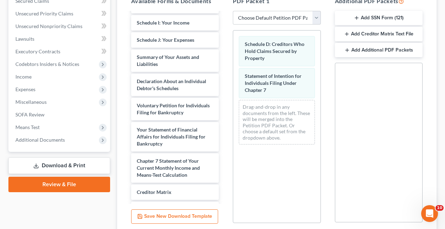
click at [283, 32] on div "Schedule D: Creditors Who Hold Claims Secured by Property Statement of Intentio…" at bounding box center [276, 91] width 87 height 120
click at [283, 33] on div "Schedule D: Creditors Who Hold Claims Secured by Property Statement of Intentio…" at bounding box center [276, 91] width 87 height 120
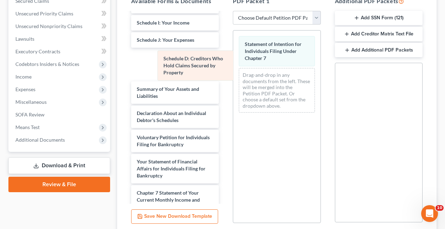
drag, startPoint x: 283, startPoint y: 44, endPoint x: 200, endPoint y: 58, distance: 84.4
click at [233, 58] on div "Schedule D: Creditors Who Hold Claims Secured by Property Schedule D: Creditors…" at bounding box center [276, 75] width 87 height 88
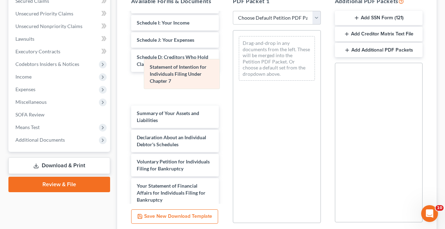
drag, startPoint x: 288, startPoint y: 47, endPoint x: 180, endPoint y: 71, distance: 110.2
click at [233, 71] on div "Statement of Intention for Individuals Filing Under Chapter 7 Statement of Inte…" at bounding box center [276, 59] width 87 height 56
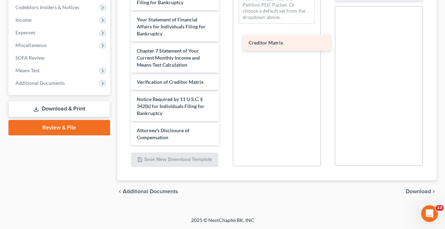
scroll to position [258, 0]
drag, startPoint x: 156, startPoint y: 66, endPoint x: 269, endPoint y: 44, distance: 114.6
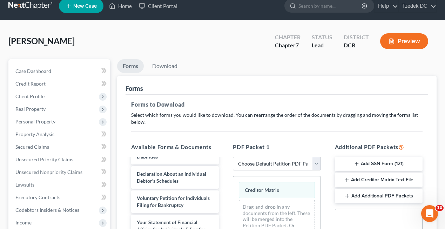
scroll to position [211, 0]
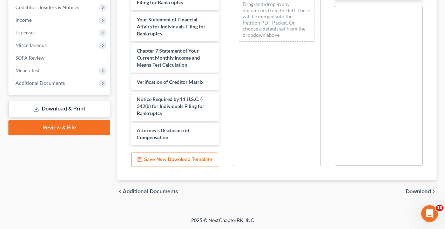
click at [413, 189] on span "Download" at bounding box center [418, 192] width 25 height 6
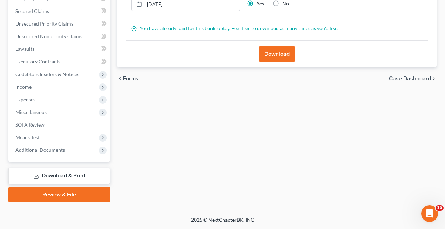
scroll to position [143, 0]
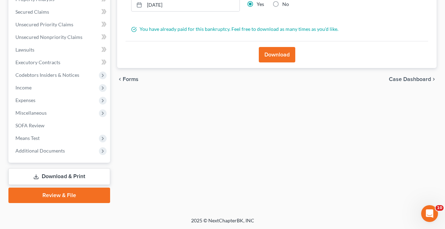
click at [282, 61] on button "Download" at bounding box center [277, 54] width 36 height 15
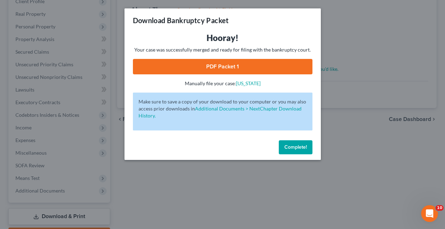
click at [208, 68] on link "PDF Packet 1" at bounding box center [223, 66] width 180 height 15
